Goal: Task Accomplishment & Management: Use online tool/utility

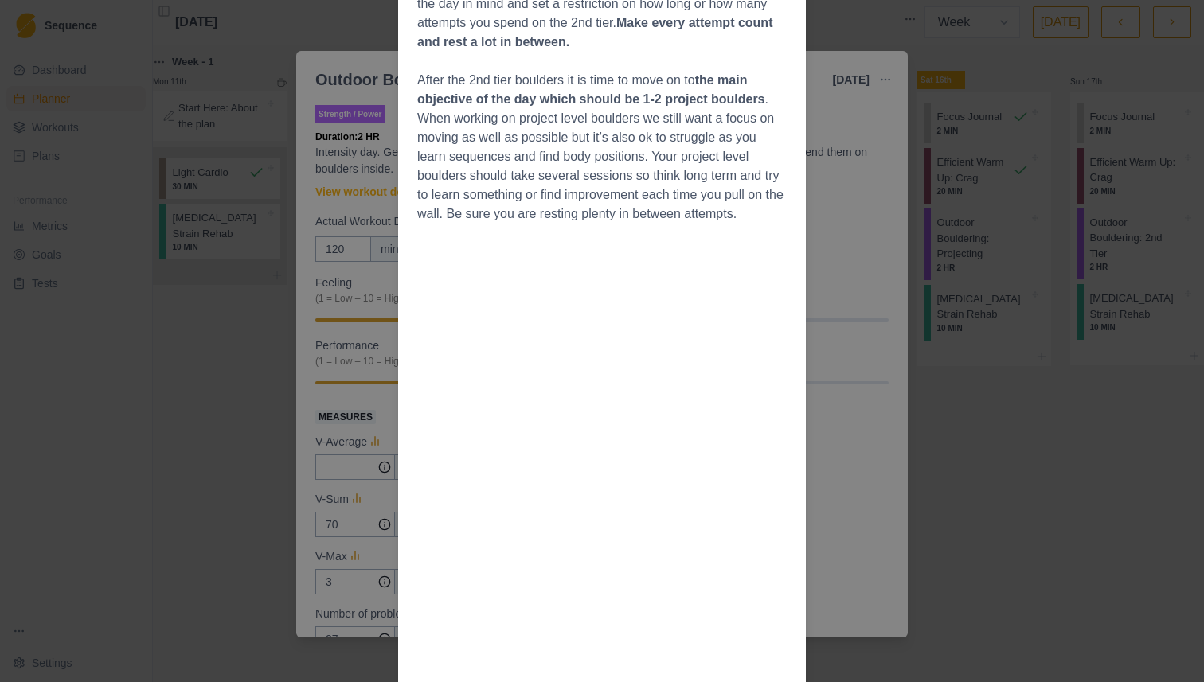
scroll to position [463, 0]
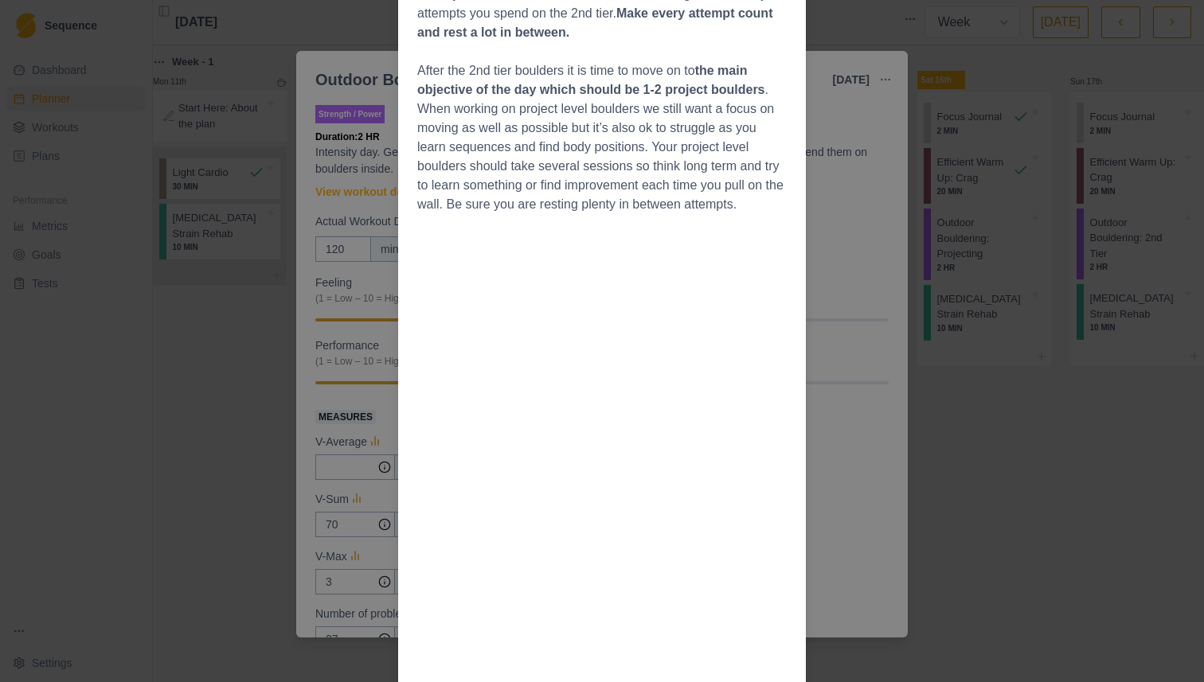
click at [357, 131] on div "Workout Details Overview This day is to be looked at as connecting the training…" at bounding box center [602, 341] width 1204 height 682
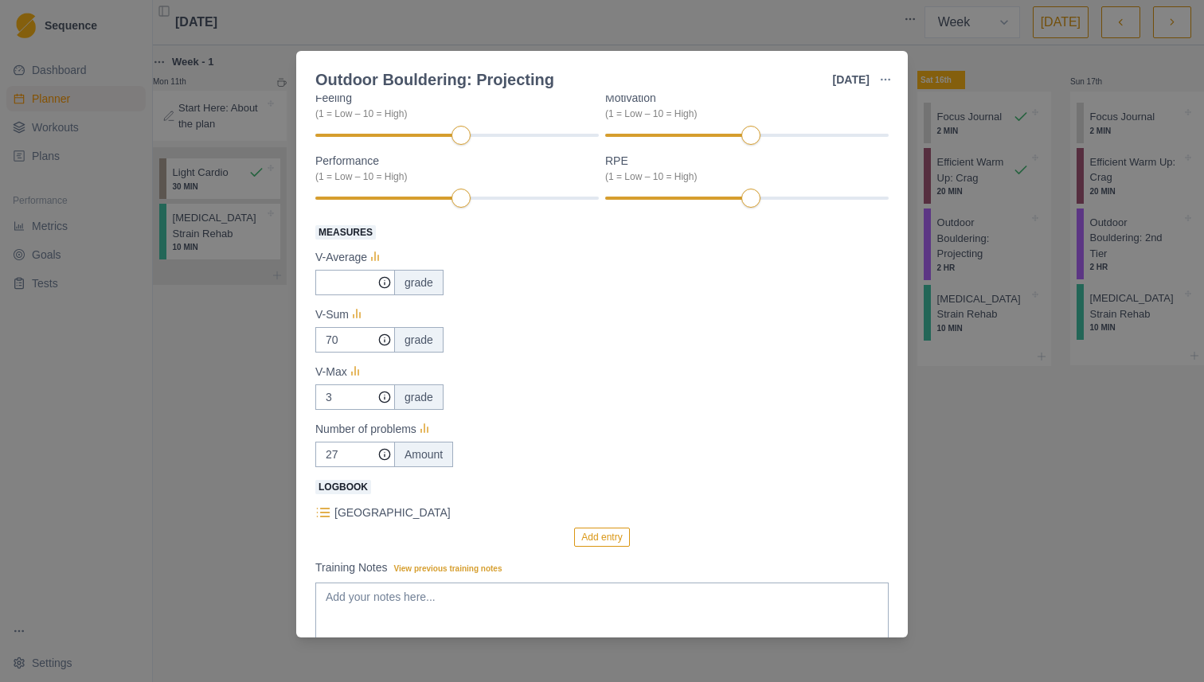
scroll to position [0, 0]
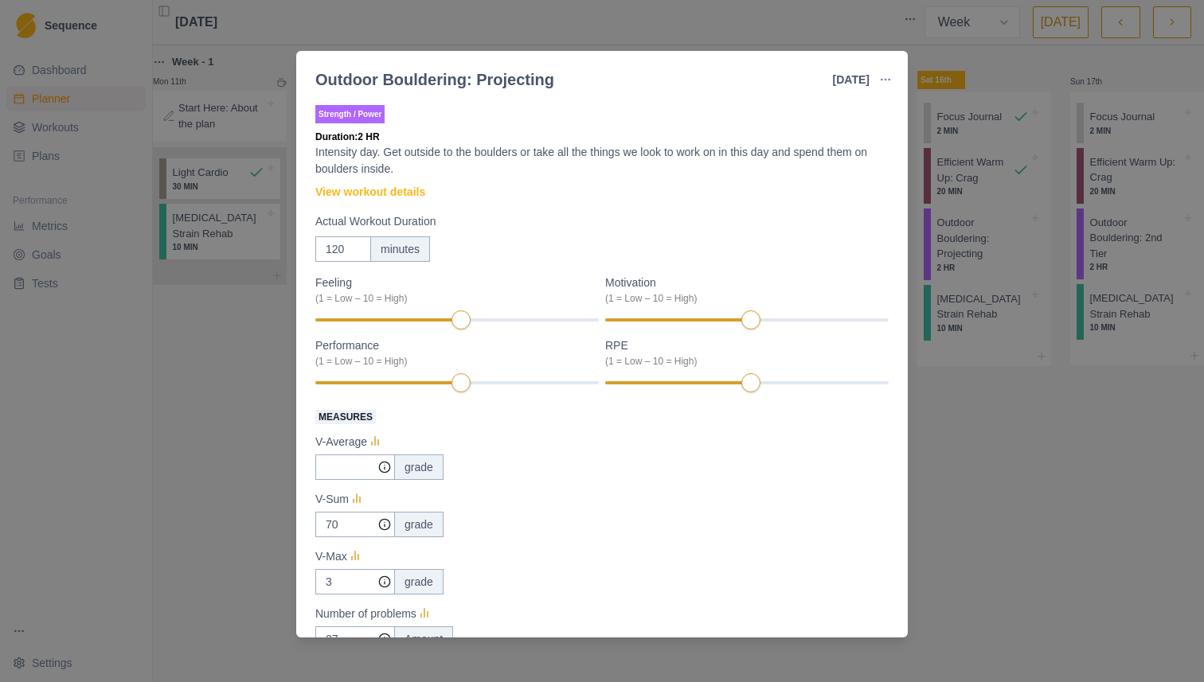
click at [278, 306] on div "Outdoor Bouldering: Projecting [DATE] Link To Goal View Workout Metrics Edit Or…" at bounding box center [602, 341] width 1204 height 682
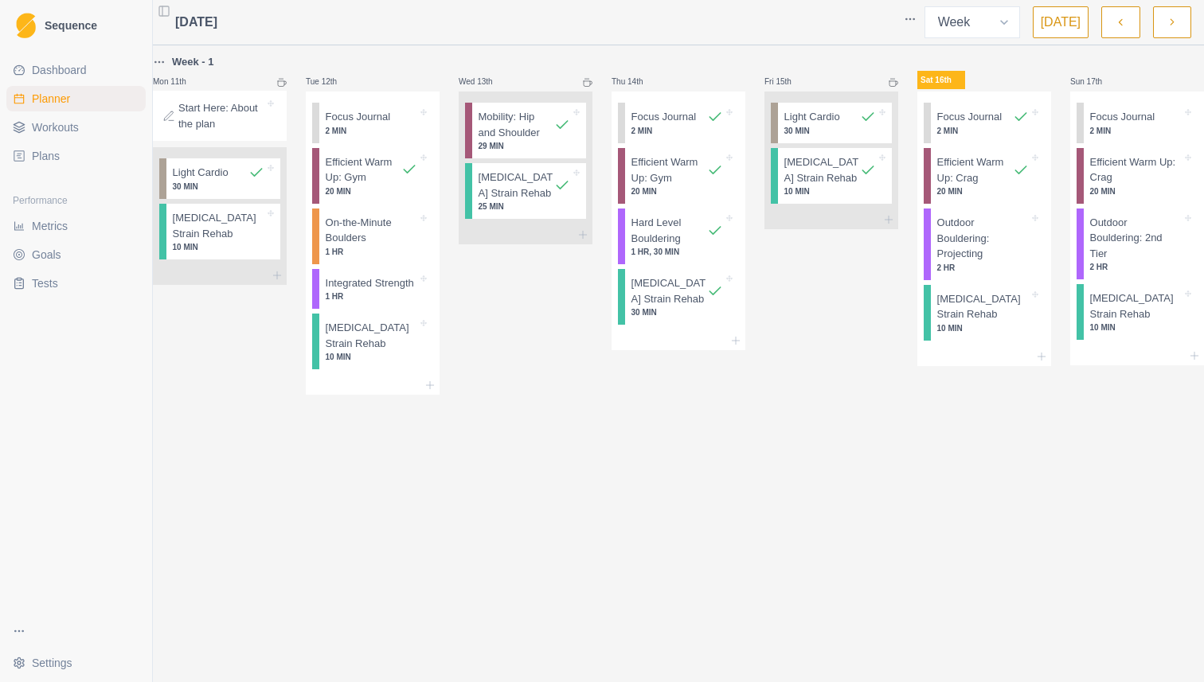
click at [53, 69] on span "Dashboard" at bounding box center [59, 70] width 55 height 16
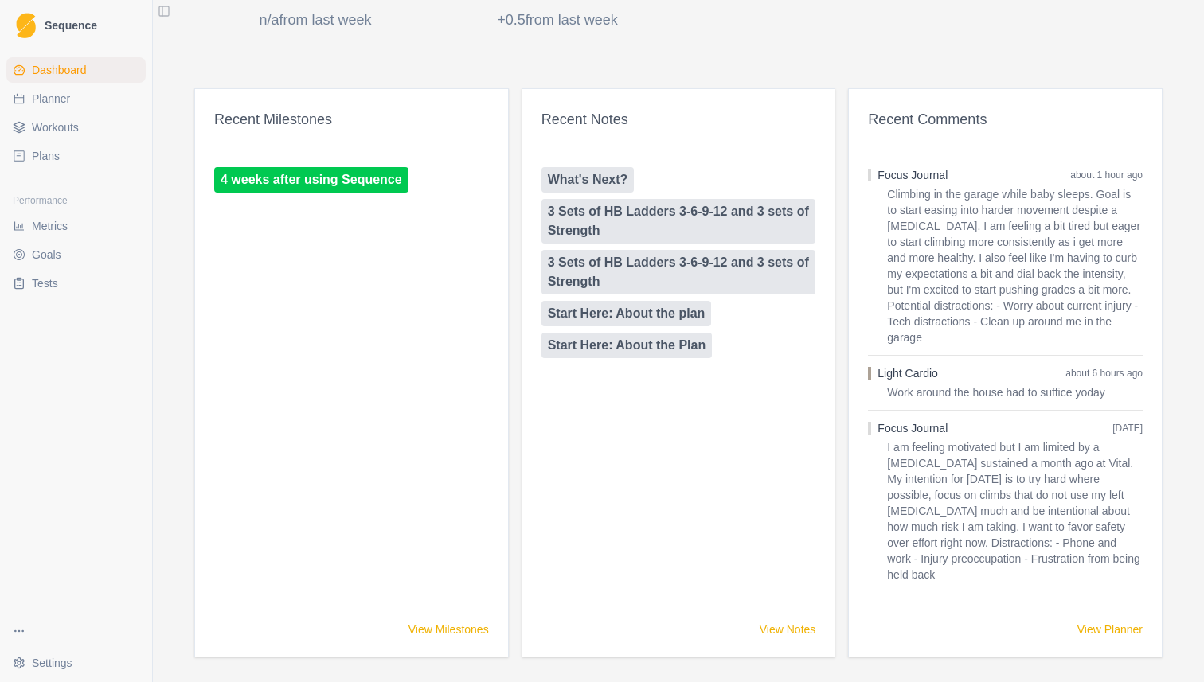
scroll to position [931, 0]
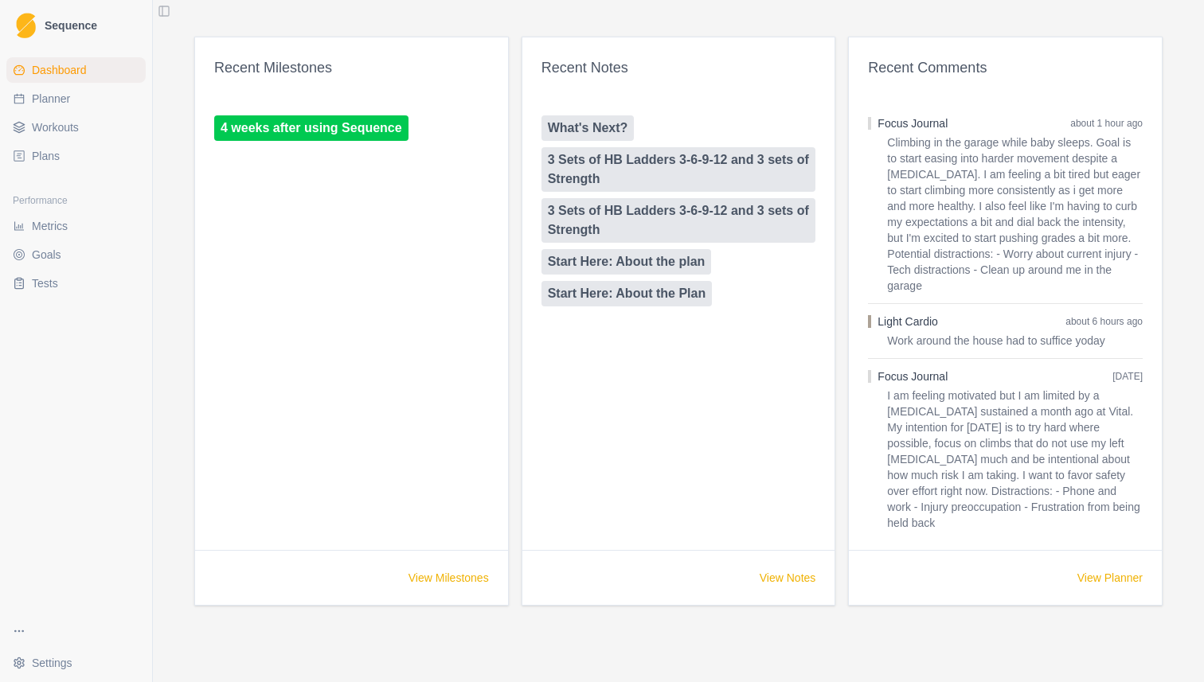
click at [572, 135] on link "What's Next?" at bounding box center [587, 127] width 93 height 25
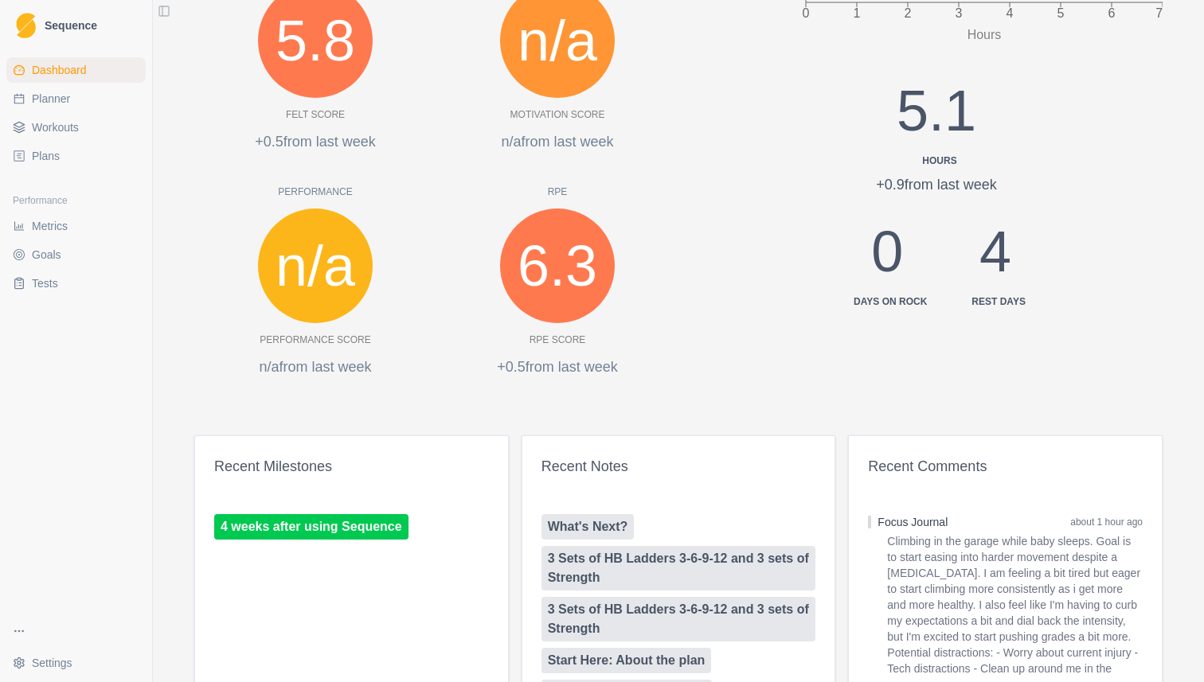
scroll to position [652, 0]
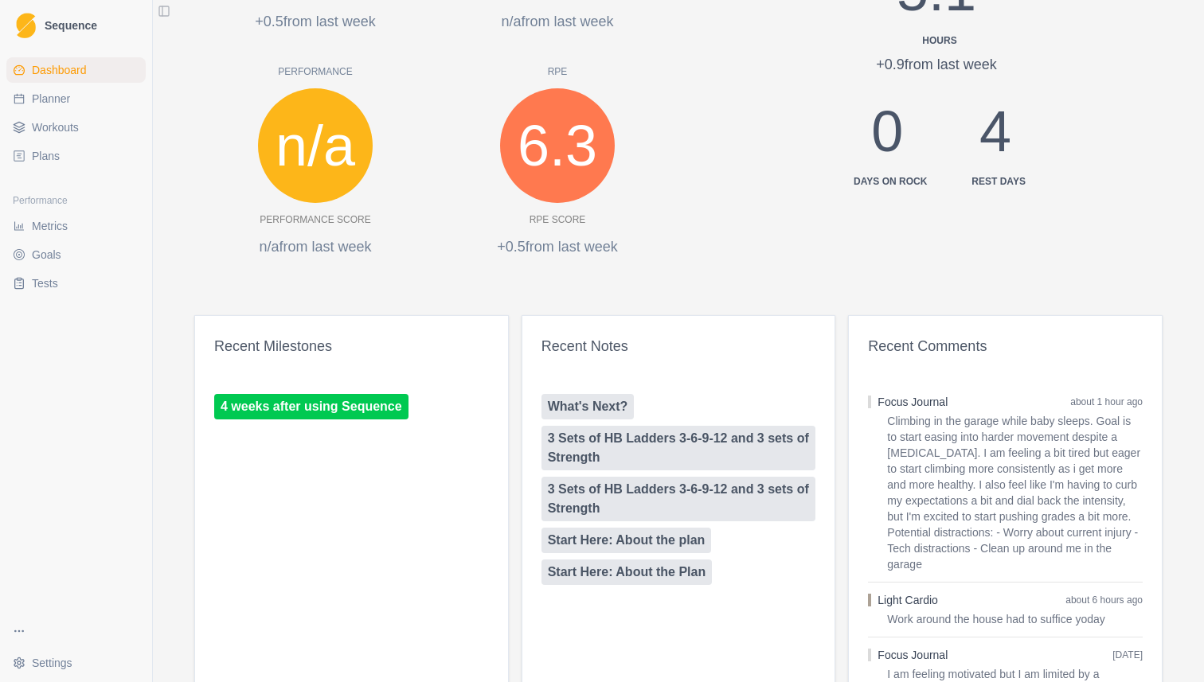
click at [647, 439] on link "3 Sets of HB Ladders 3-6-9-12 and 3 sets of Strength" at bounding box center [678, 448] width 275 height 45
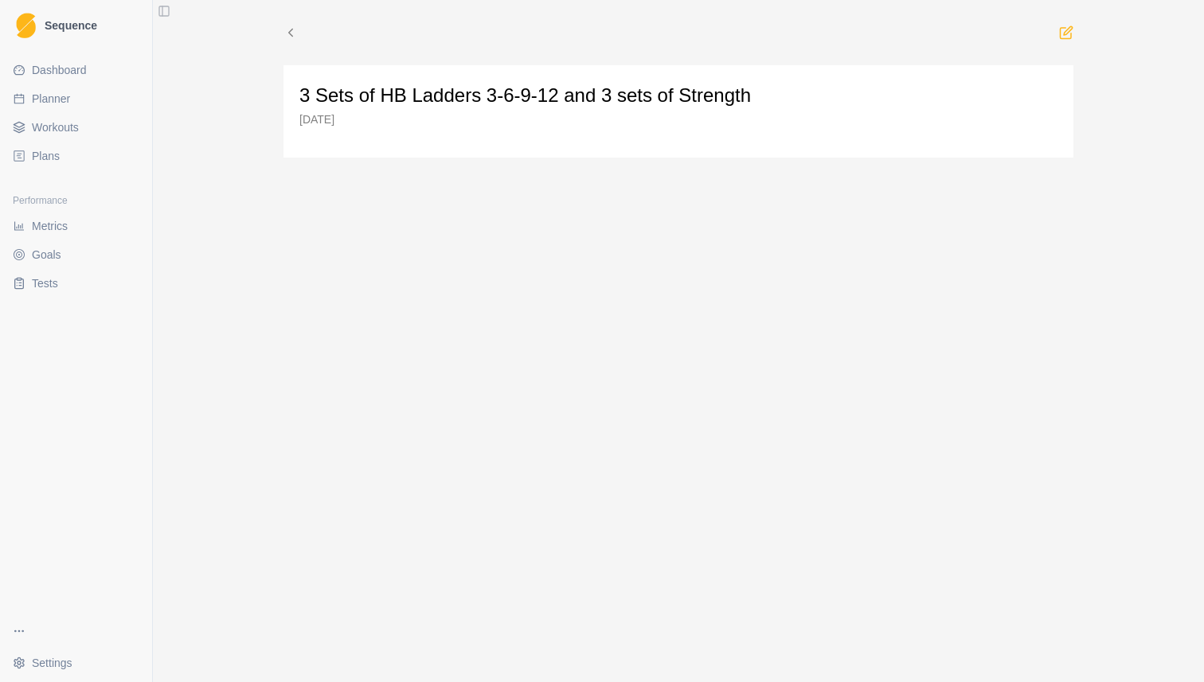
click at [302, 27] on div at bounding box center [678, 32] width 761 height 14
click at [285, 27] on icon at bounding box center [290, 32] width 14 height 14
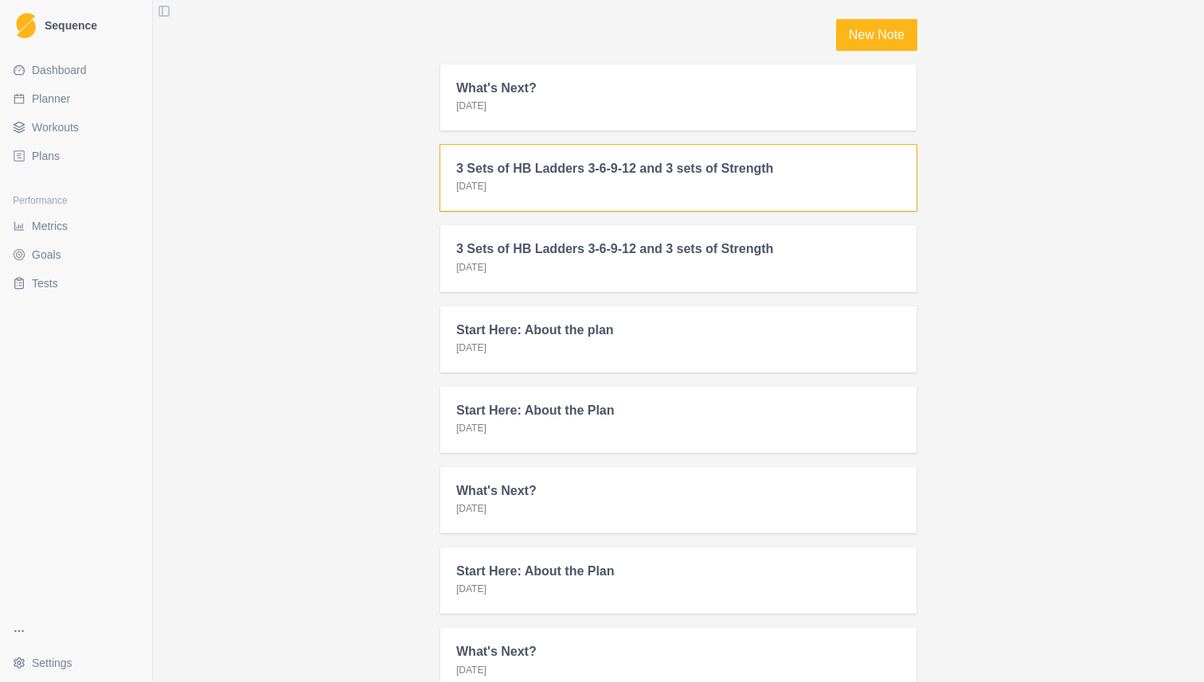
click at [467, 183] on p "[DATE]" at bounding box center [471, 186] width 30 height 14
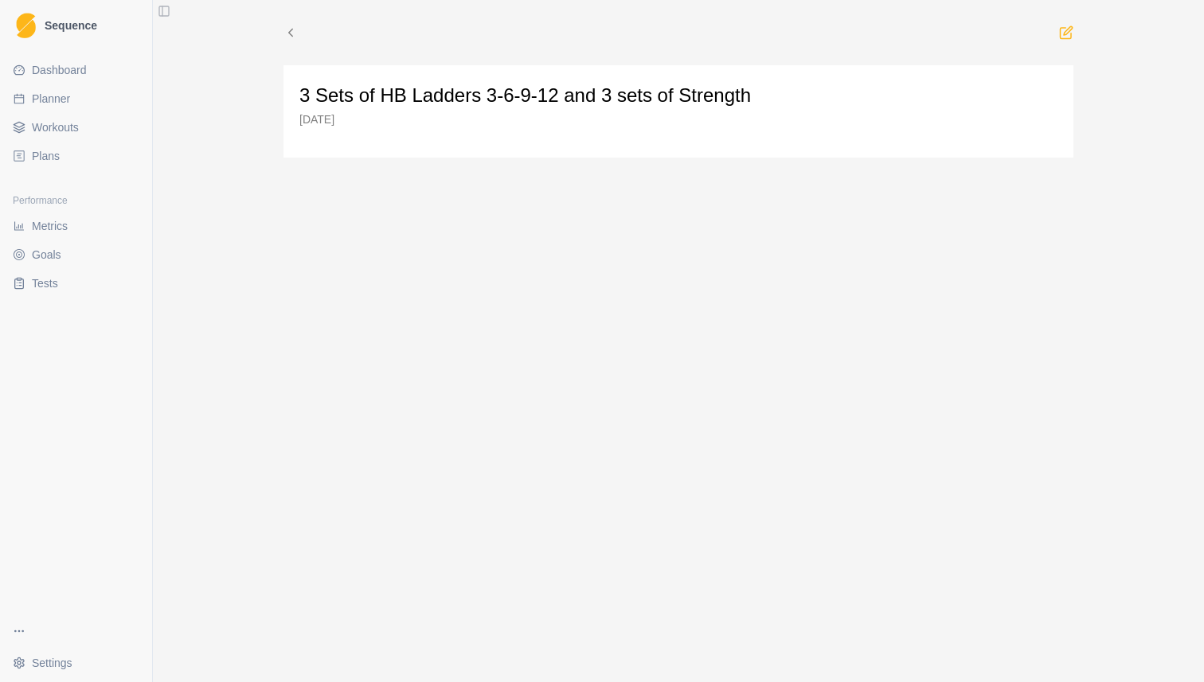
click at [75, 69] on span "Dashboard" at bounding box center [59, 70] width 55 height 16
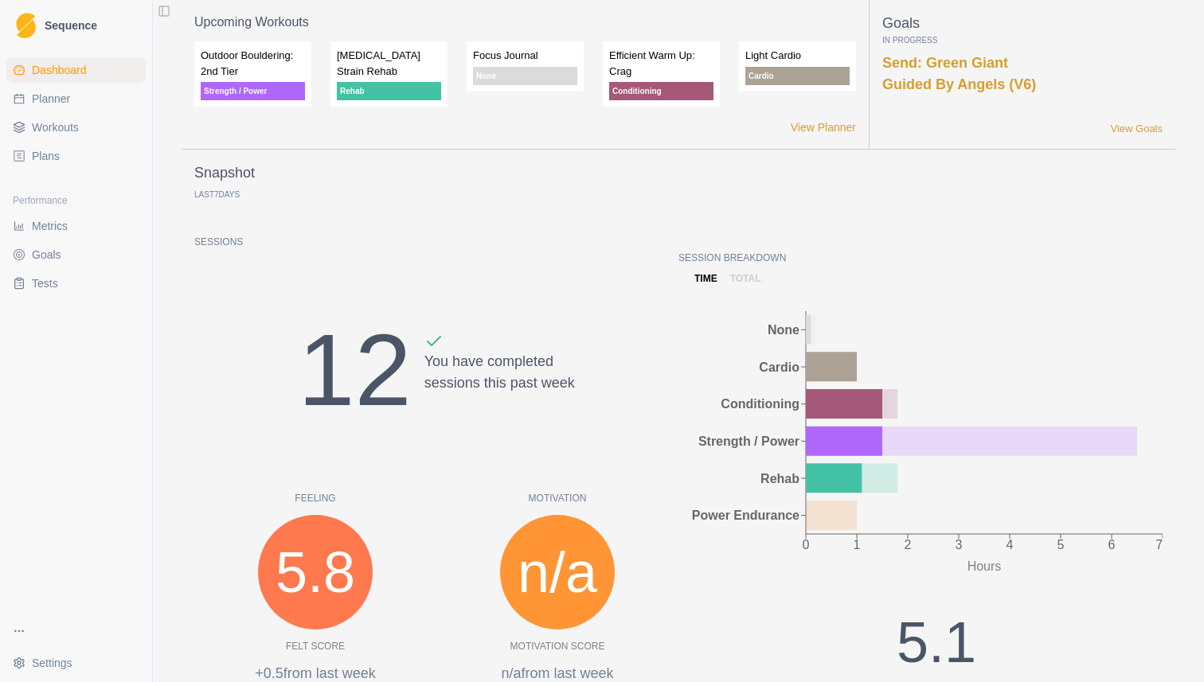
click at [53, 107] on link "Planner" at bounding box center [75, 98] width 139 height 25
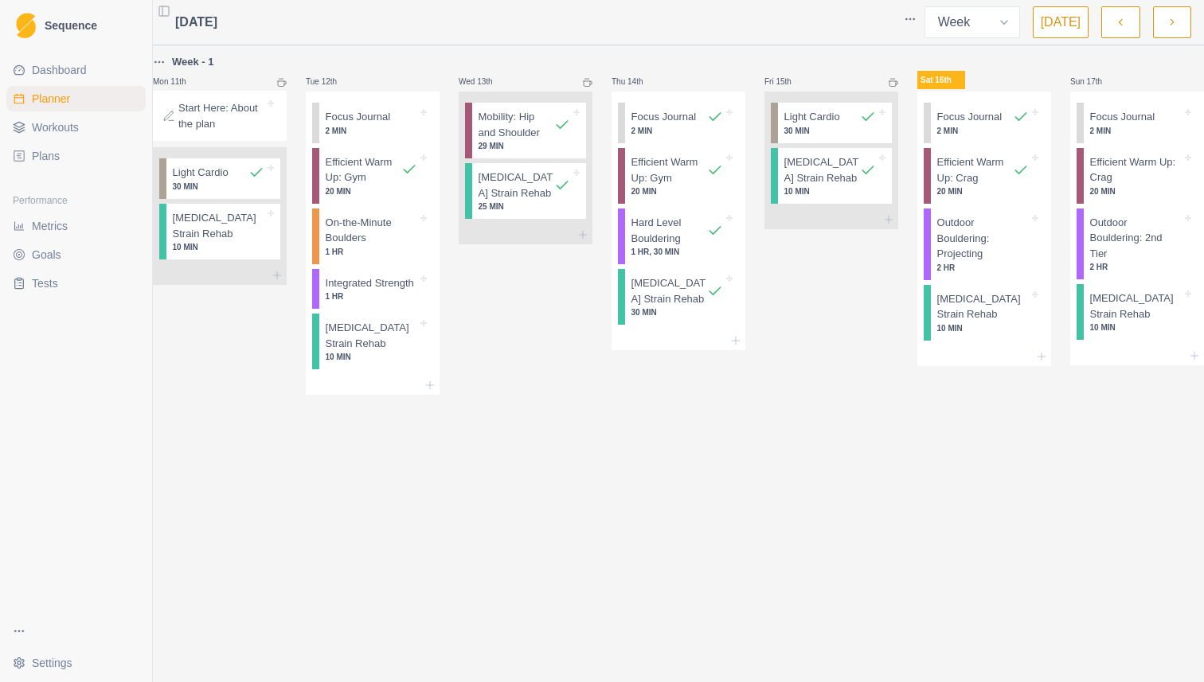
click at [800, 79] on p "Fri 15th" at bounding box center [788, 82] width 48 height 12
click at [889, 81] on icon at bounding box center [892, 84] width 6 height 6
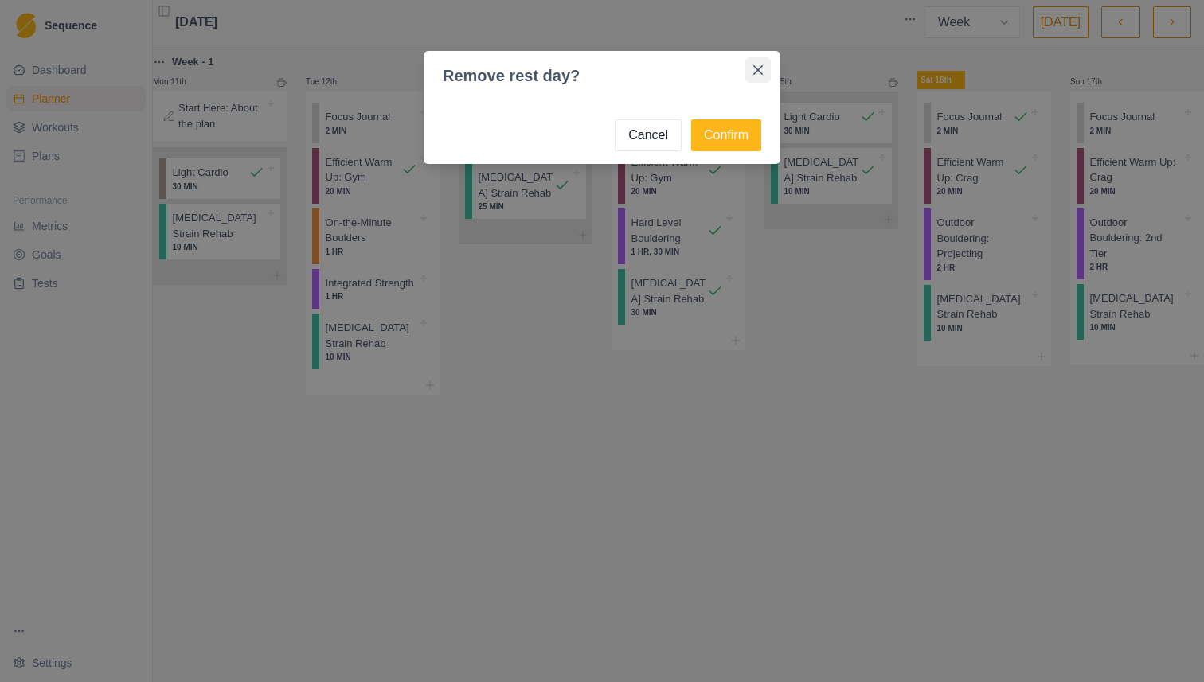
click at [763, 72] on button "Close" at bounding box center [757, 69] width 25 height 25
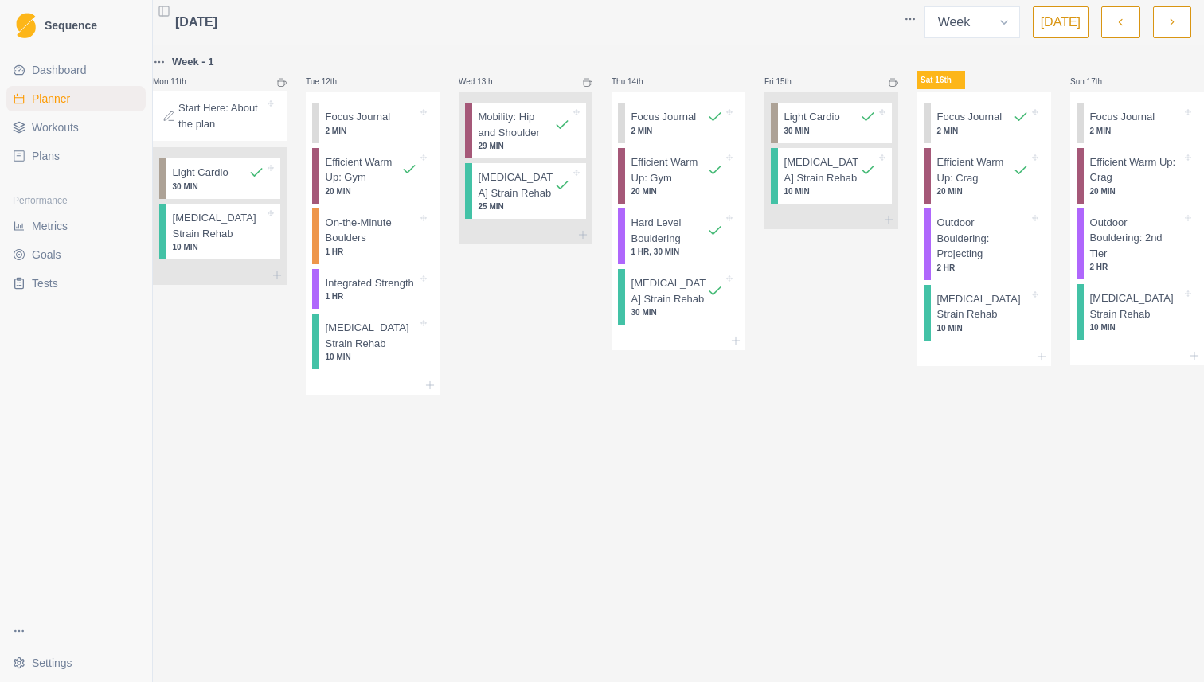
click at [83, 234] on link "Metrics" at bounding box center [75, 225] width 139 height 25
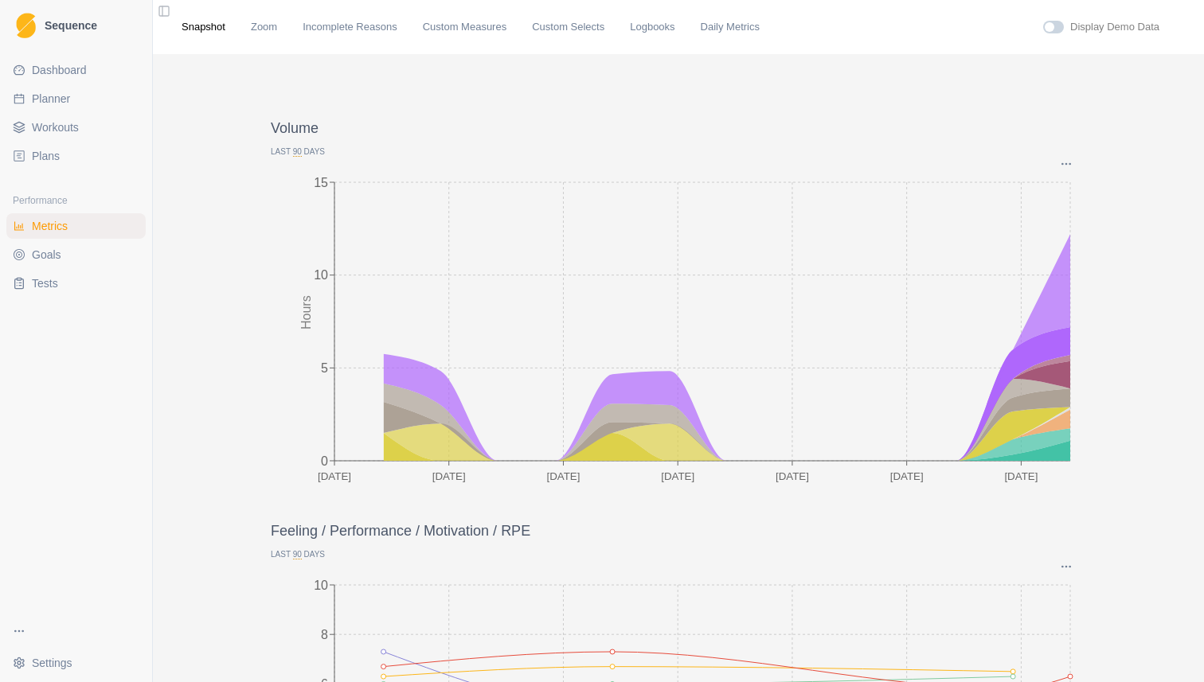
click at [75, 153] on link "Plans" at bounding box center [75, 155] width 139 height 25
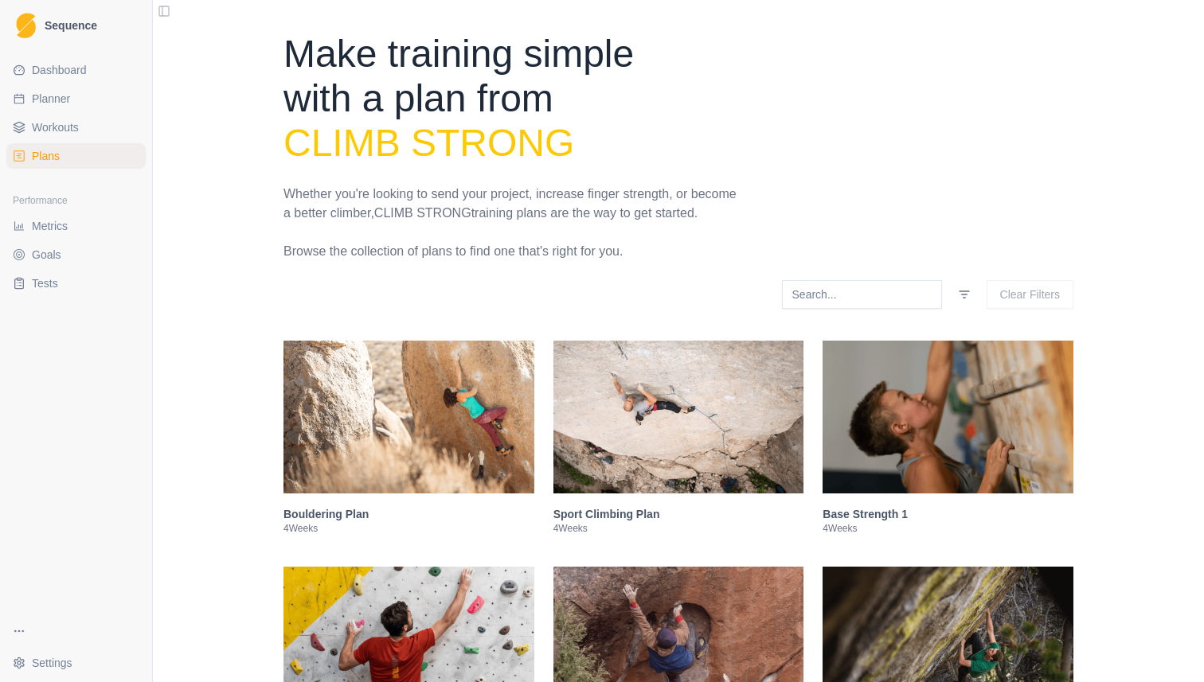
click at [76, 130] on span "Workouts" at bounding box center [55, 127] width 47 height 16
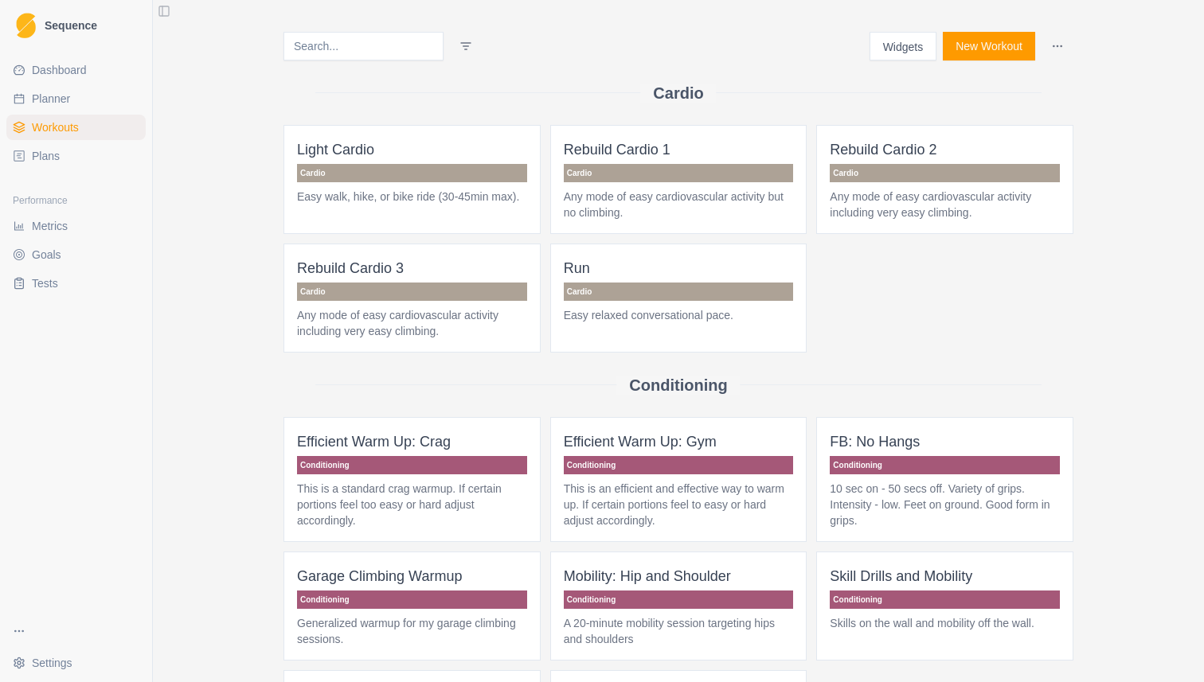
click at [75, 103] on link "Planner" at bounding box center [75, 98] width 139 height 25
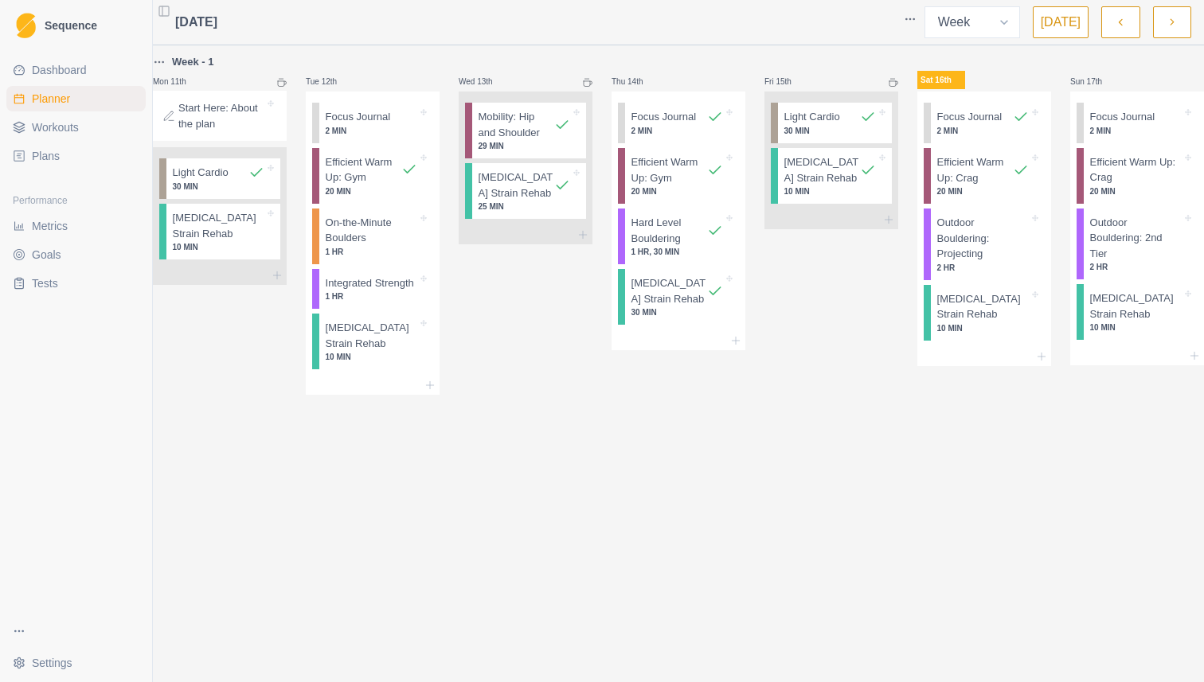
click at [175, 53] on html "Sequence Dashboard Planner Workouts Plans Performance Metrics Goals Tests Setti…" at bounding box center [602, 341] width 1204 height 682
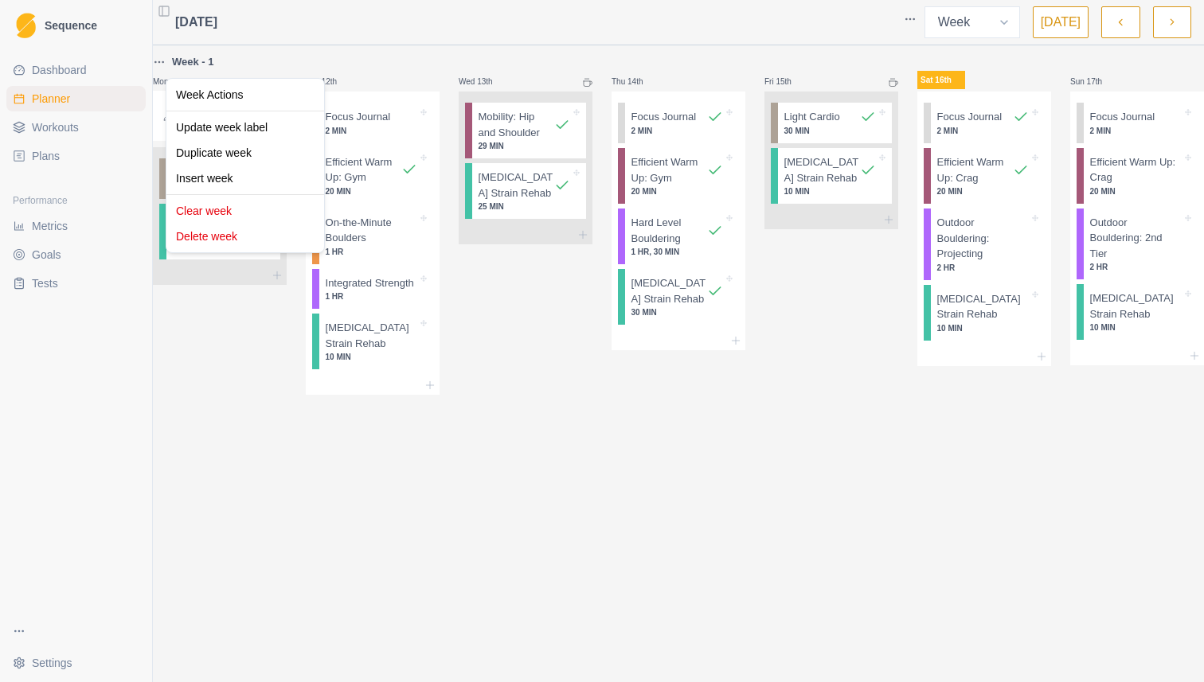
click at [321, 42] on html "Sequence Dashboard Planner Workouts Plans Performance Metrics Goals Tests Setti…" at bounding box center [602, 341] width 1204 height 682
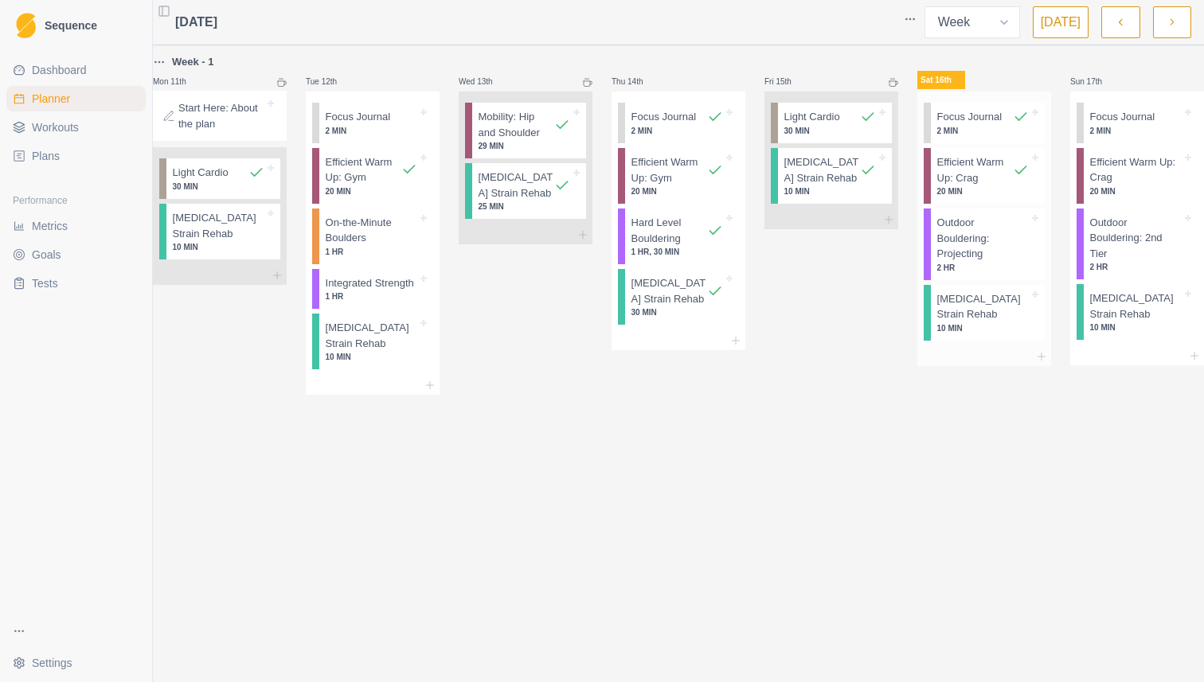
click at [1000, 246] on p "Outdoor Bouldering: Projecting" at bounding box center [983, 238] width 92 height 47
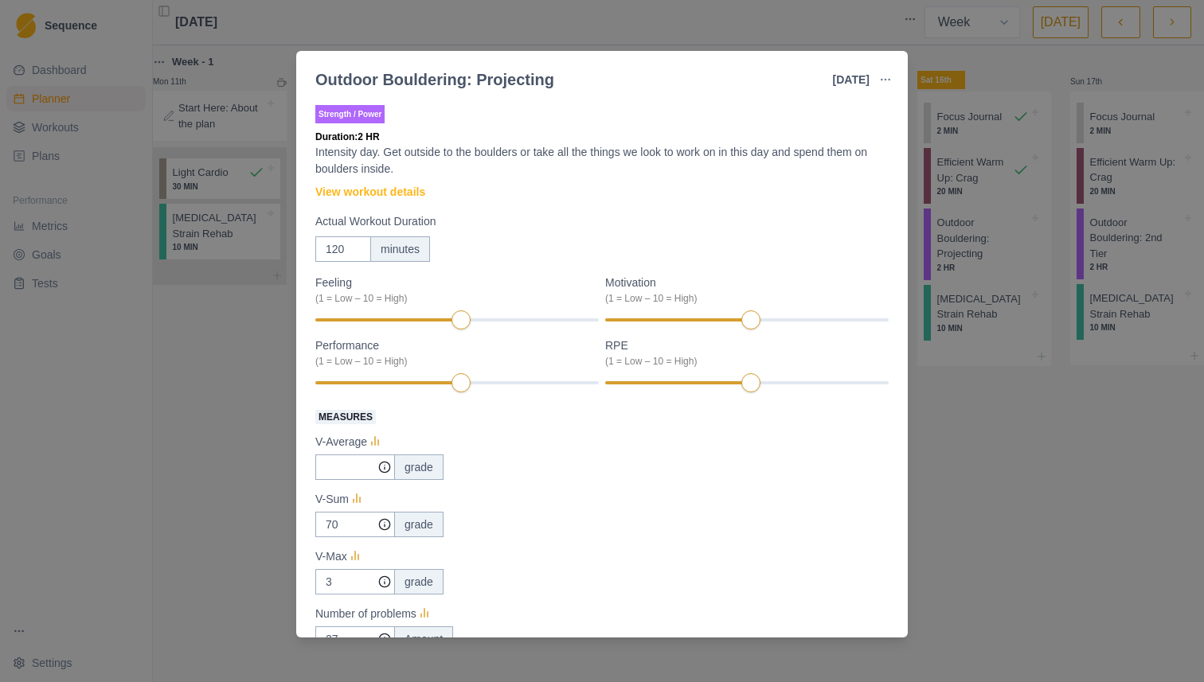
scroll to position [296, 0]
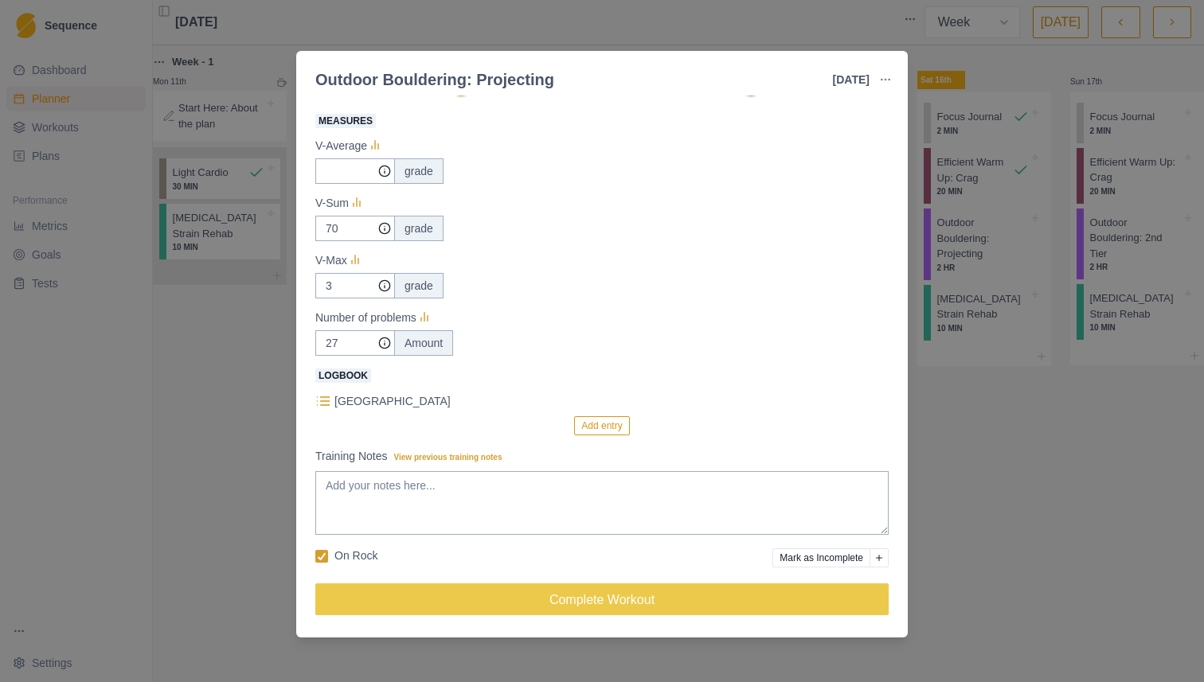
click at [1002, 429] on div "Outdoor Bouldering: Projecting [DATE] Link To Goal View Workout Metrics Edit Or…" at bounding box center [602, 341] width 1204 height 682
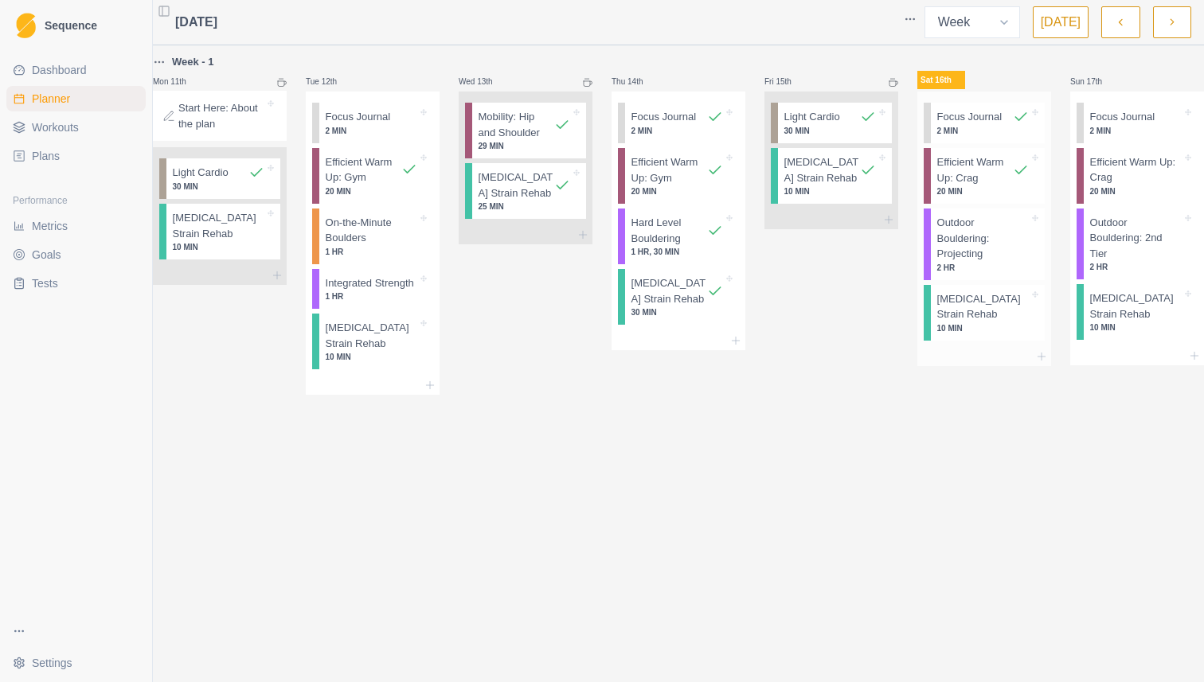
click at [947, 127] on p "2 MIN" at bounding box center [983, 131] width 92 height 12
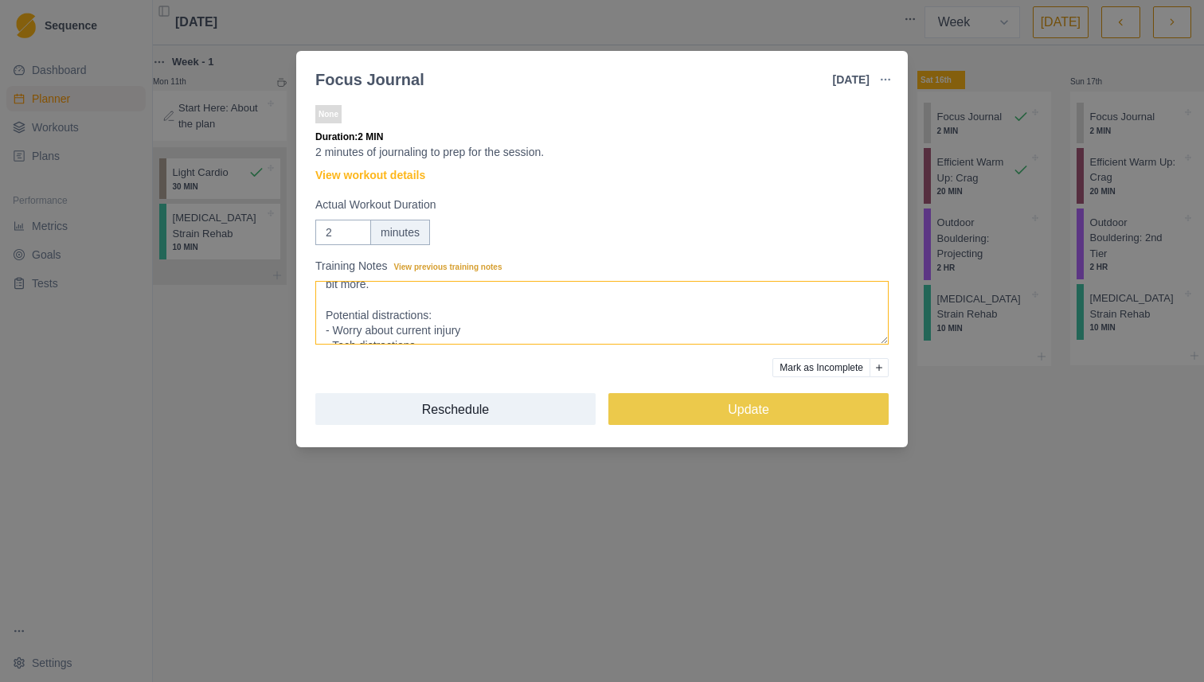
scroll to position [150, 0]
click at [887, 79] on icon "button" at bounding box center [885, 79] width 13 height 13
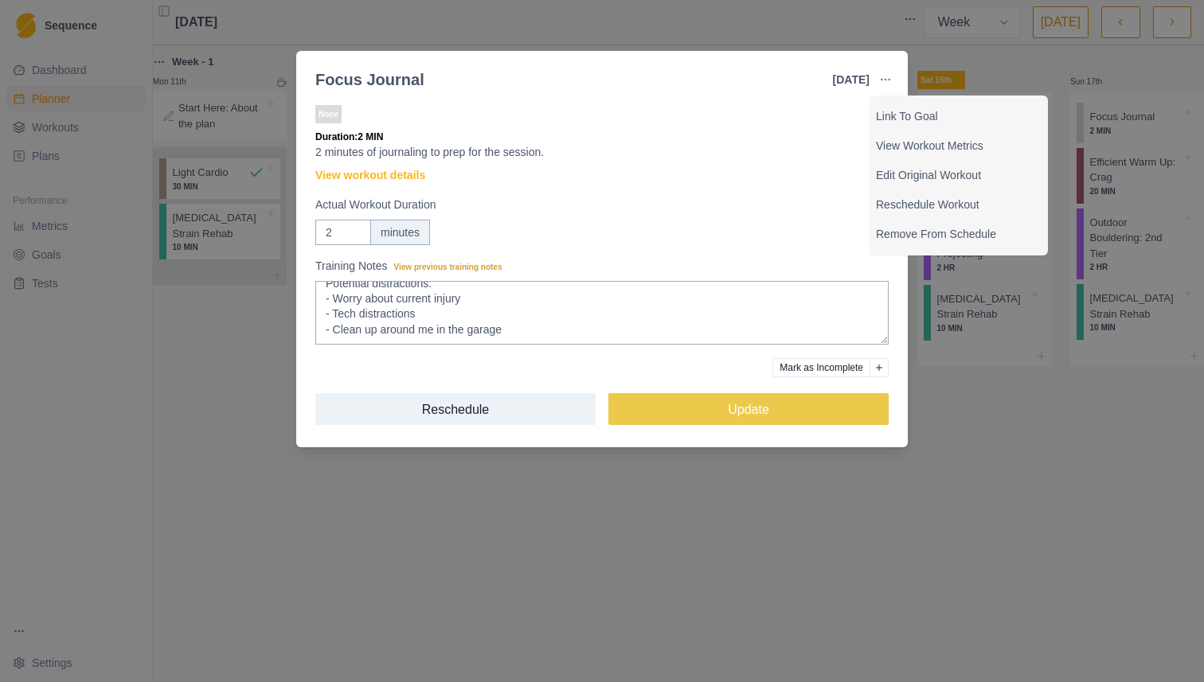
click at [829, 157] on p "2 minutes of journaling to prep for the session." at bounding box center [601, 152] width 573 height 17
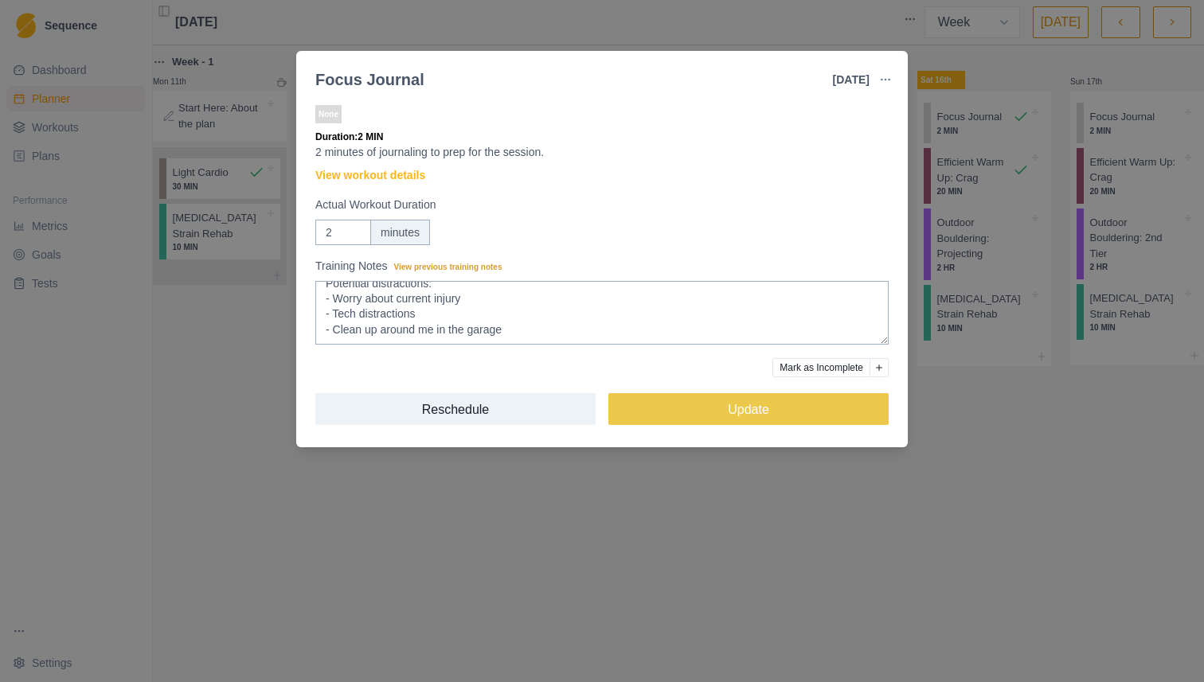
click at [1033, 21] on div "Focus Journal [DATE] Link To Goal View Workout Metrics Edit Original Workout Re…" at bounding box center [602, 341] width 1204 height 682
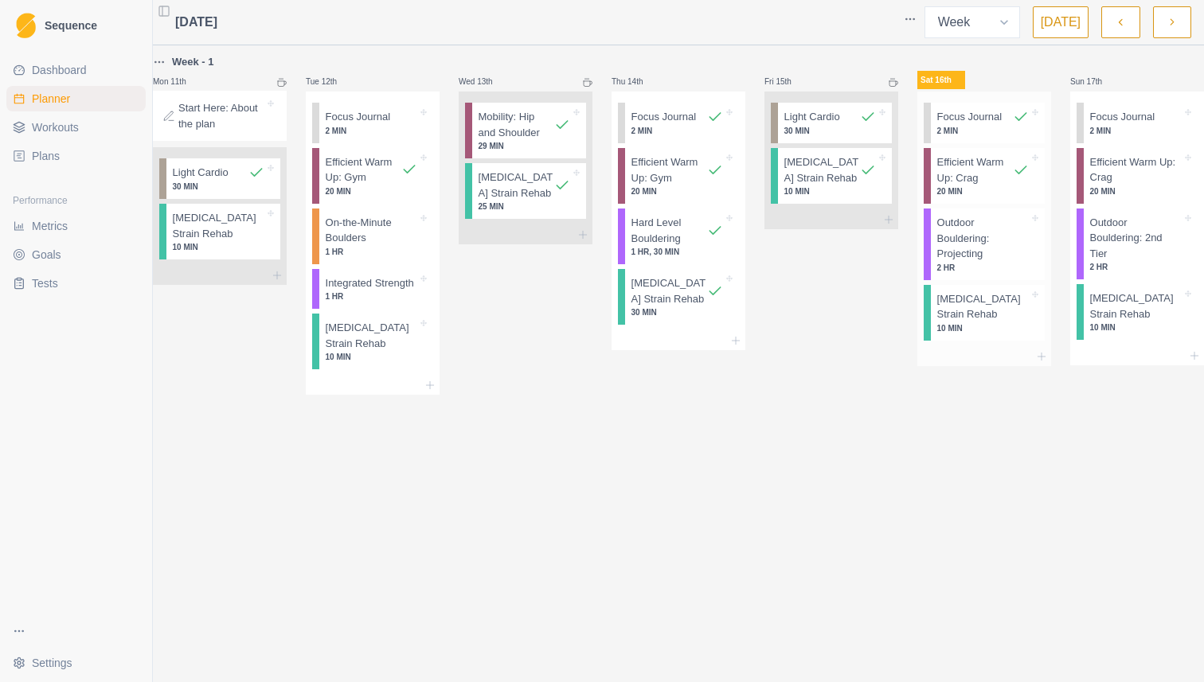
click at [978, 254] on p "Outdoor Bouldering: Projecting" at bounding box center [983, 238] width 92 height 47
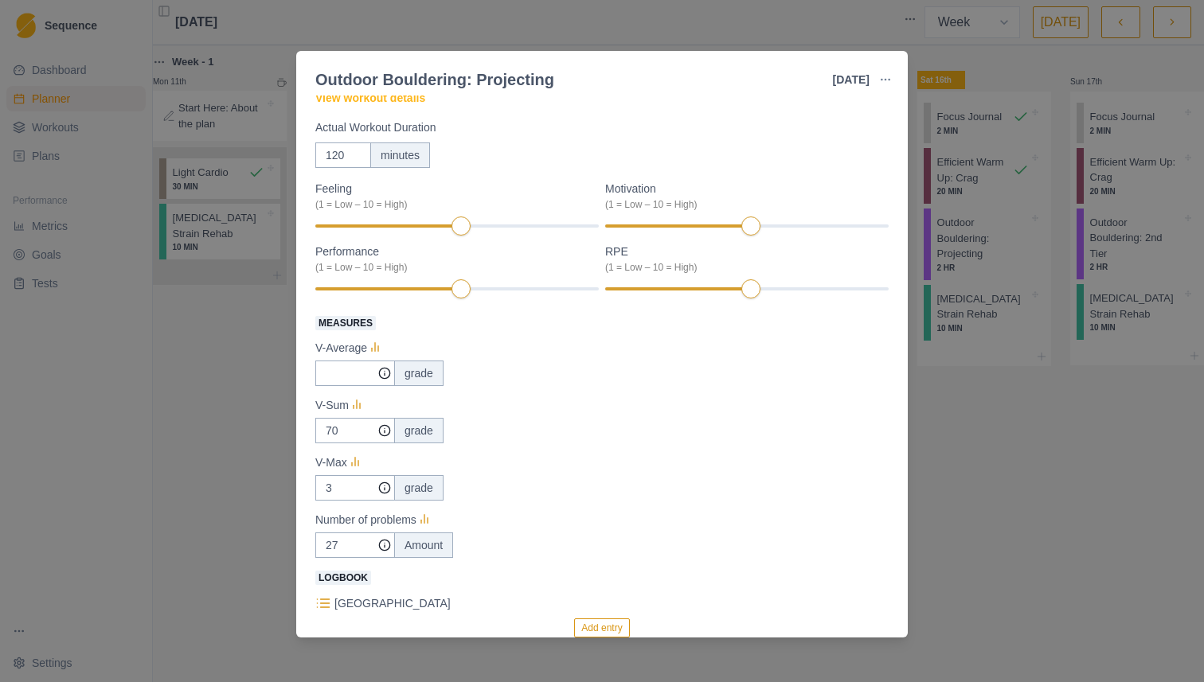
scroll to position [0, 0]
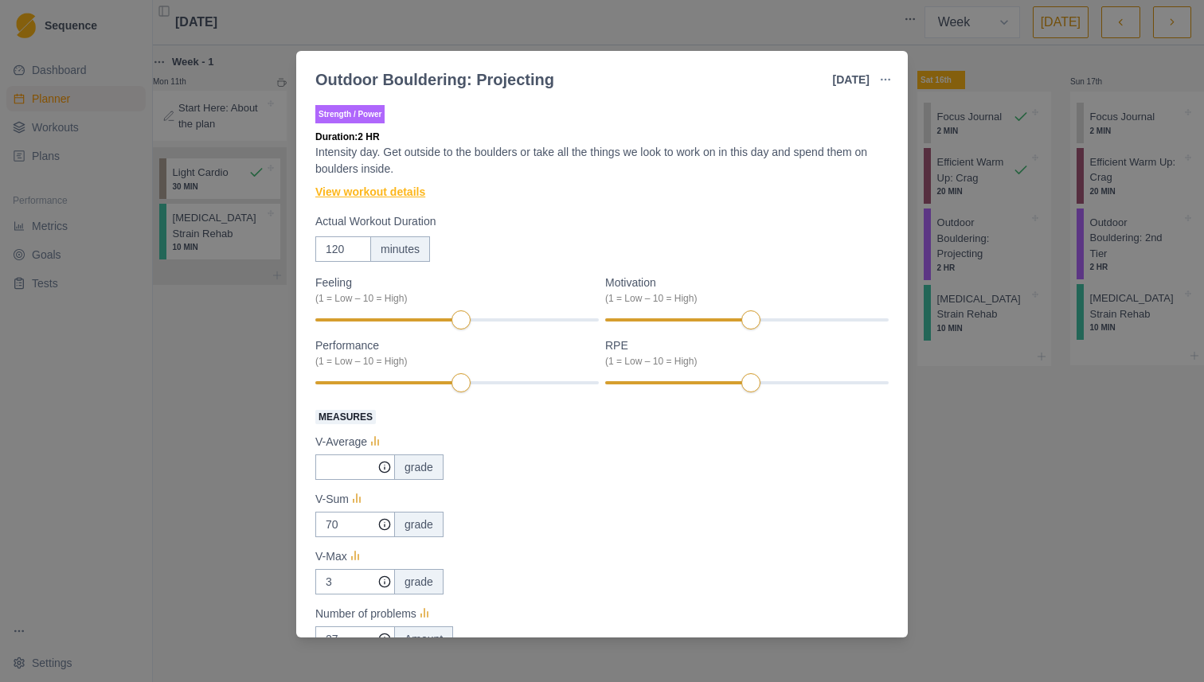
click at [417, 188] on link "View workout details" at bounding box center [370, 192] width 110 height 17
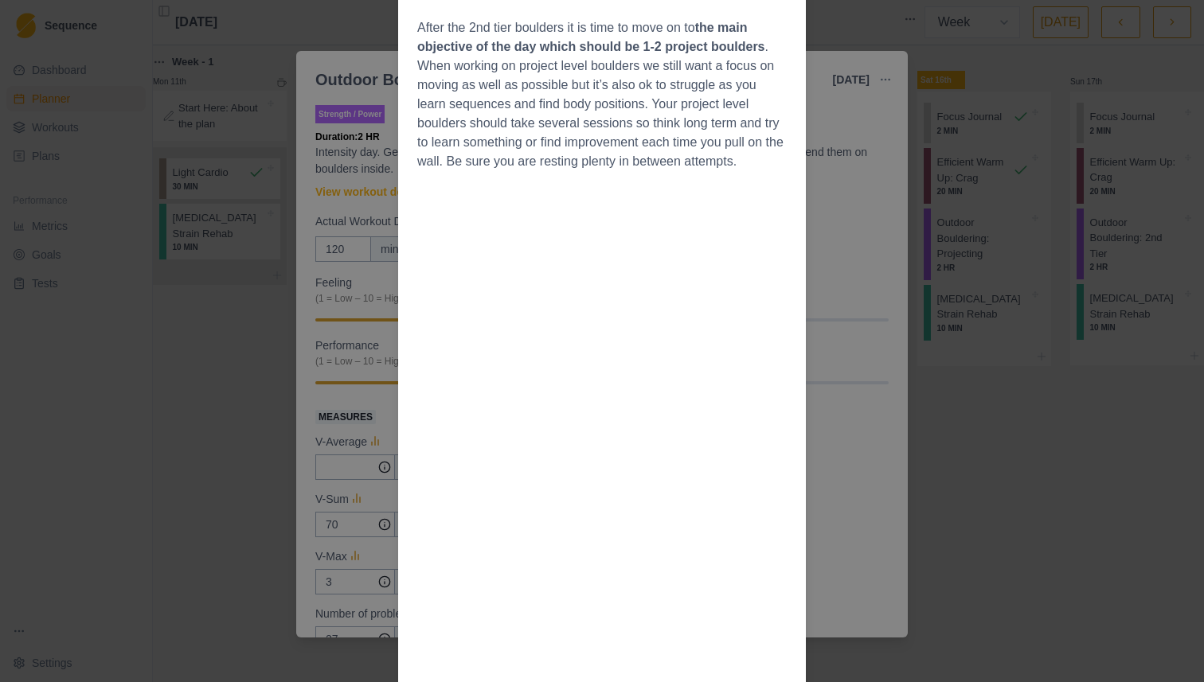
scroll to position [509, 0]
click at [877, 230] on div "Workout Details Overview This day is to be looked at as connecting the training…" at bounding box center [602, 341] width 1204 height 682
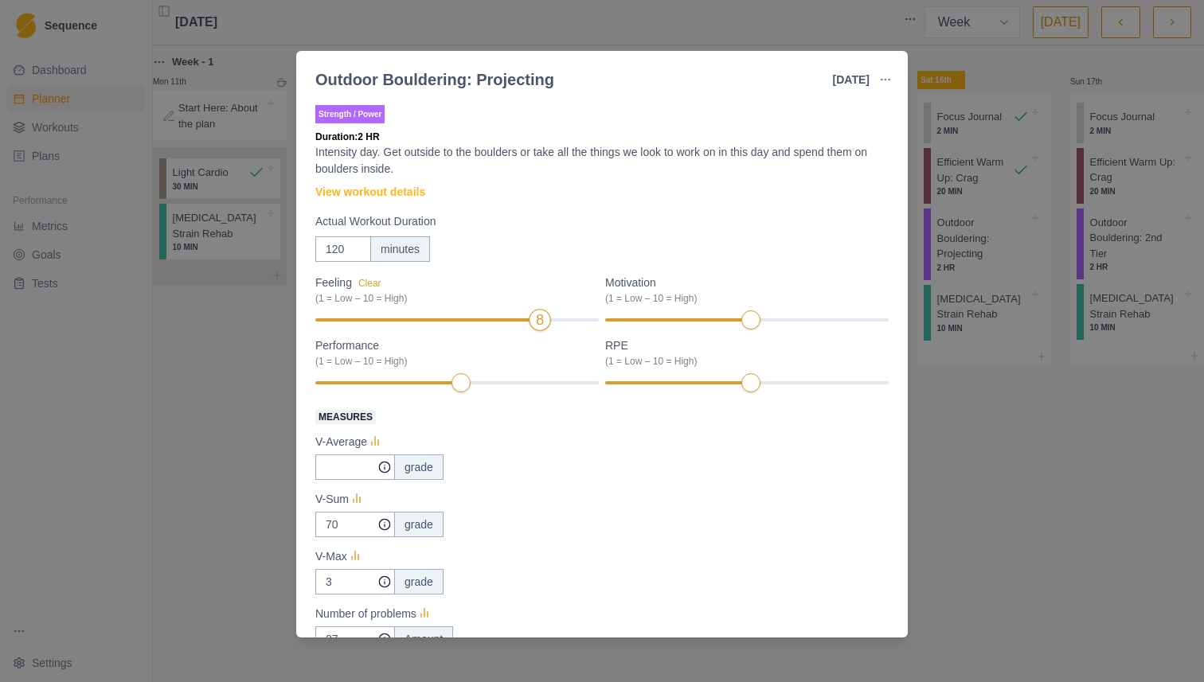
click at [522, 320] on div at bounding box center [425, 319] width 221 height 3
click at [781, 322] on div "7" at bounding box center [746, 319] width 283 height 11
click at [700, 433] on div "V-Average" at bounding box center [601, 441] width 573 height 19
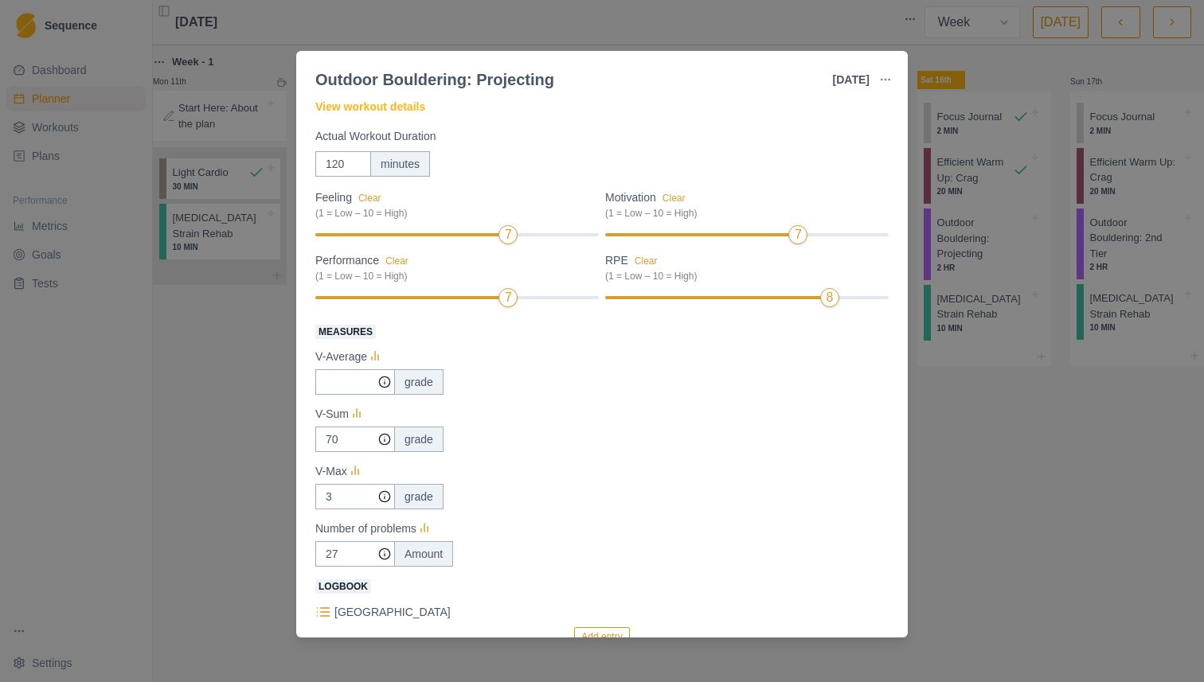
scroll to position [104, 0]
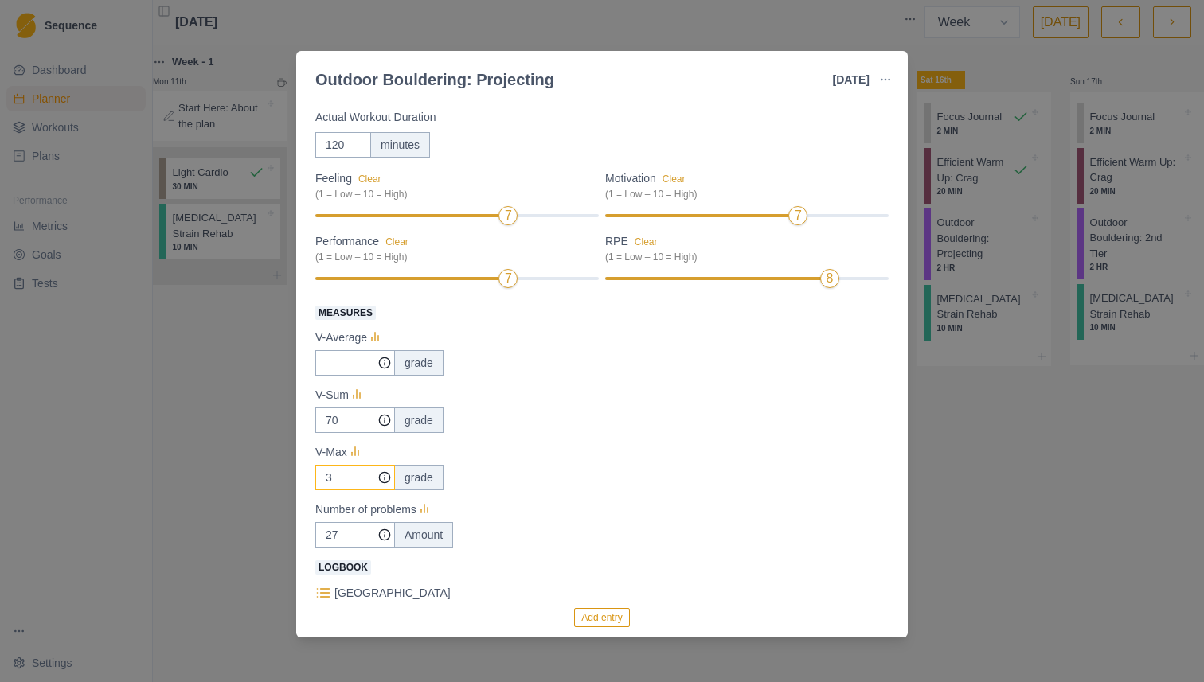
click at [364, 376] on input "3" at bounding box center [355, 362] width 80 height 25
type input "5"
click at [494, 357] on div "grade" at bounding box center [601, 362] width 573 height 25
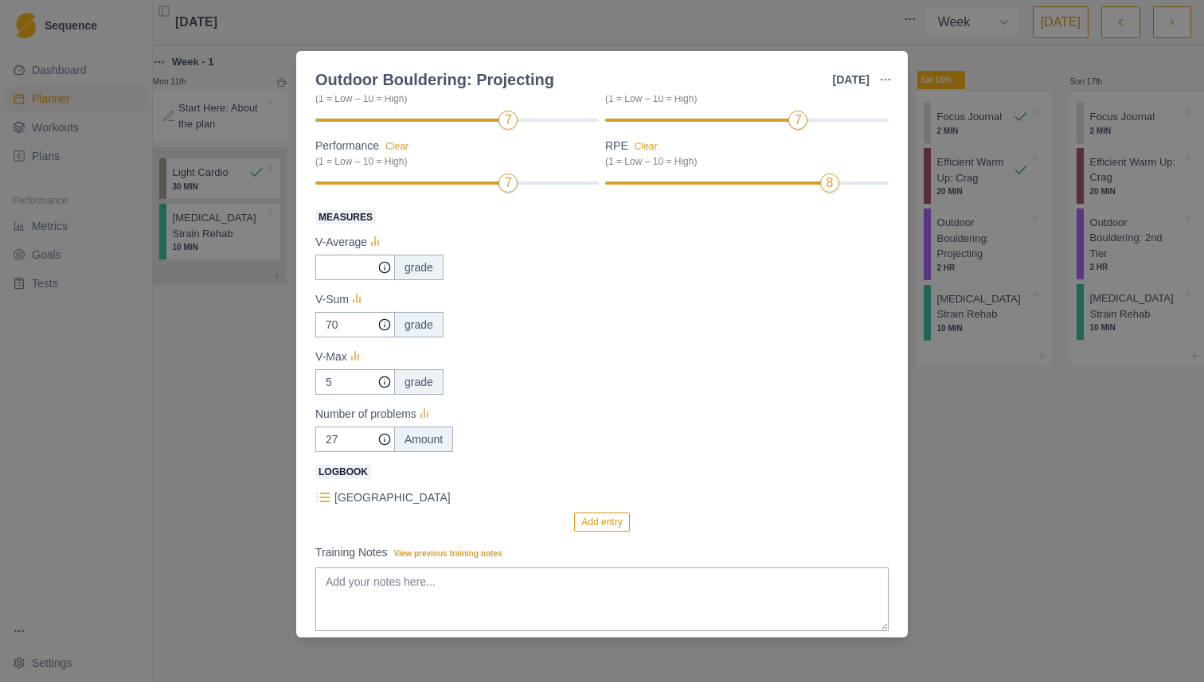
scroll to position [218, 0]
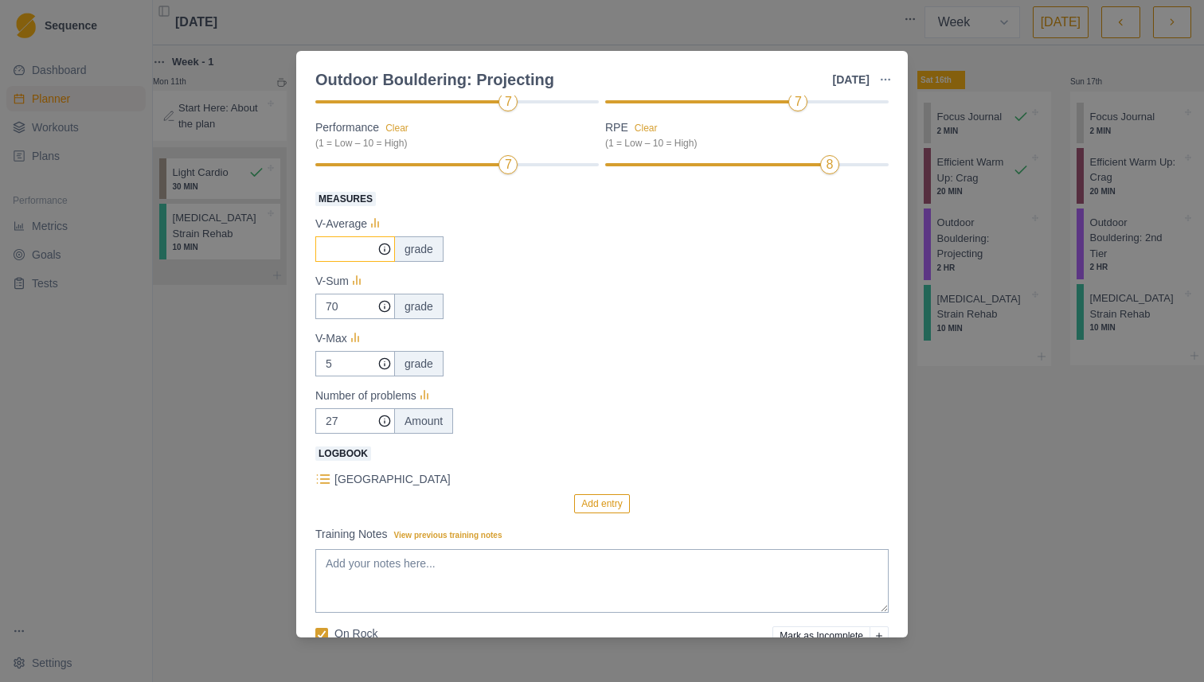
click at [328, 255] on input "Measures" at bounding box center [355, 248] width 80 height 25
click at [338, 262] on input "5" at bounding box center [355, 248] width 80 height 25
click at [343, 231] on p "V-Average" at bounding box center [341, 224] width 52 height 17
click at [343, 238] on input "Measures" at bounding box center [355, 248] width 80 height 25
click at [343, 262] on input "70" at bounding box center [355, 248] width 80 height 25
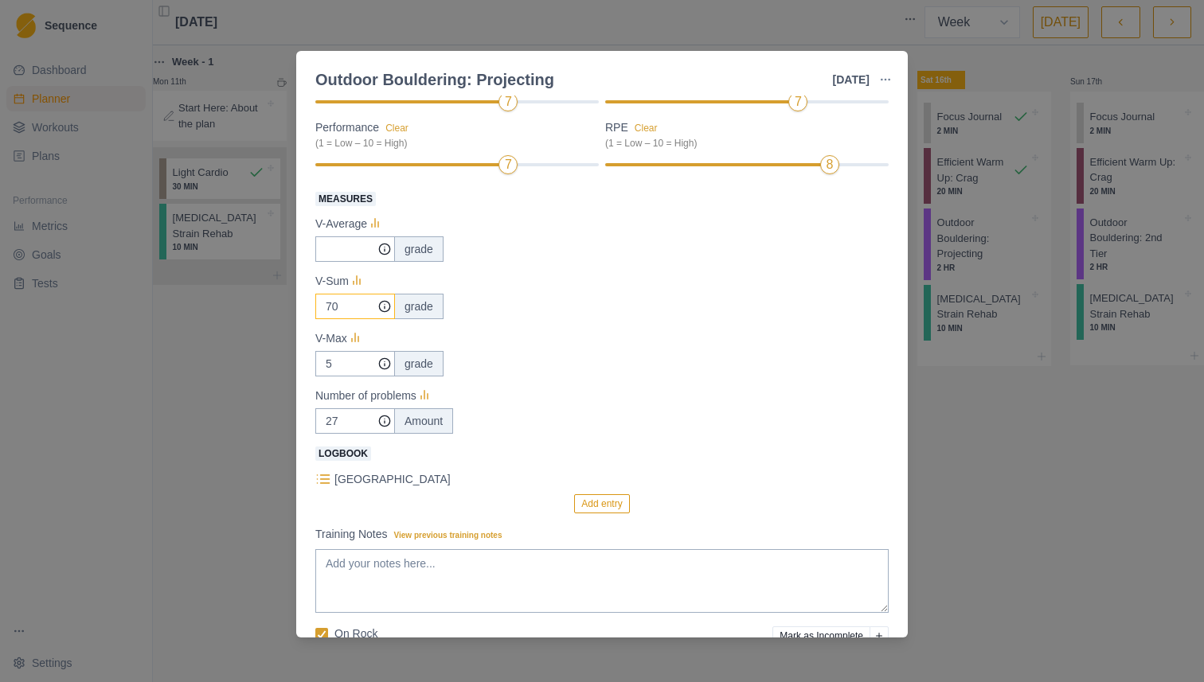
click at [343, 262] on input "70" at bounding box center [355, 248] width 80 height 25
type input "23"
click at [346, 252] on input "Measures" at bounding box center [355, 248] width 80 height 25
click at [372, 256] on input "Measures" at bounding box center [355, 248] width 80 height 25
type input "3.83"
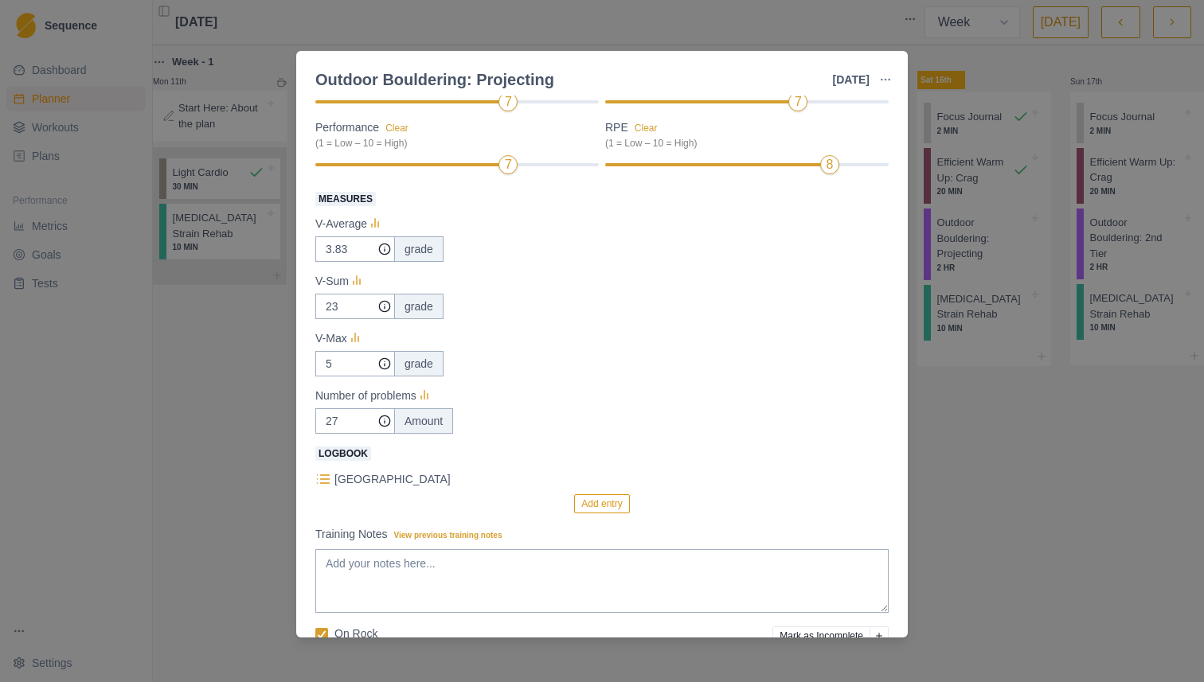
click at [548, 299] on div "23 grade" at bounding box center [601, 306] width 573 height 25
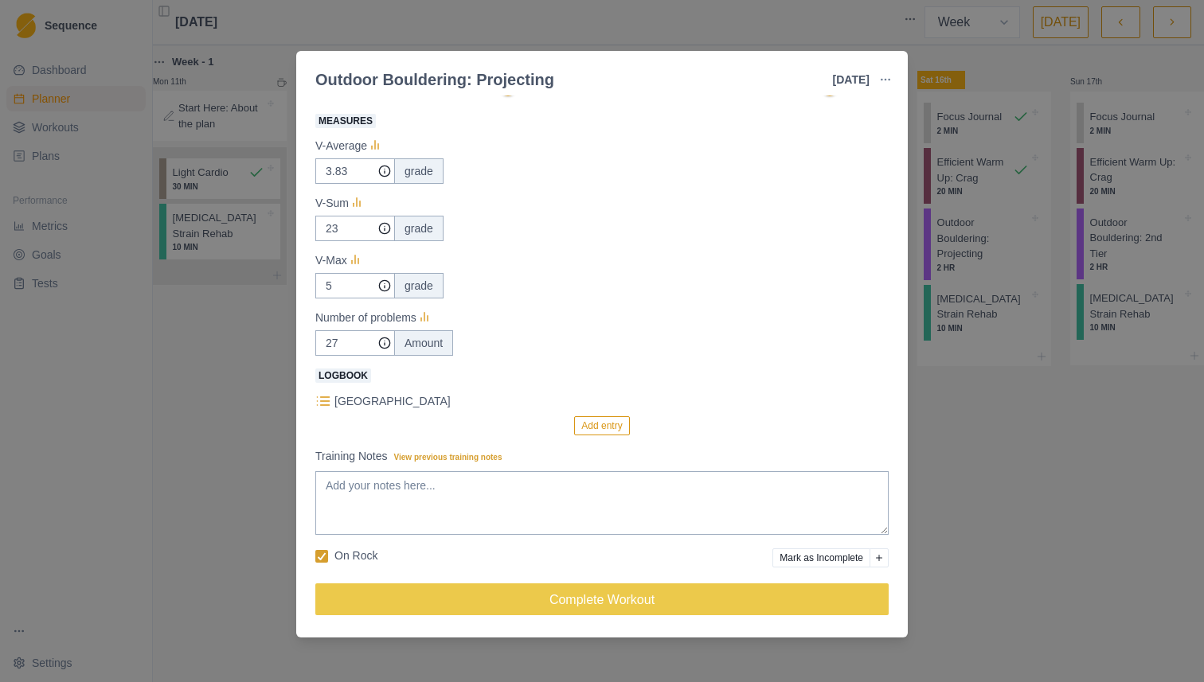
click at [329, 553] on label "On Rock" at bounding box center [346, 556] width 62 height 17
click at [315, 556] on input "On Rock" at bounding box center [314, 556] width 1 height 1
click at [607, 429] on button "Add entry" at bounding box center [601, 425] width 55 height 19
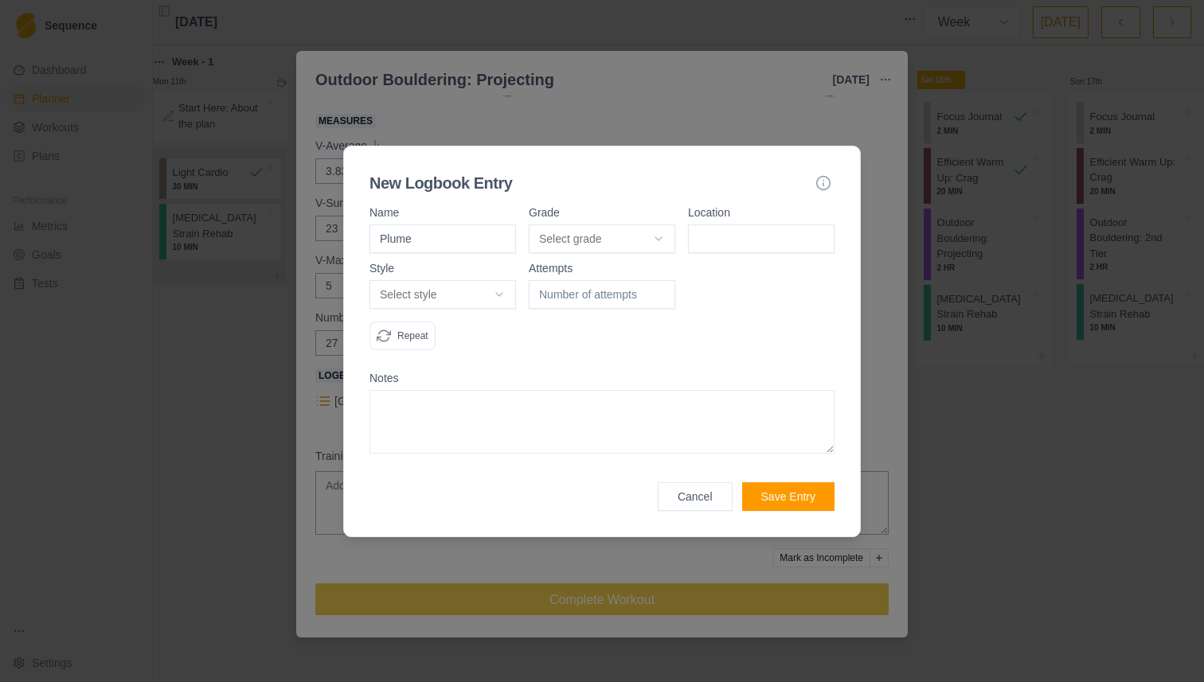
type input "Plume"
click at [611, 243] on body "Sequence Dashboard Planner Workouts Plans Performance Metrics Goals Tests Setti…" at bounding box center [602, 341] width 1204 height 682
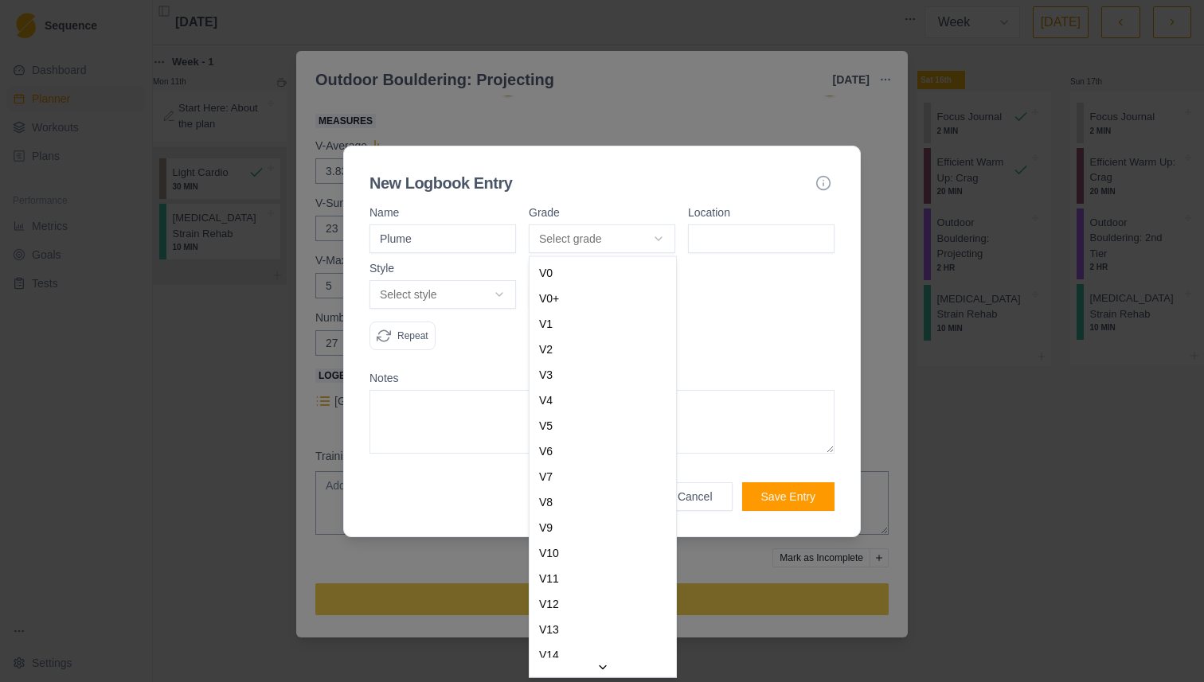
select select "7b6a862c-bca5-4c06-9578-13a9ae5e87e9"
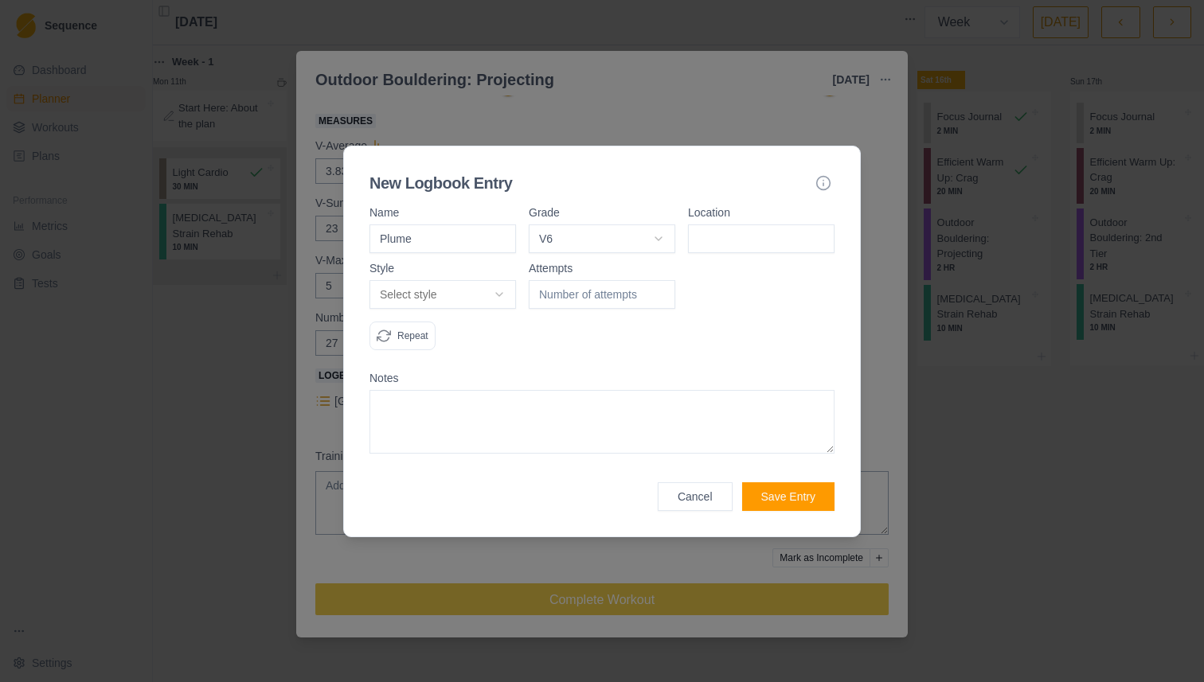
click at [764, 236] on input at bounding box center [761, 238] width 146 height 29
type input "Home"
click at [463, 295] on body "Sequence Dashboard Planner Workouts Plans Performance Metrics Goals Tests Setti…" at bounding box center [602, 341] width 1204 height 682
click at [728, 246] on body "Sequence Dashboard Planner Workouts Plans Performance Metrics Goals Tests Setti…" at bounding box center [602, 341] width 1204 height 682
click at [728, 246] on input "Home" at bounding box center [761, 238] width 146 height 29
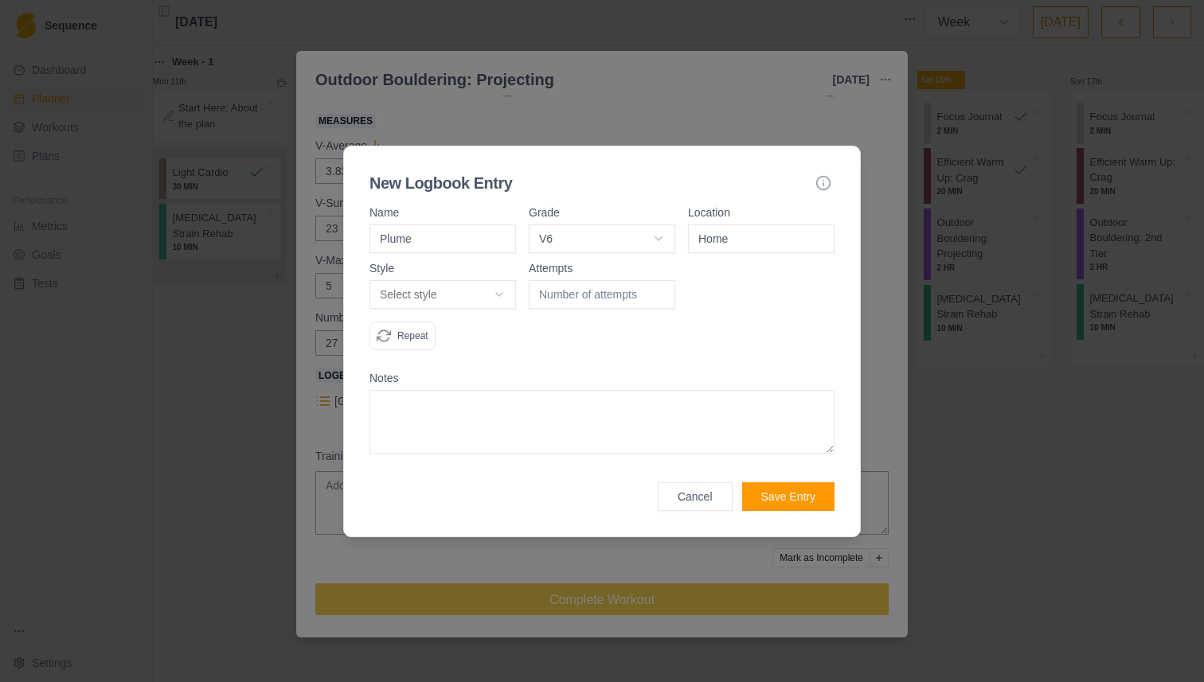
click at [728, 246] on input "Home" at bounding box center [761, 238] width 146 height 29
type input "TB2"
click at [720, 267] on div at bounding box center [761, 313] width 146 height 100
click at [435, 295] on body "Sequence Dashboard Planner Workouts Plans Performance Metrics Goals Tests Setti…" at bounding box center [602, 341] width 1204 height 682
select select "attempt"
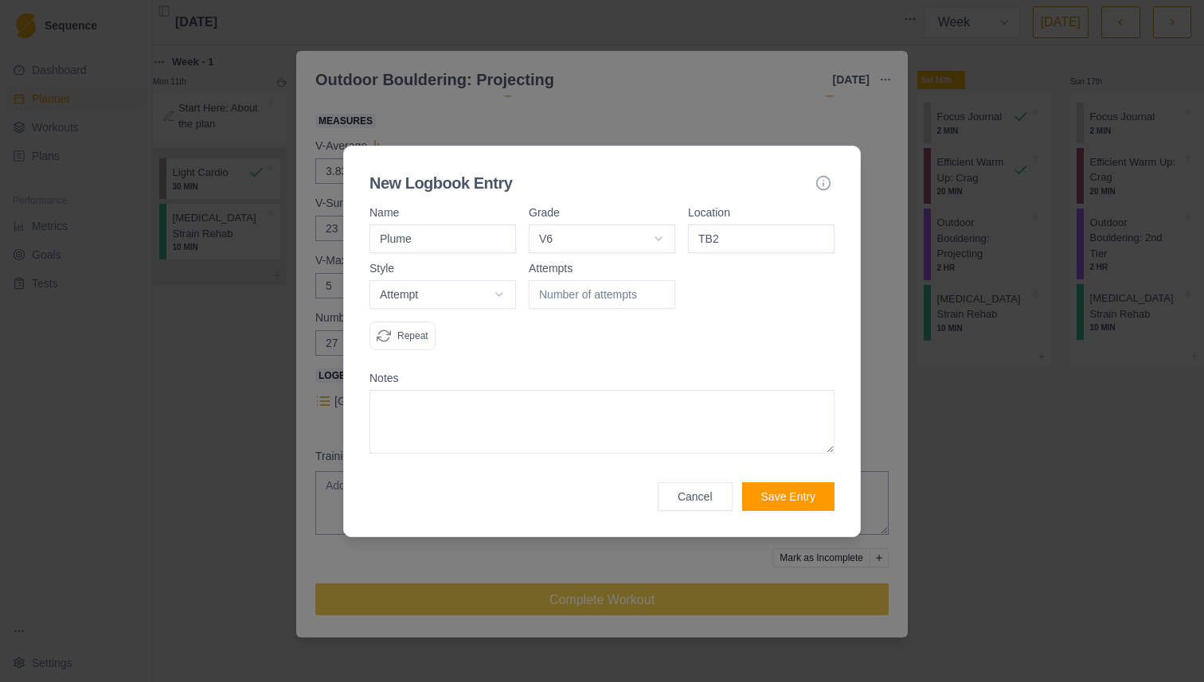
click at [589, 288] on input "number" at bounding box center [602, 294] width 146 height 29
type input "4"
click at [773, 493] on button "Save Entry" at bounding box center [788, 496] width 92 height 29
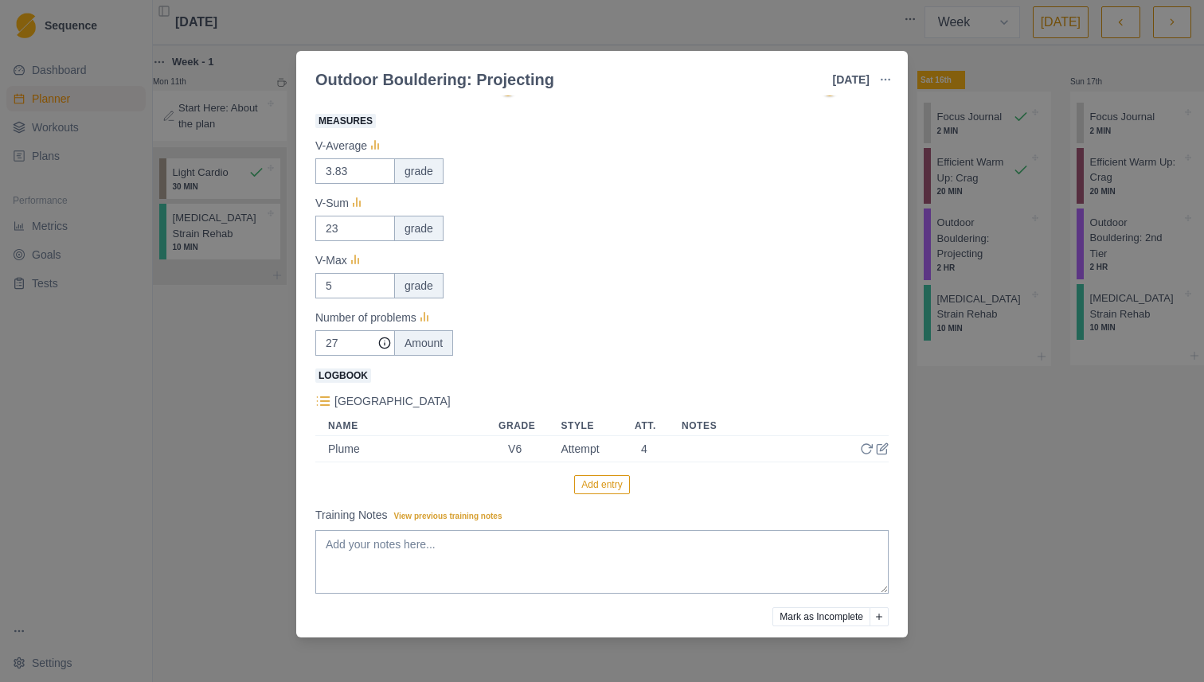
click at [611, 486] on button "Add entry" at bounding box center [601, 484] width 55 height 19
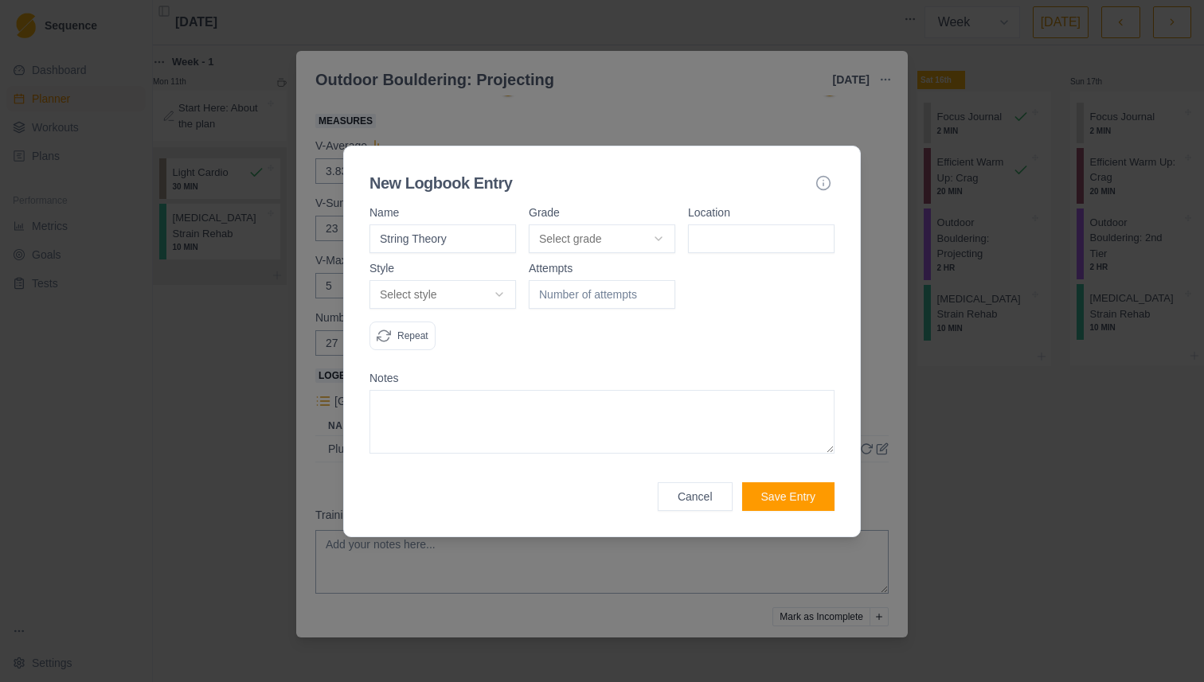
type input "String Theory"
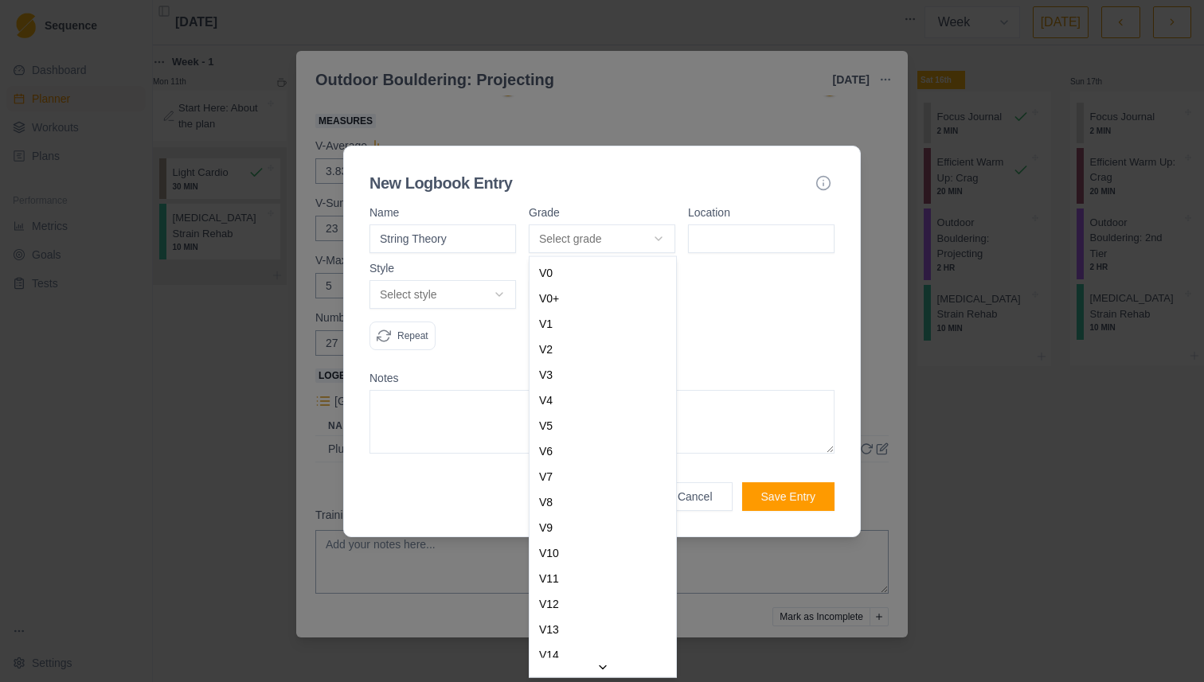
click at [625, 235] on body "Sequence Dashboard Planner Workouts Plans Performance Metrics Goals Tests Setti…" at bounding box center [602, 341] width 1204 height 682
select select "7b6a862c-bca5-4c06-9578-13a9ae5e87e9"
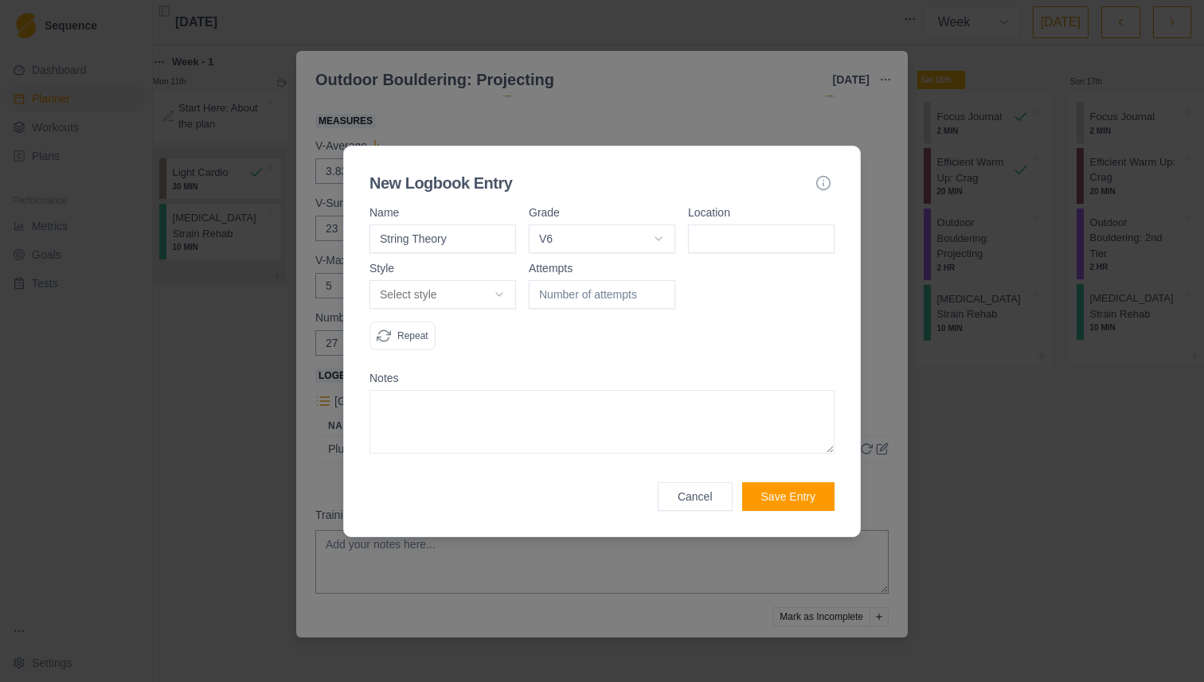
click at [730, 239] on input at bounding box center [761, 238] width 146 height 29
type input "TB2"
click at [441, 282] on body "Sequence Dashboard Planner Workouts Plans Performance Metrics Goals Tests Setti…" at bounding box center [602, 341] width 1204 height 682
select select "attempt"
click at [572, 310] on div "Attempts" at bounding box center [602, 313] width 146 height 100
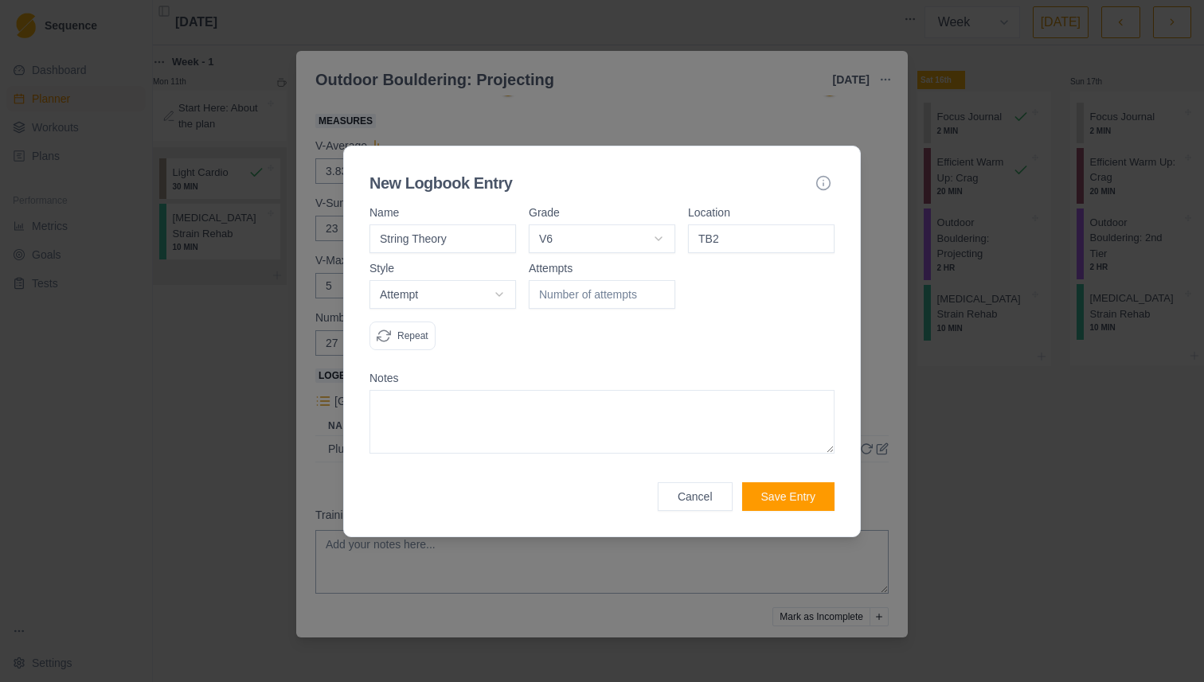
click at [575, 294] on input "number" at bounding box center [602, 294] width 146 height 29
type input "4"
click at [576, 365] on form "Name String Theory Grade V6 V0 V0+ V1 V2 V3 V4 V5 V6 V7 V8 V9 V10 V11 V12 V13 V…" at bounding box center [601, 359] width 465 height 304
click at [800, 491] on button "Save Entry" at bounding box center [788, 496] width 92 height 29
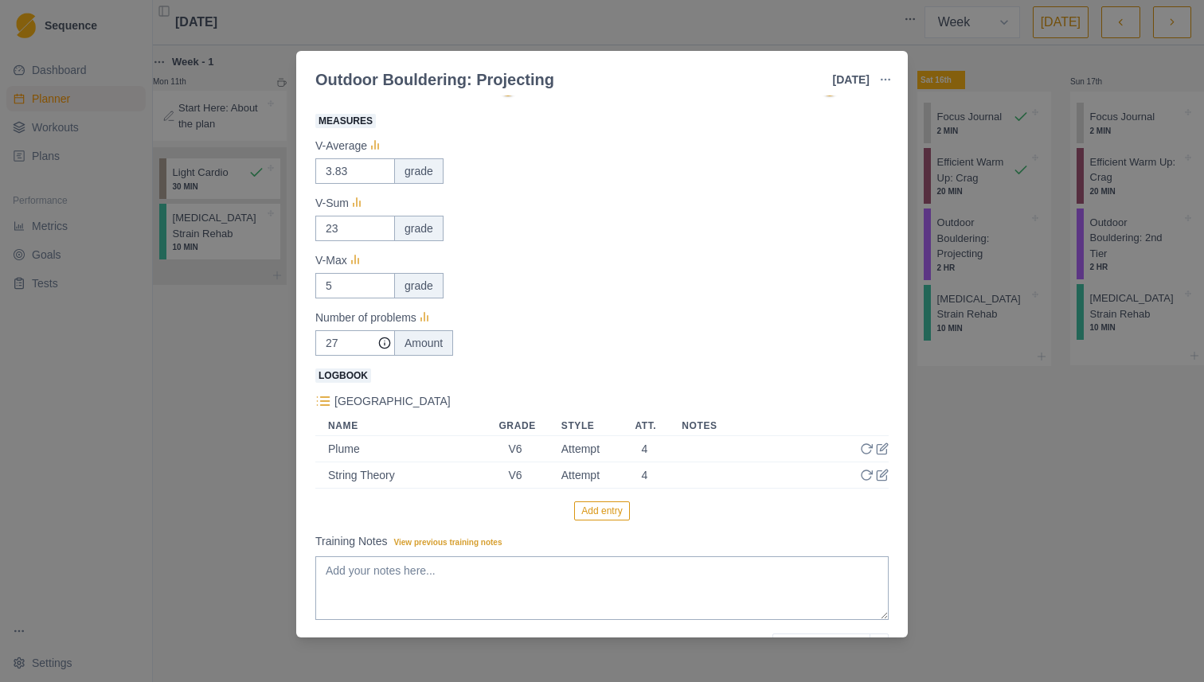
scroll to position [381, 0]
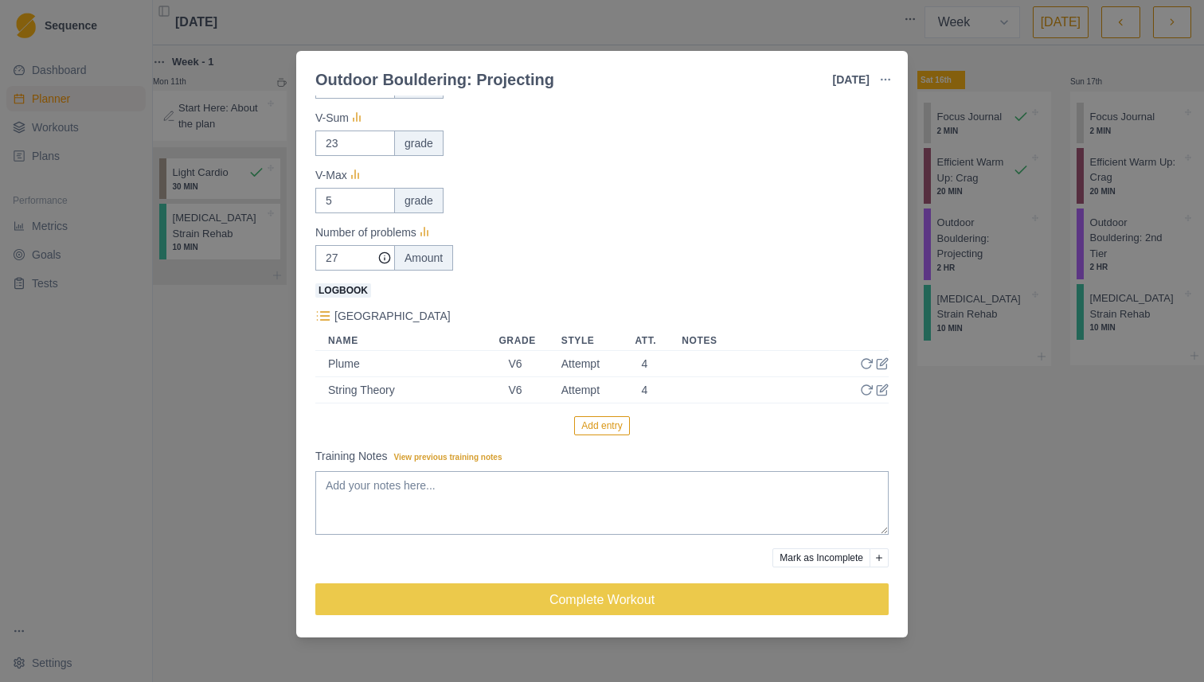
click at [607, 431] on button "Add entry" at bounding box center [601, 425] width 55 height 19
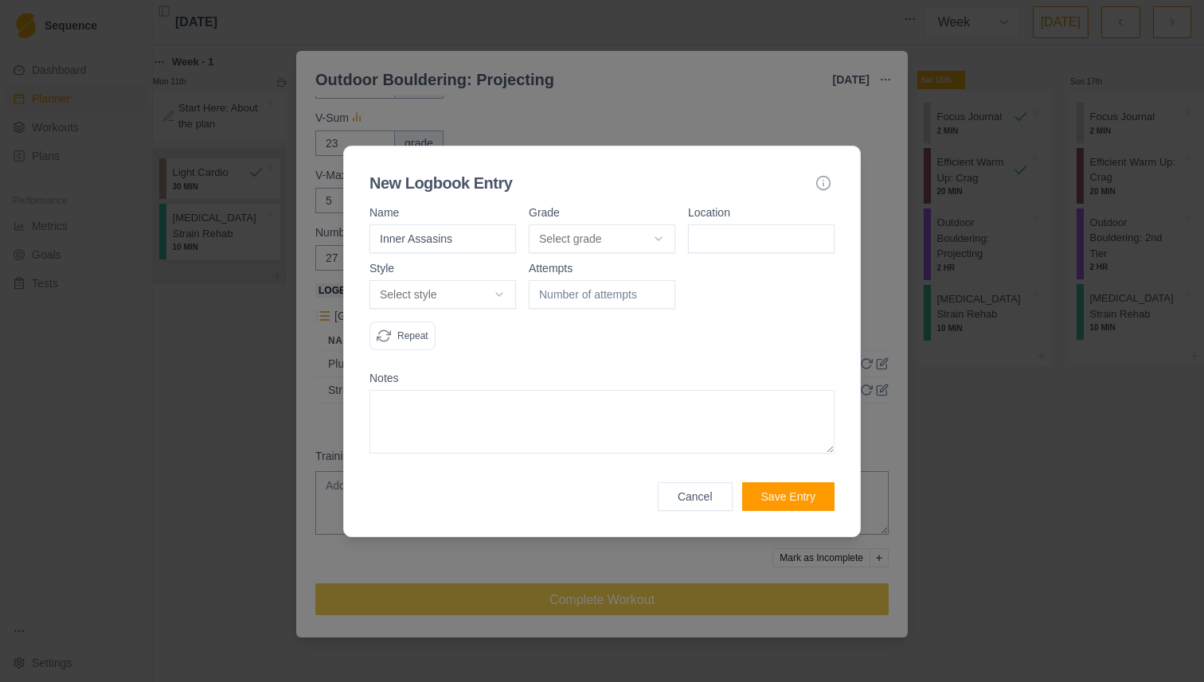
type input "Inner Assasins"
click at [553, 397] on textarea at bounding box center [601, 422] width 465 height 64
click at [630, 242] on body "Sequence Dashboard Planner Workouts Plans Performance Metrics Goals Tests Setti…" at bounding box center [602, 341] width 1204 height 682
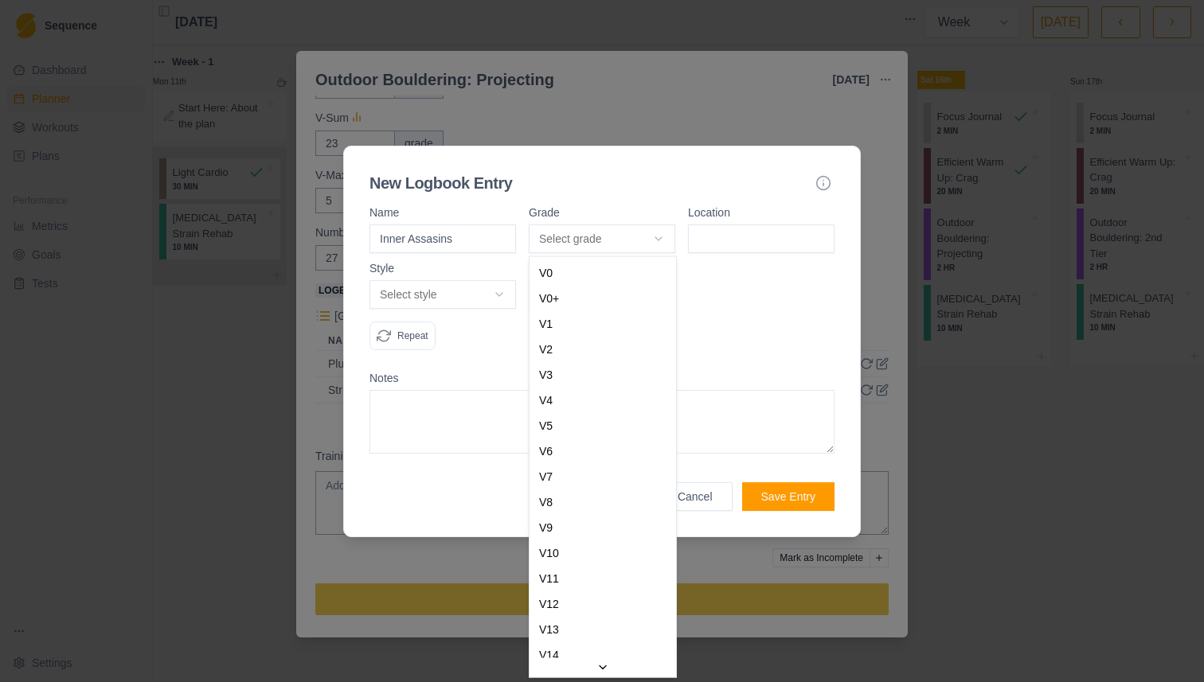
select select "a2a0e934-e7b9-4e05-bd2a-c345c5bfab76"
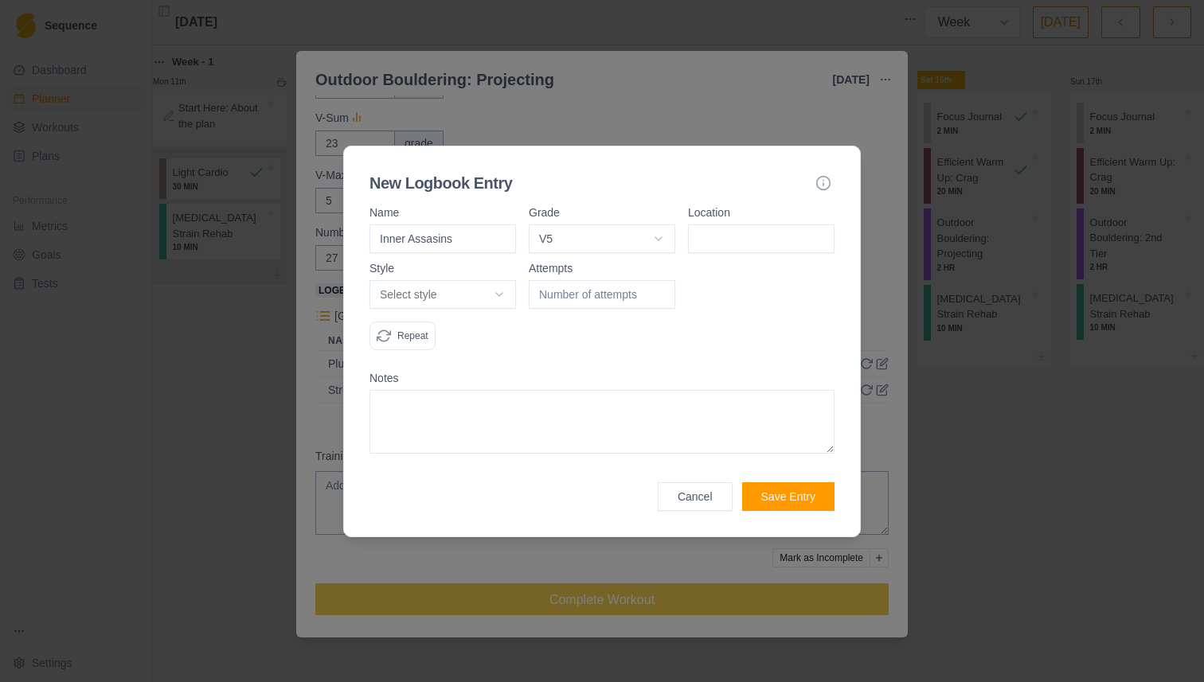
click at [729, 249] on input at bounding box center [761, 238] width 146 height 29
type input "TB2"
click at [445, 284] on body "Sequence Dashboard Planner Workouts Plans Performance Metrics Goals Tests Setti…" at bounding box center [602, 341] width 1204 height 682
select select "flash"
click at [564, 292] on div at bounding box center [602, 313] width 146 height 100
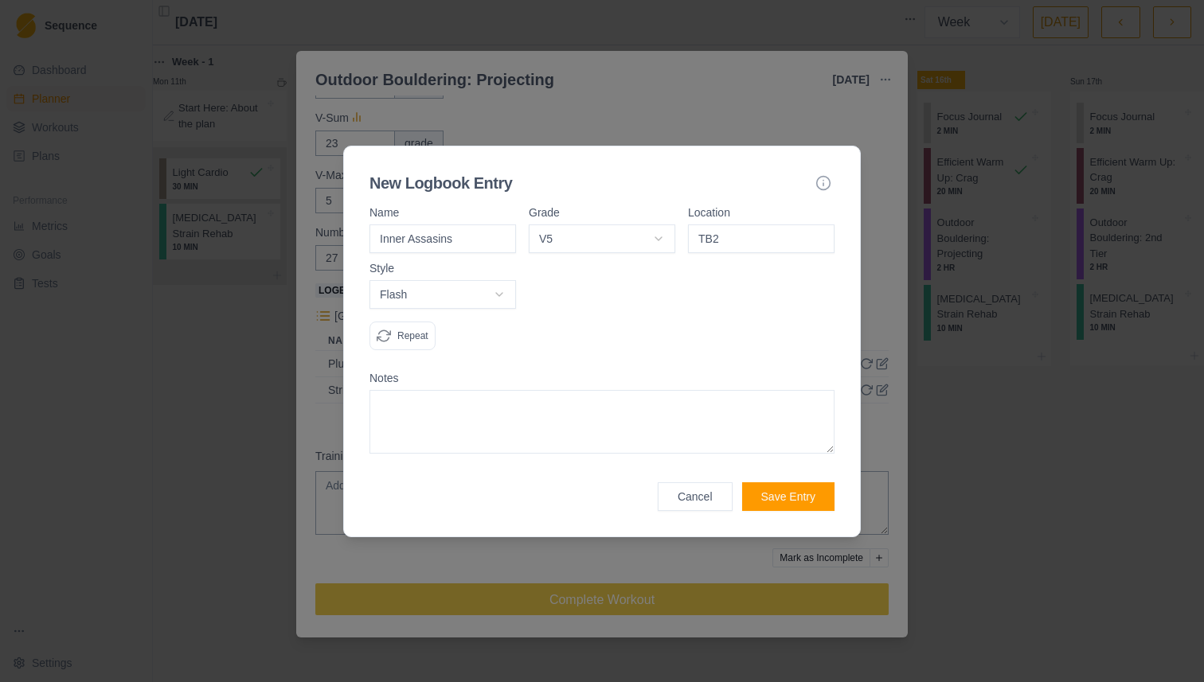
click at [796, 499] on button "Save Entry" at bounding box center [788, 496] width 92 height 29
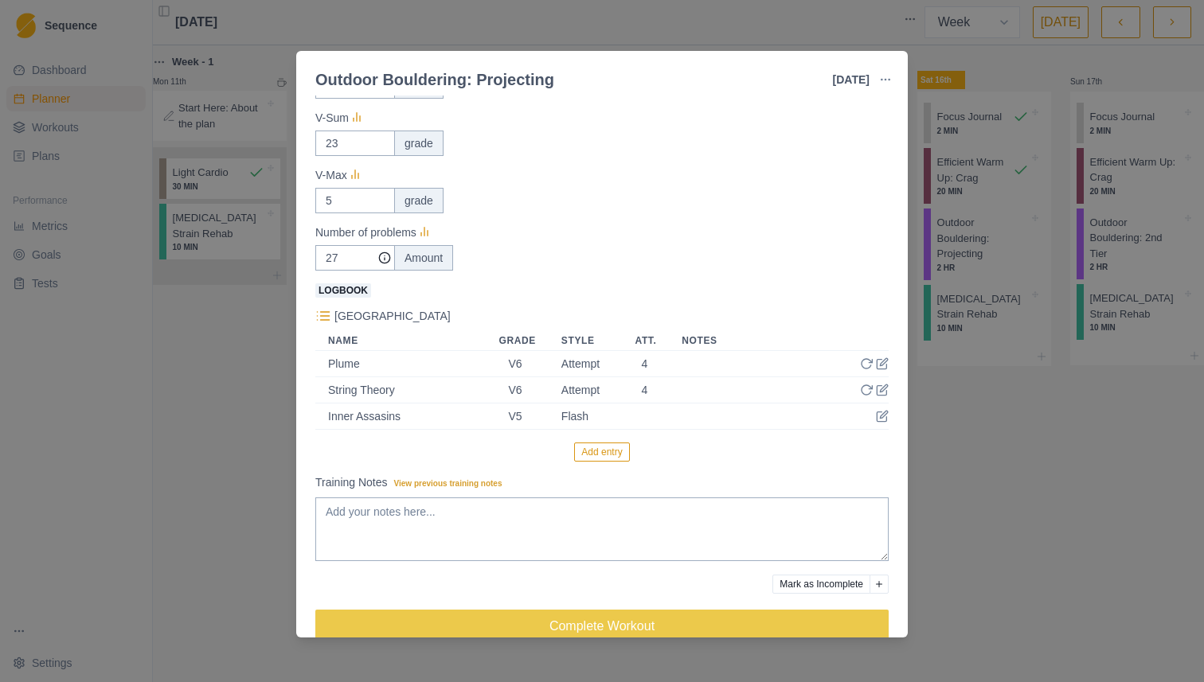
click at [593, 449] on button "Add entry" at bounding box center [601, 452] width 55 height 19
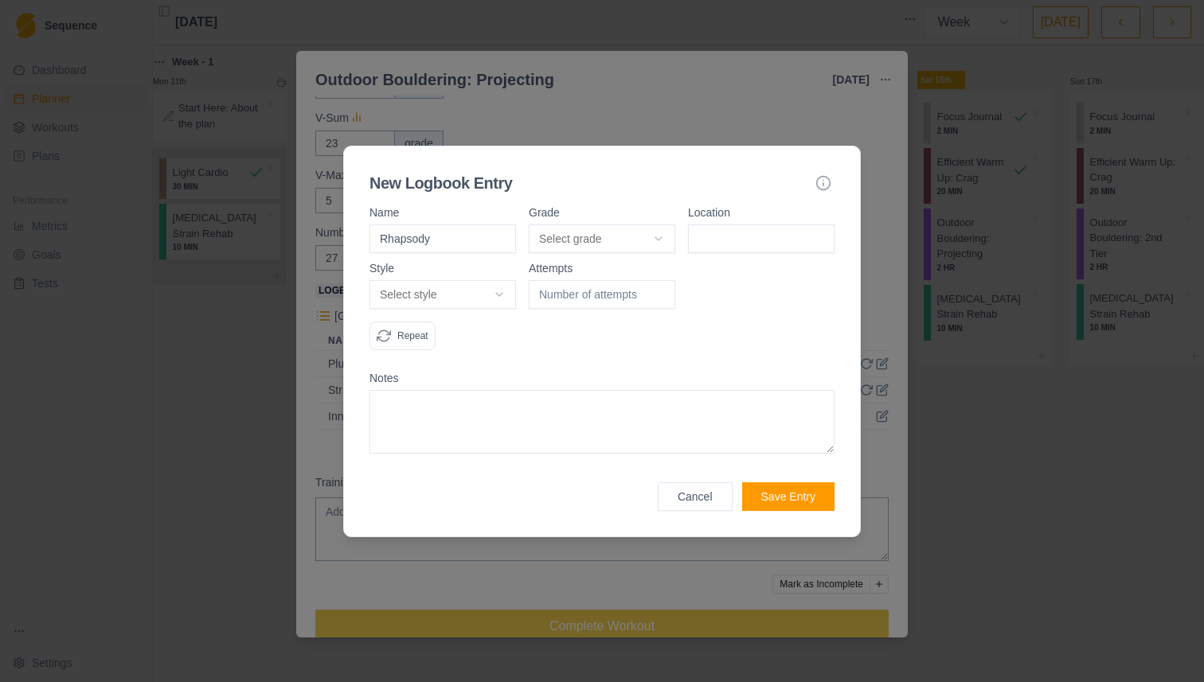
type input "Rhapsody"
click at [647, 242] on body "Sequence Dashboard Planner Workouts Plans Performance Metrics Goals Tests Setti…" at bounding box center [602, 341] width 1204 height 682
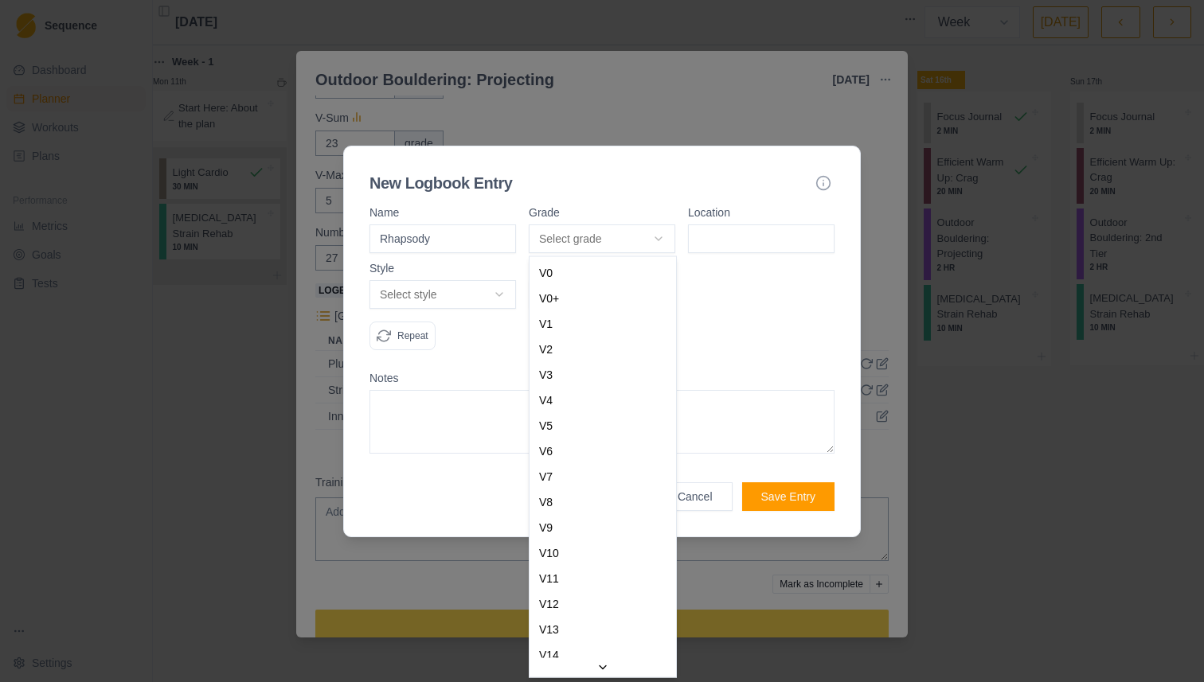
select select "a2a0e934-e7b9-4e05-bd2a-c345c5bfab76"
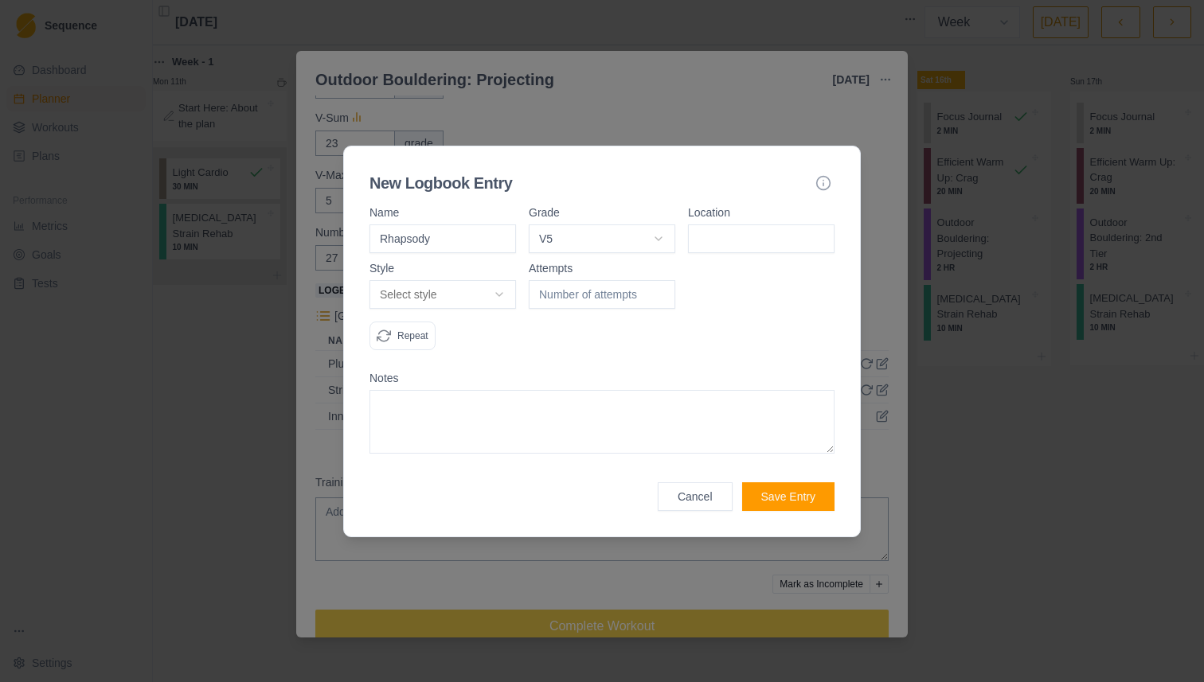
click at [732, 232] on input at bounding box center [761, 238] width 146 height 29
type input "TB2"
click at [411, 296] on body "Sequence Dashboard Planner Workouts Plans Performance Metrics Goals Tests Setti…" at bounding box center [602, 341] width 1204 height 682
select select "flash"
click at [556, 302] on div at bounding box center [602, 313] width 146 height 100
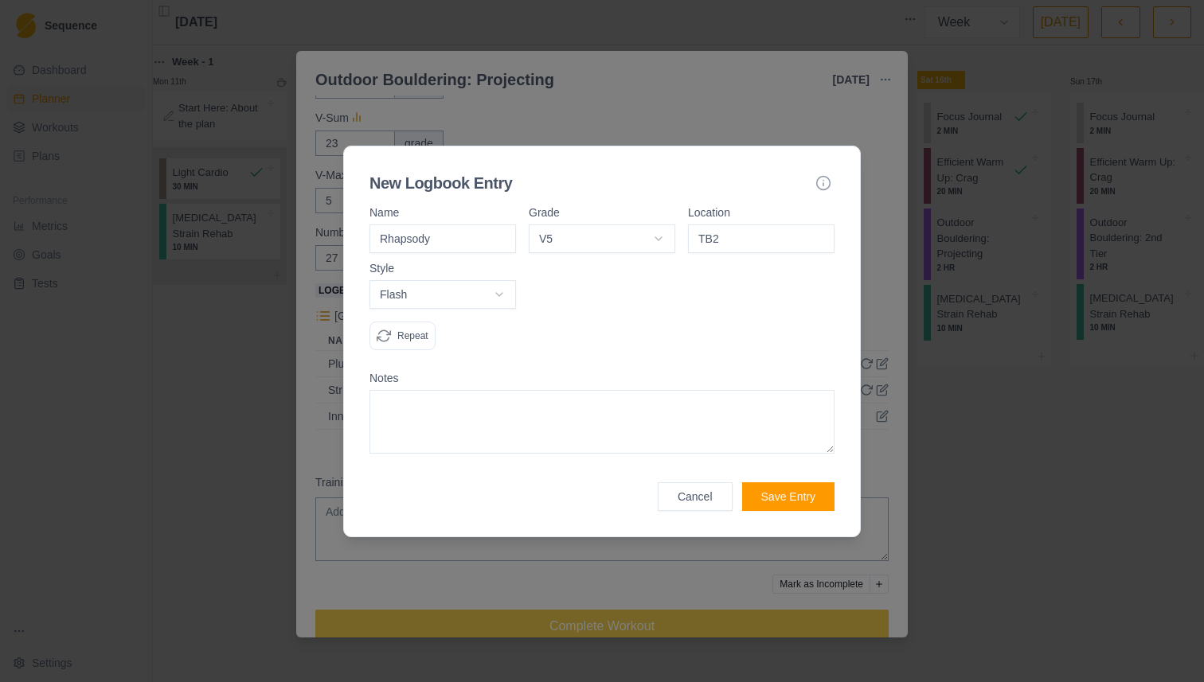
click at [783, 501] on button "Save Entry" at bounding box center [788, 496] width 92 height 29
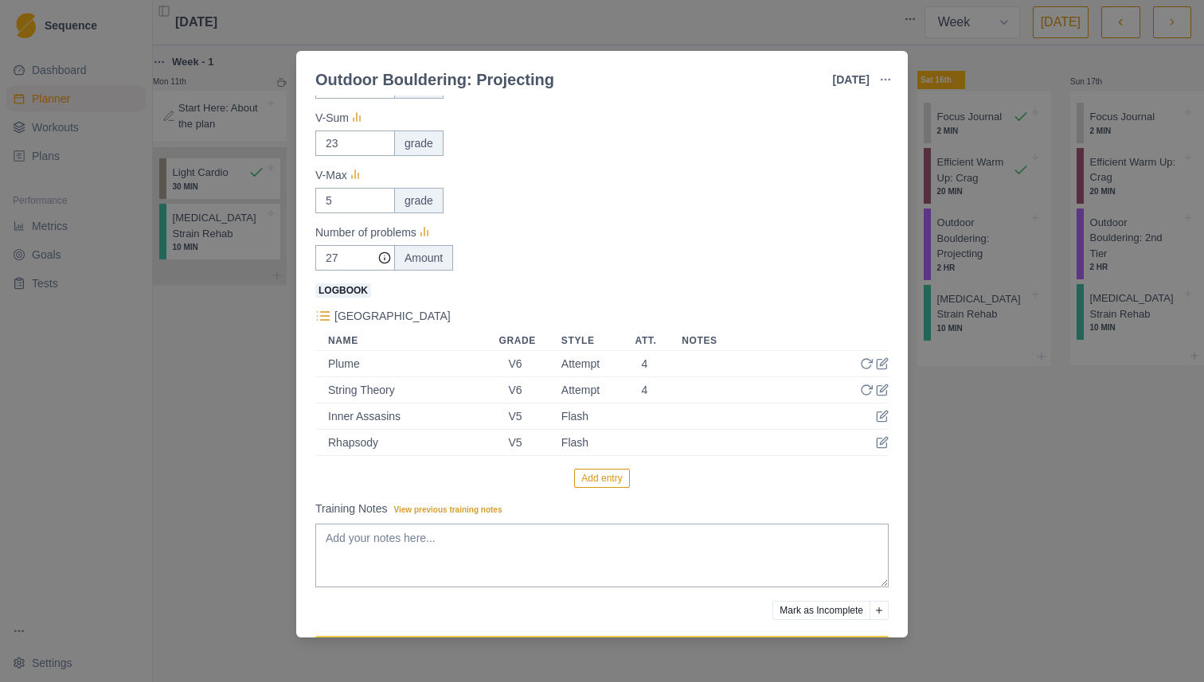
click at [609, 474] on button "Add entry" at bounding box center [601, 478] width 55 height 19
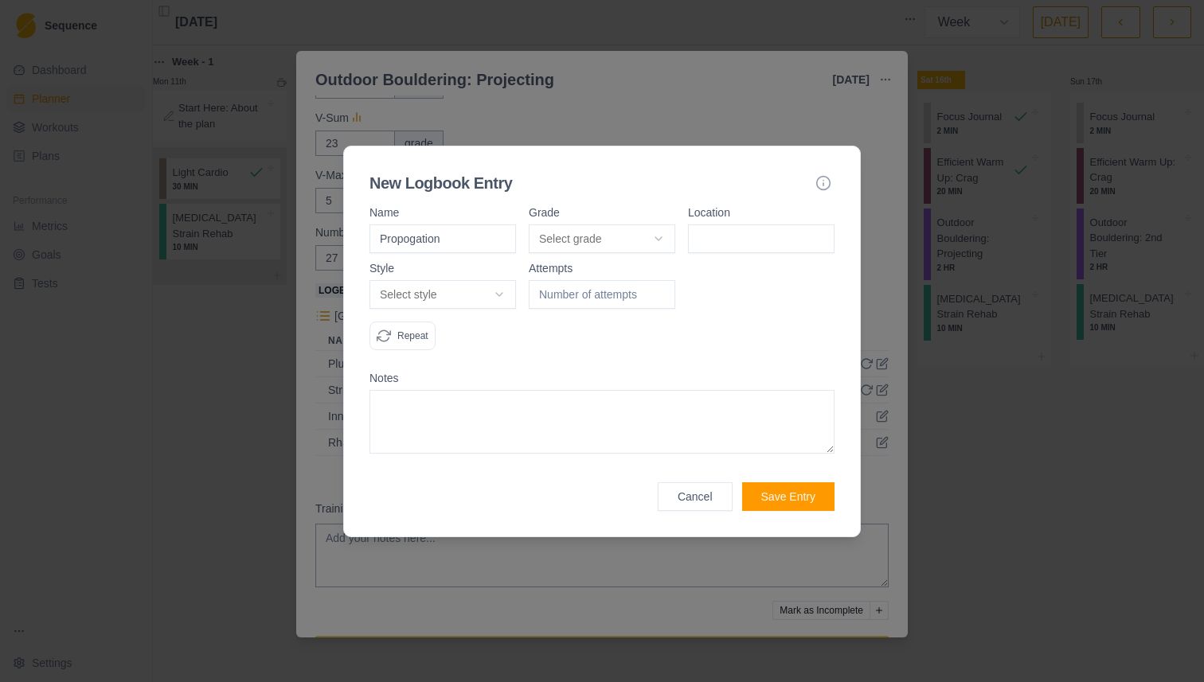
type input "Propogation"
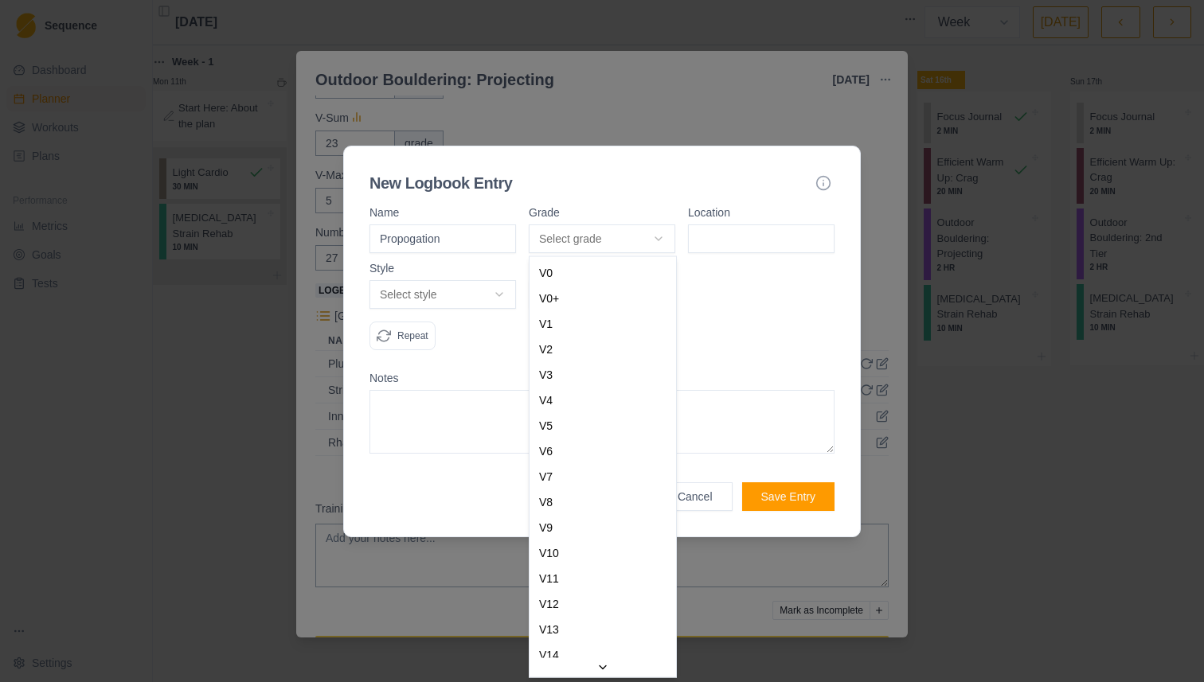
click at [638, 243] on body "Sequence Dashboard Planner Workouts Plans Performance Metrics Goals Tests Setti…" at bounding box center [602, 341] width 1204 height 682
select select "ce4a9362-81d3-4cb3-a3b0-152c193b16d0"
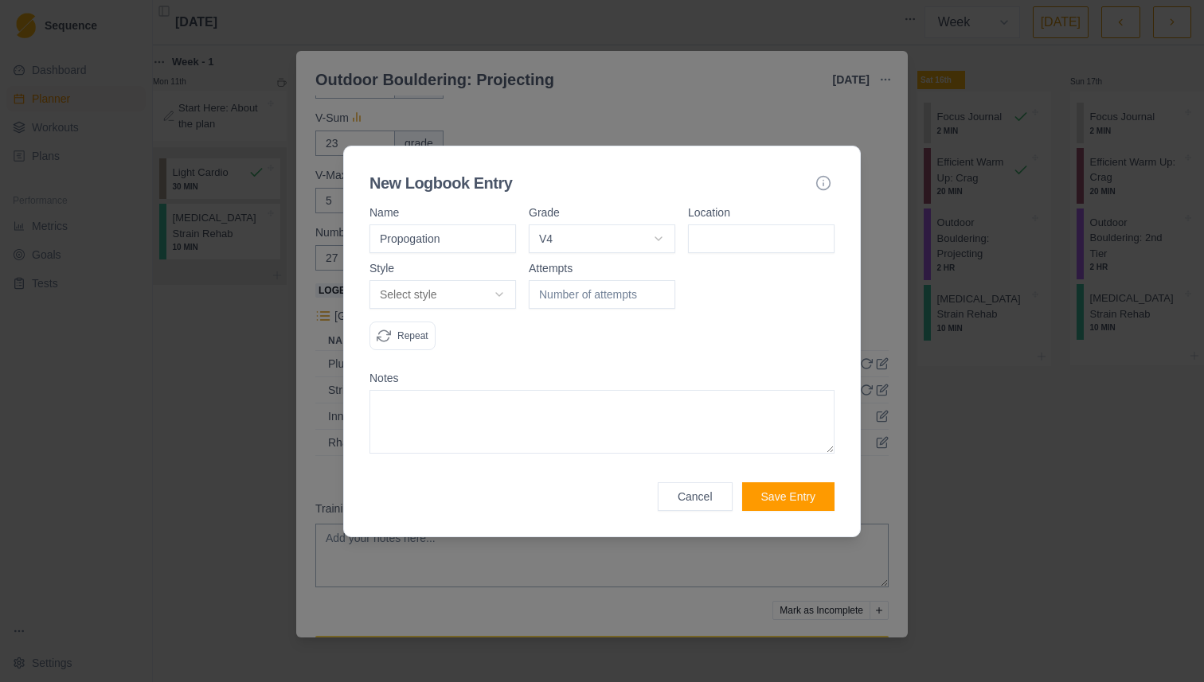
click at [726, 252] on input at bounding box center [761, 238] width 146 height 29
type input "TB2"
click at [473, 295] on body "Sequence Dashboard Planner Workouts Plans Performance Metrics Goals Tests Setti…" at bounding box center [602, 341] width 1204 height 682
select select "flash"
click at [592, 279] on div at bounding box center [602, 278] width 146 height 30
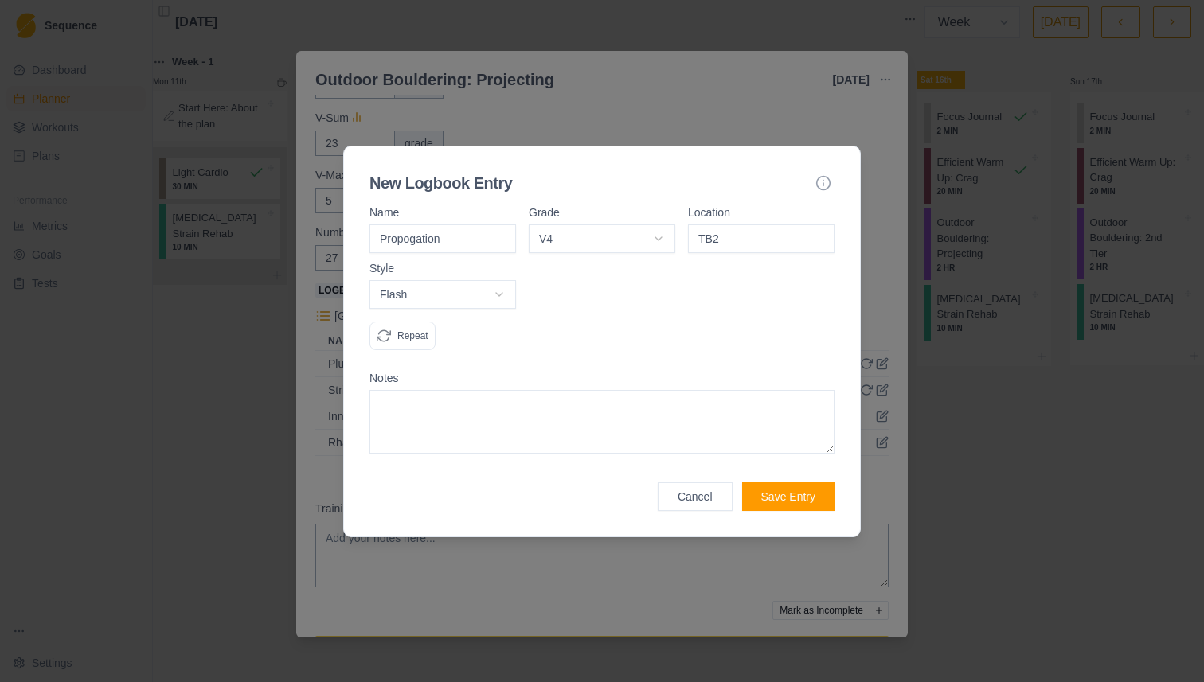
click at [772, 487] on button "Save Entry" at bounding box center [788, 496] width 92 height 29
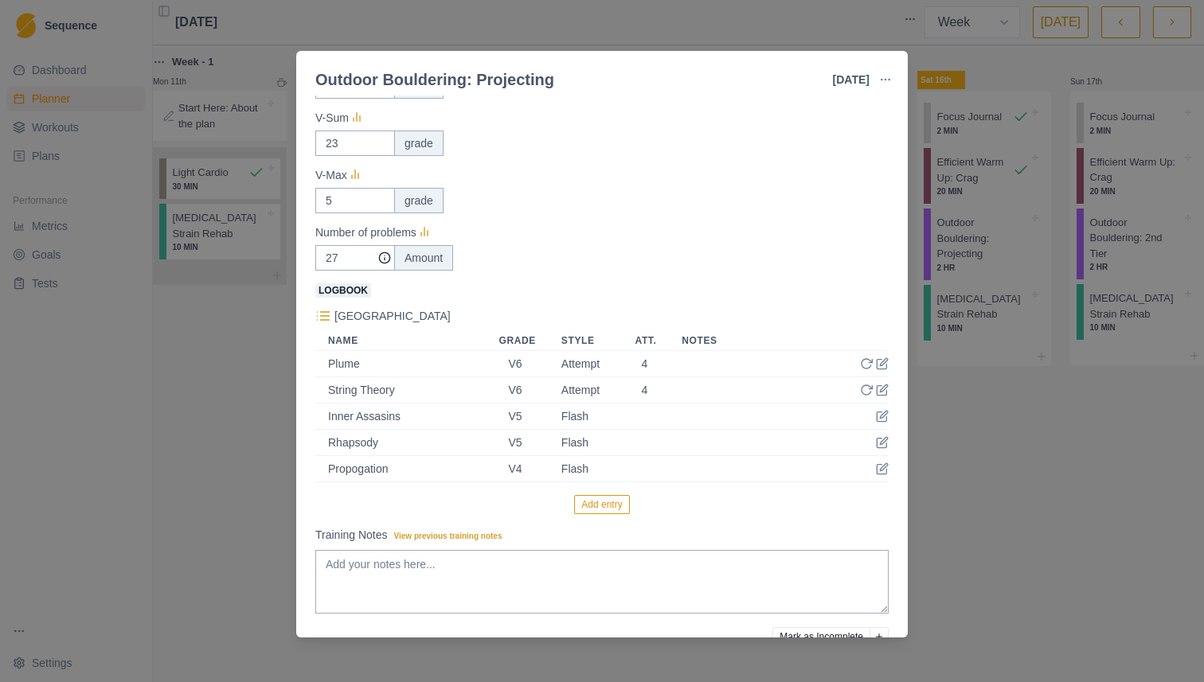
click at [613, 491] on div "Boulder Name Grade Style Att. Notes Plume V6 Attempt 4 String Theory V6 Attempt…" at bounding box center [601, 410] width 573 height 209
click at [612, 500] on button "Add entry" at bounding box center [601, 504] width 55 height 19
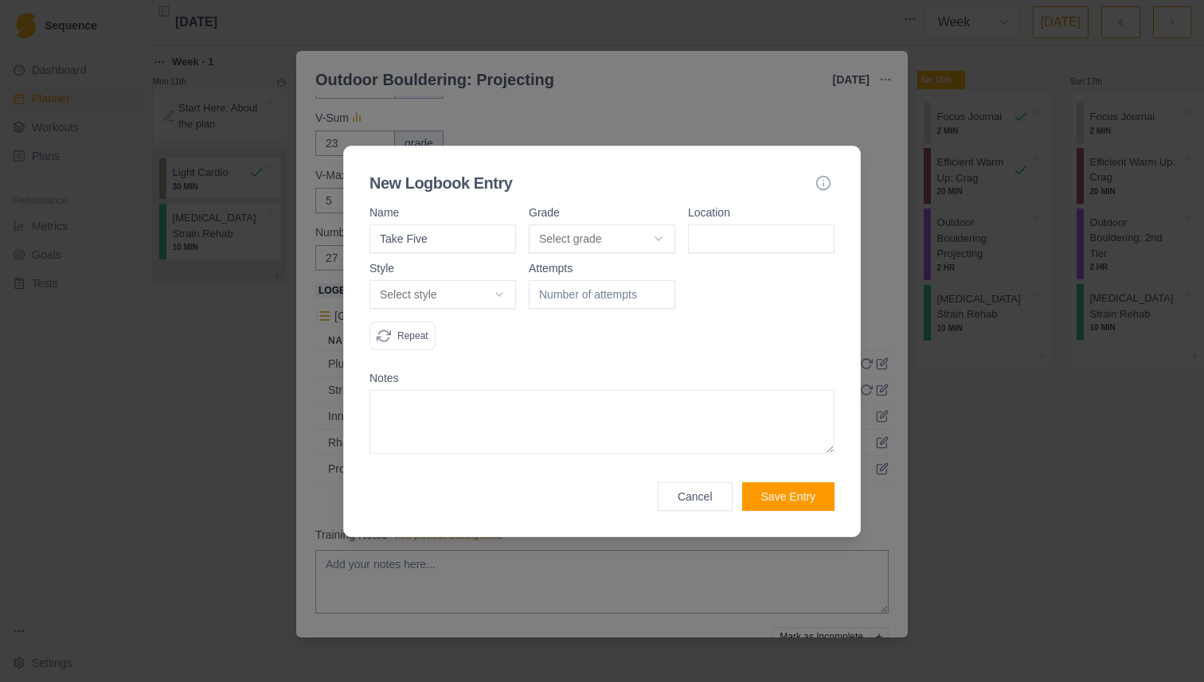
type input "Take Five"
click at [582, 230] on body "Sequence Dashboard Planner Workouts Plans Performance Metrics Goals Tests Setti…" at bounding box center [602, 341] width 1204 height 682
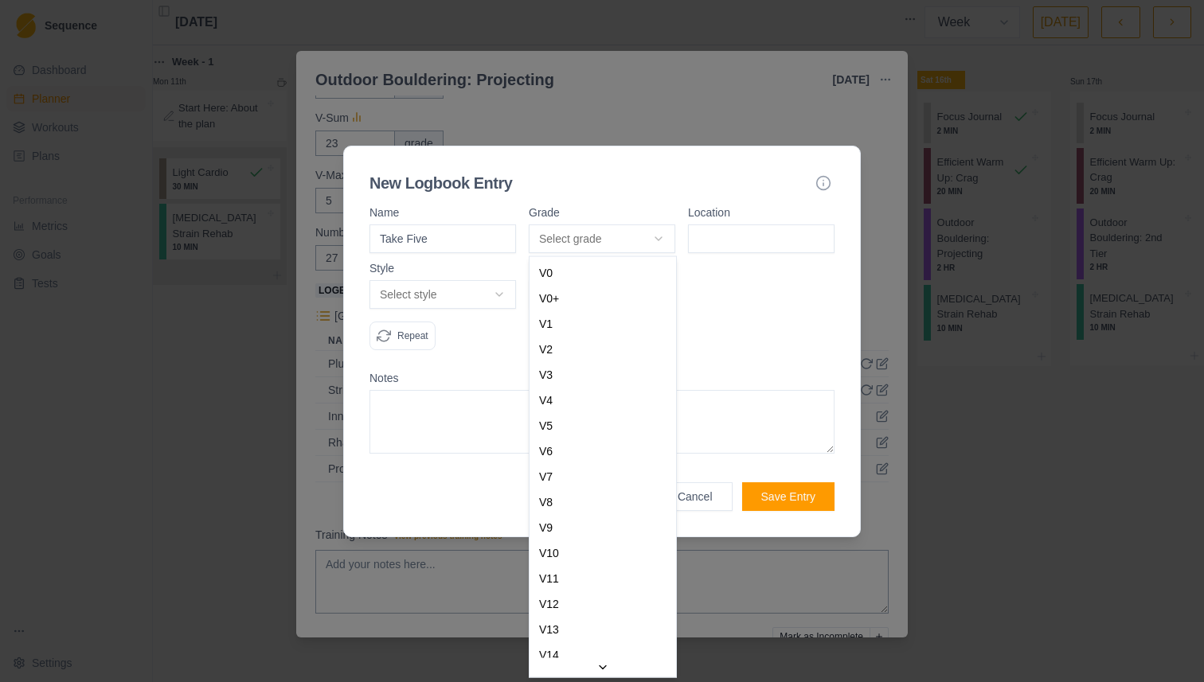
select select "ce4a9362-81d3-4cb3-a3b0-152c193b16d0"
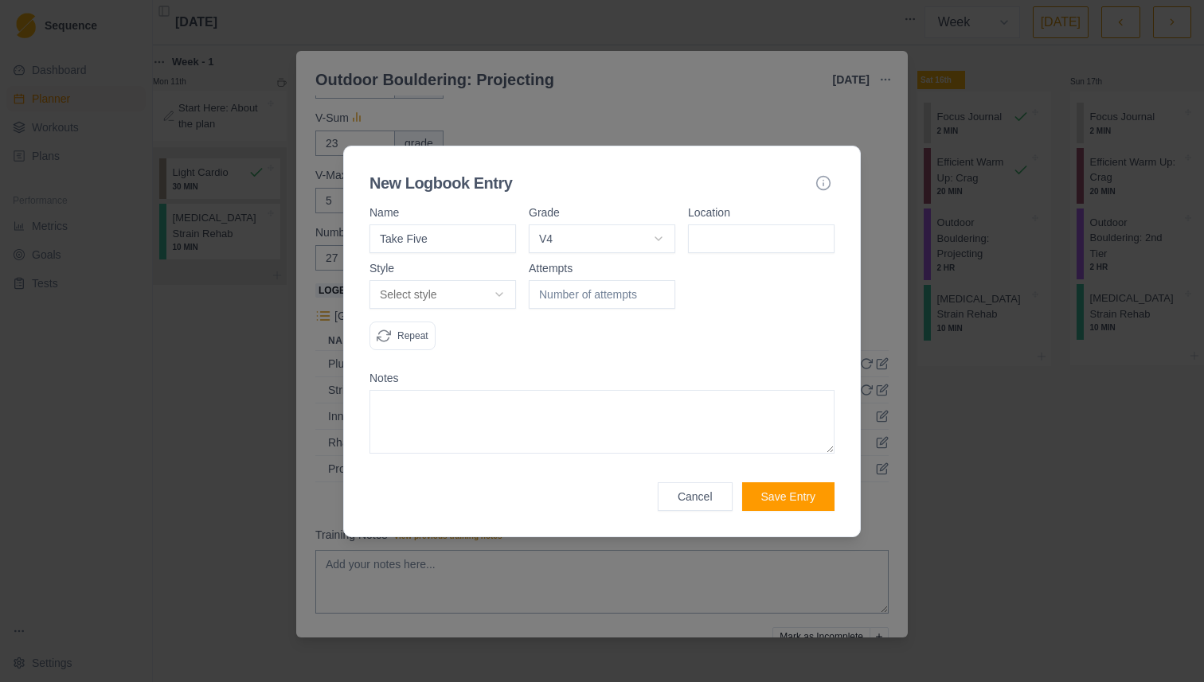
click at [721, 244] on input at bounding box center [761, 238] width 146 height 29
type input "TB2"
click at [464, 297] on body "Sequence Dashboard Planner Workouts Plans Performance Metrics Goals Tests Setti…" at bounding box center [602, 341] width 1204 height 682
select select "flash"
click at [789, 500] on button "Save Entry" at bounding box center [788, 496] width 92 height 29
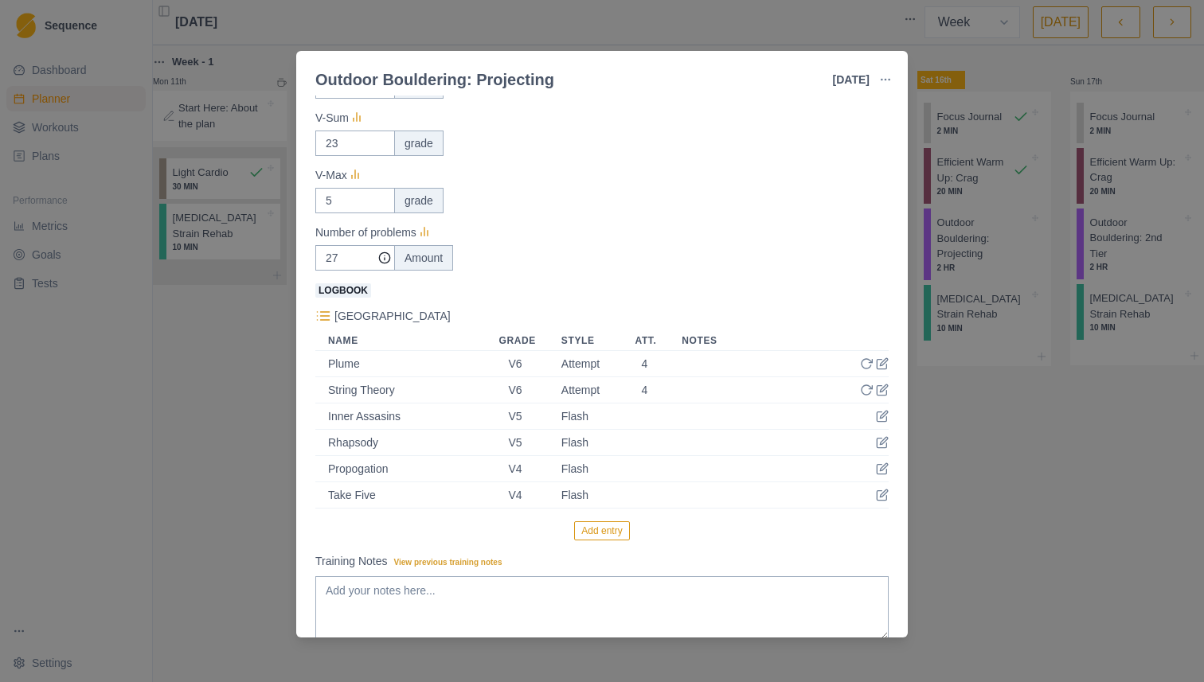
click at [595, 522] on button "Add entry" at bounding box center [601, 530] width 55 height 19
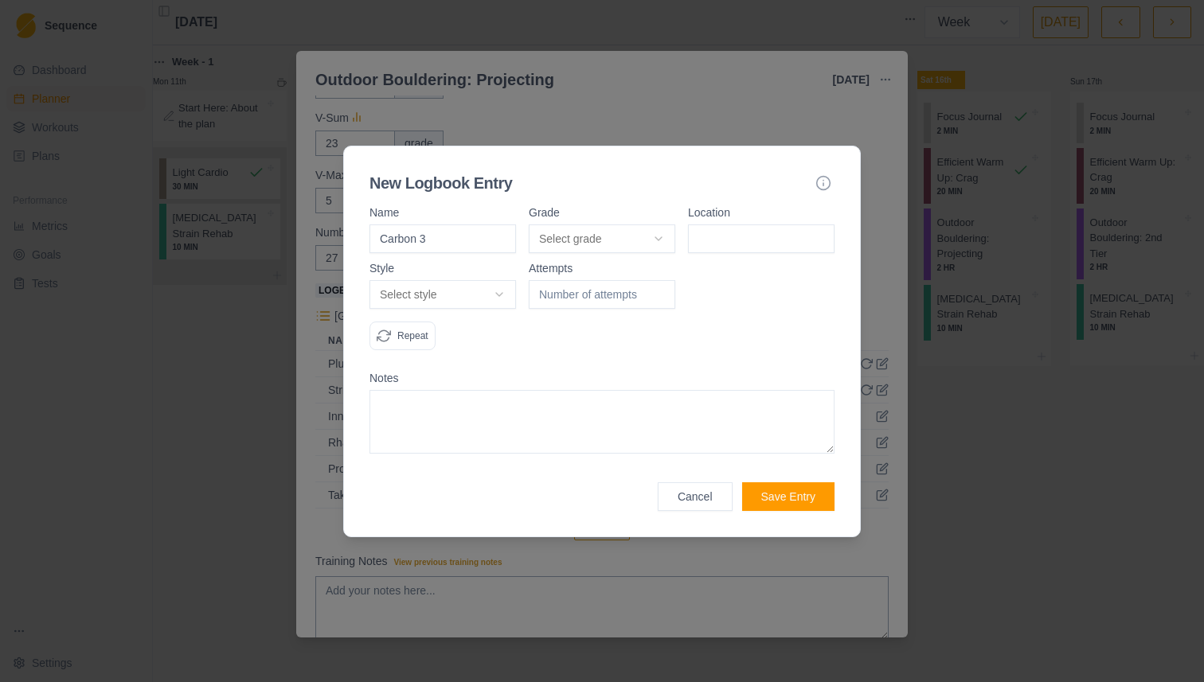
type input "Carbon 3"
click at [662, 242] on body "Sequence Dashboard Planner Workouts Plans Performance Metrics Goals Tests Setti…" at bounding box center [602, 341] width 1204 height 682
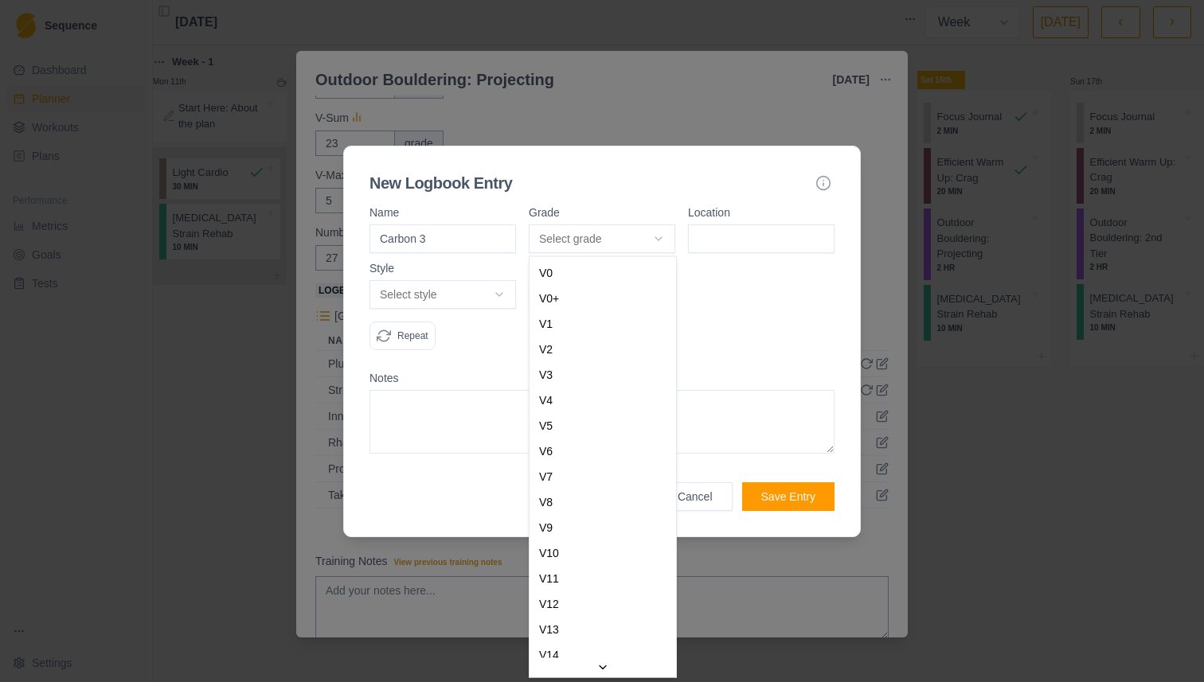
select select "f94f6641-cf14-4dd4-815c-3fad2c452406"
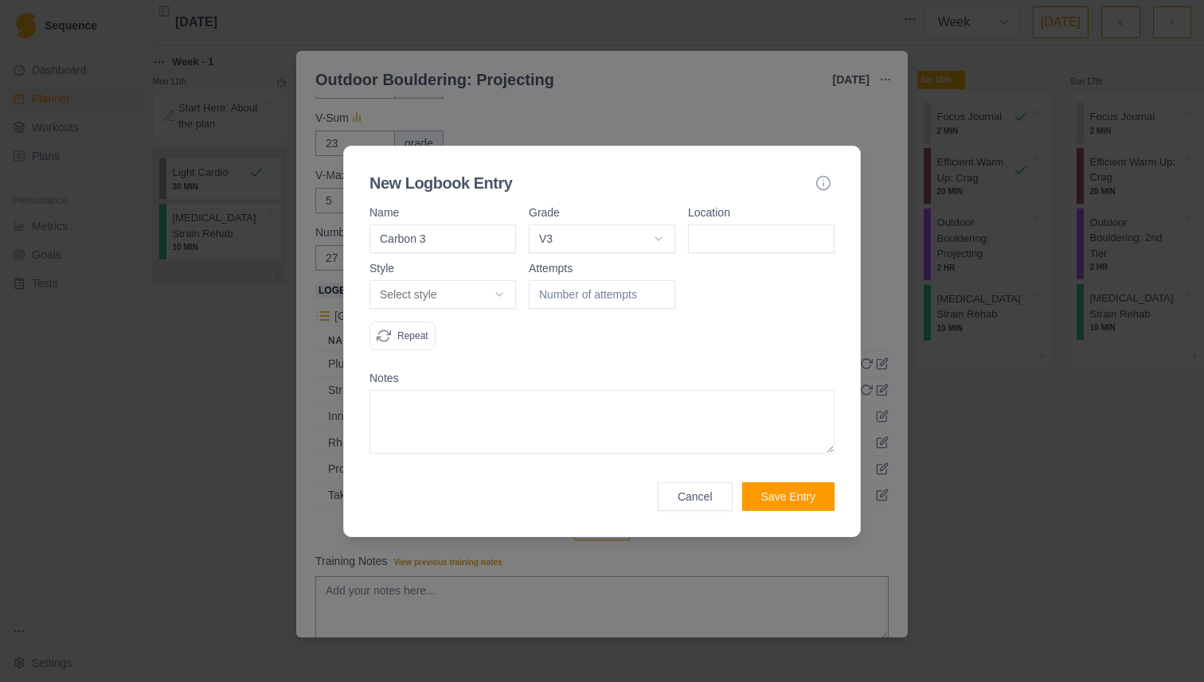
click at [747, 244] on input at bounding box center [761, 238] width 146 height 29
type input "TB2"
click at [478, 287] on body "Sequence Dashboard Planner Workouts Plans Performance Metrics Goals Tests Setti…" at bounding box center [602, 341] width 1204 height 682
select select "flash"
click at [557, 310] on div at bounding box center [602, 313] width 146 height 100
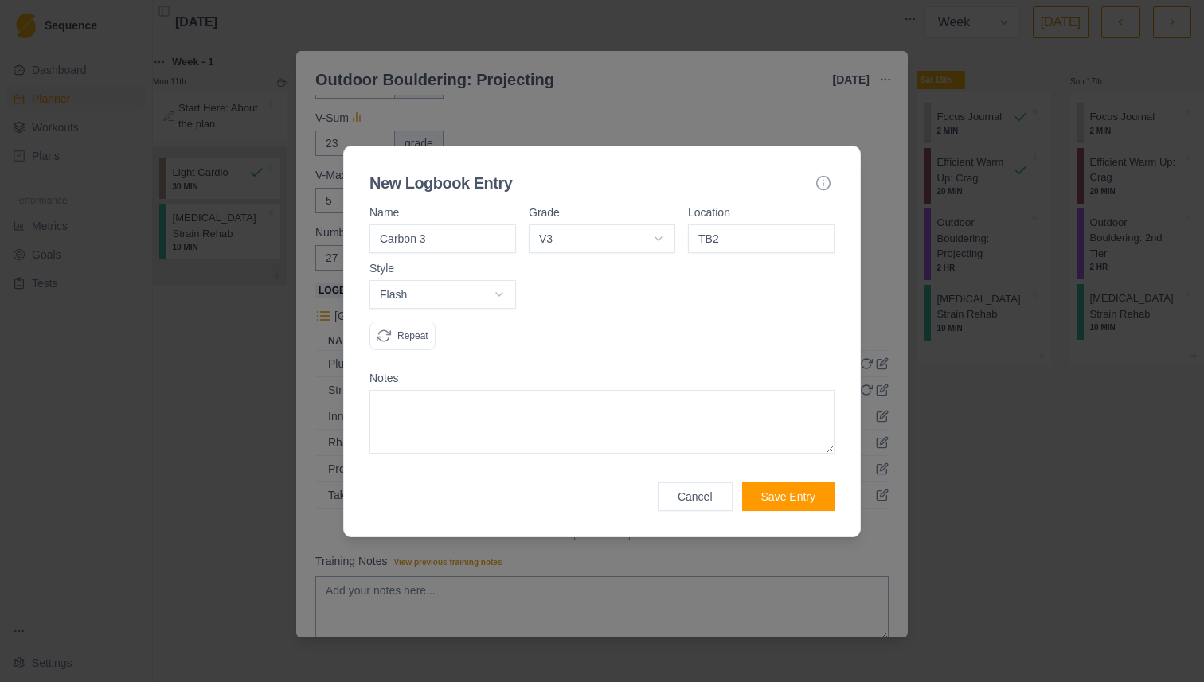
click at [788, 487] on button "Save Entry" at bounding box center [788, 496] width 92 height 29
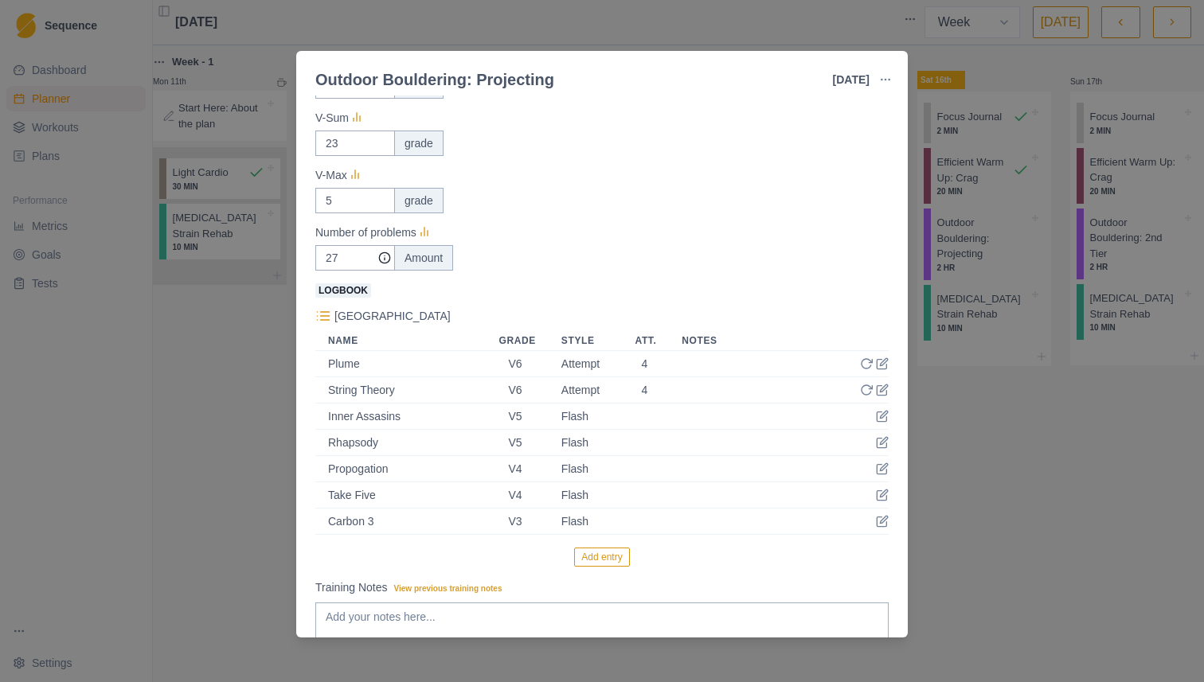
click at [613, 560] on button "Add entry" at bounding box center [601, 557] width 55 height 19
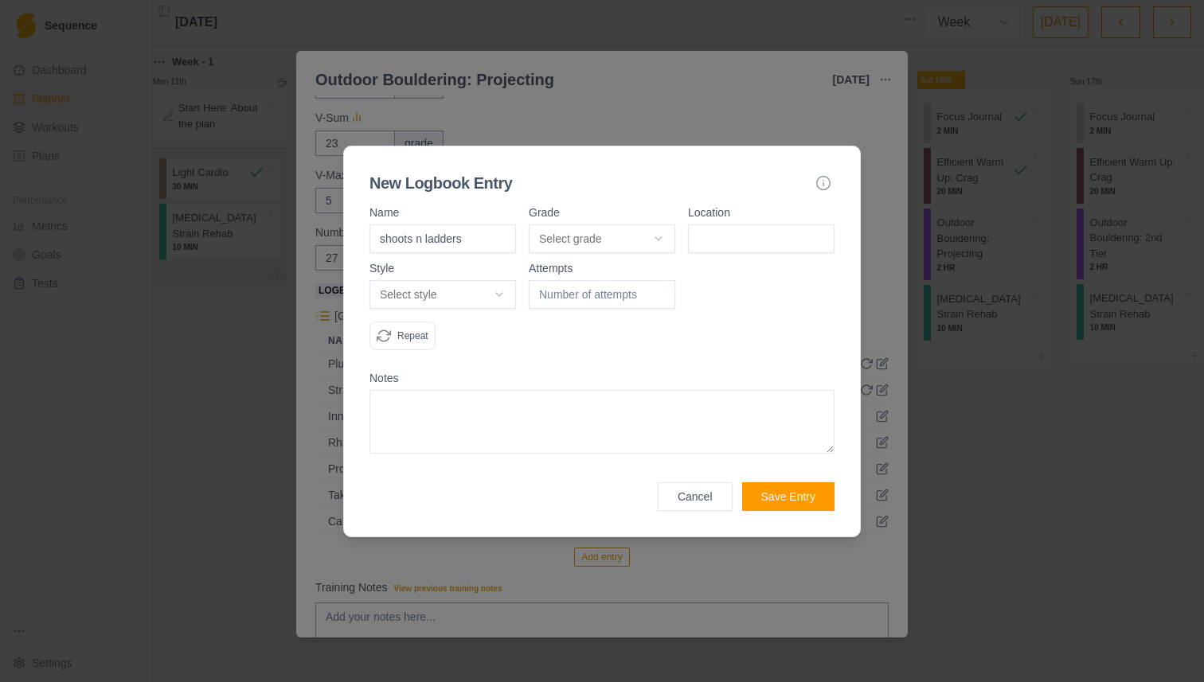
type input "shoots n ladders"
click at [630, 237] on body "Sequence Dashboard Planner Workouts Plans Performance Metrics Goals Tests Setti…" at bounding box center [602, 341] width 1204 height 682
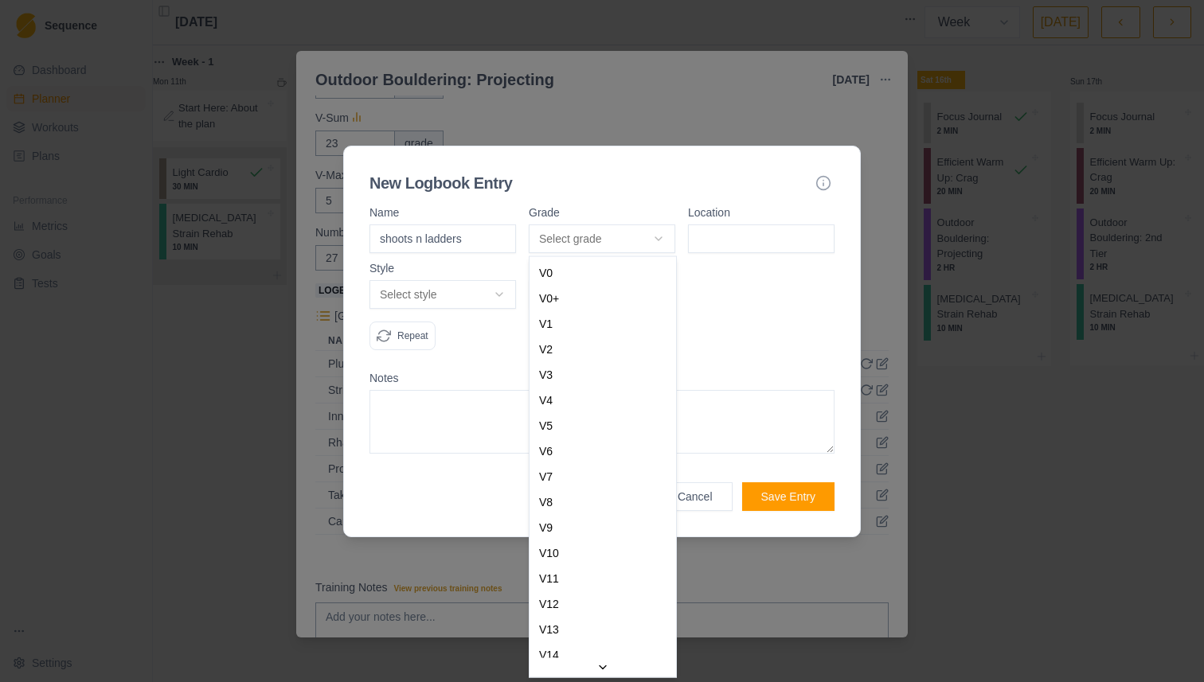
select select "5b9072a5-f5b3-4744-8a90-41055ab3ae84"
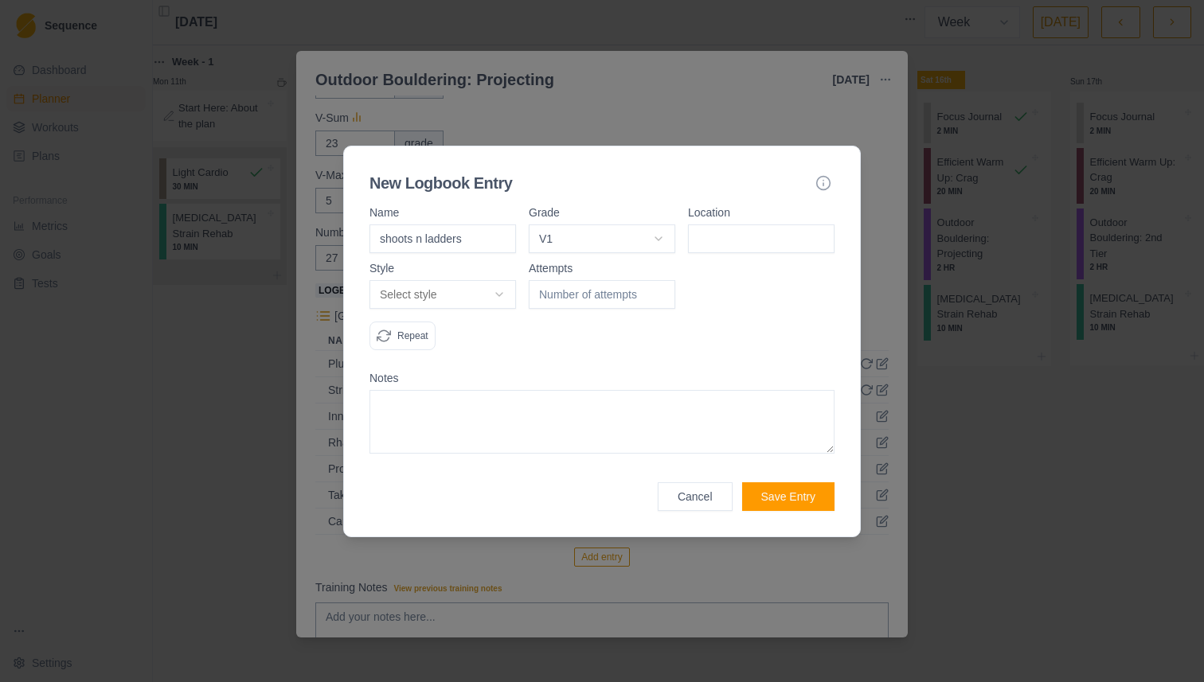
click at [737, 235] on input at bounding box center [761, 238] width 146 height 29
type input "TB2"
click at [426, 294] on body "Sequence Dashboard Planner Workouts Plans Performance Metrics Goals Tests Setti…" at bounding box center [602, 341] width 1204 height 682
select select "flash"
click at [786, 492] on button "Save Entry" at bounding box center [788, 496] width 92 height 29
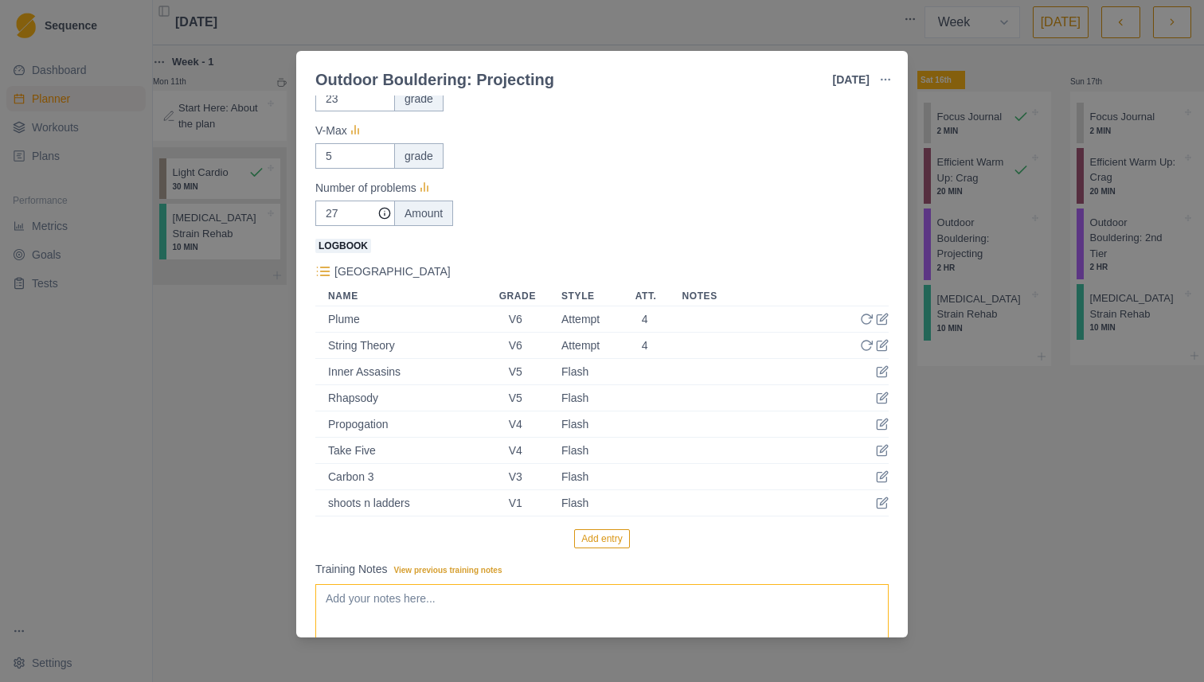
scroll to position [425, 0]
click at [353, 211] on input "27" at bounding box center [355, 213] width 80 height 25
type input "6"
click at [610, 229] on div "Feeling Clear (1 = Low – 10 = High) 7 Motivation Clear (1 = Low – 10 = High) 7 …" at bounding box center [601, 200] width 573 height 700
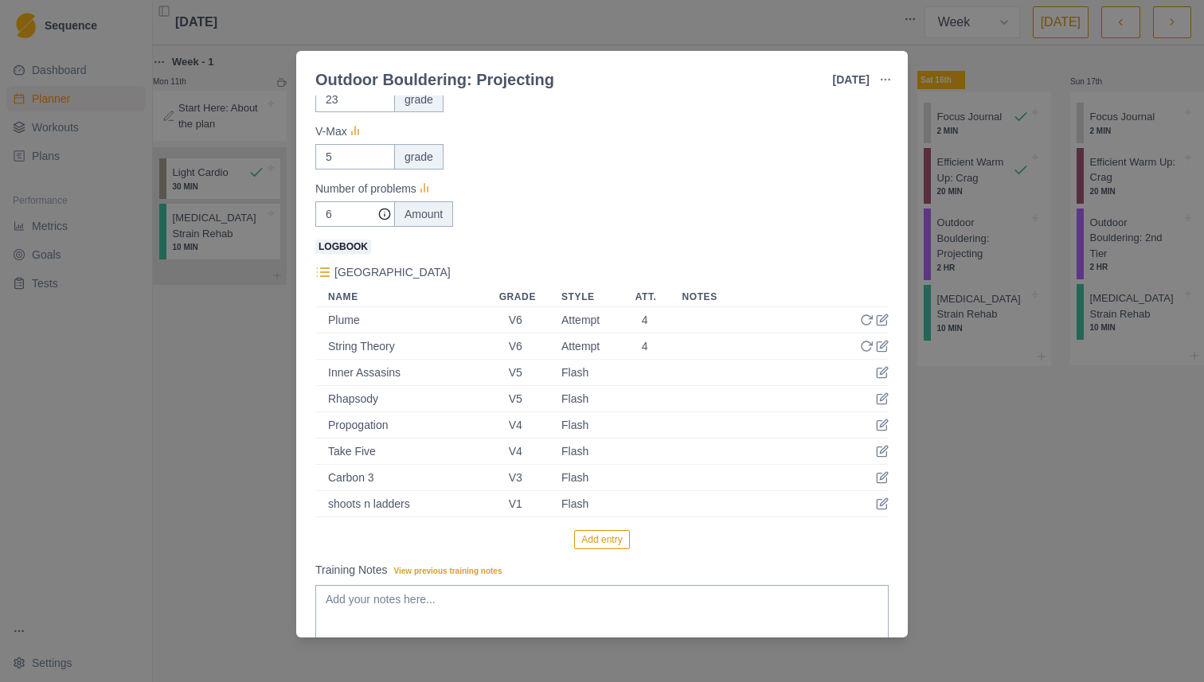
scroll to position [539, 0]
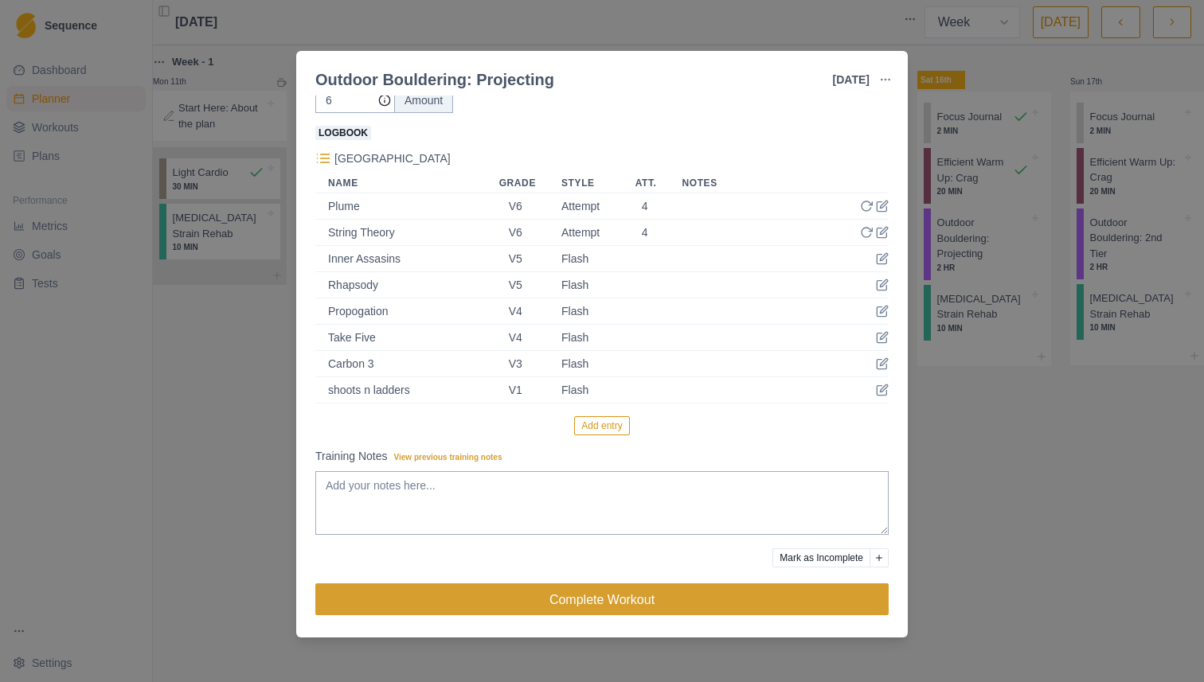
click at [718, 599] on button "Complete Workout" at bounding box center [601, 600] width 573 height 32
